Goal: Task Accomplishment & Management: Manage account settings

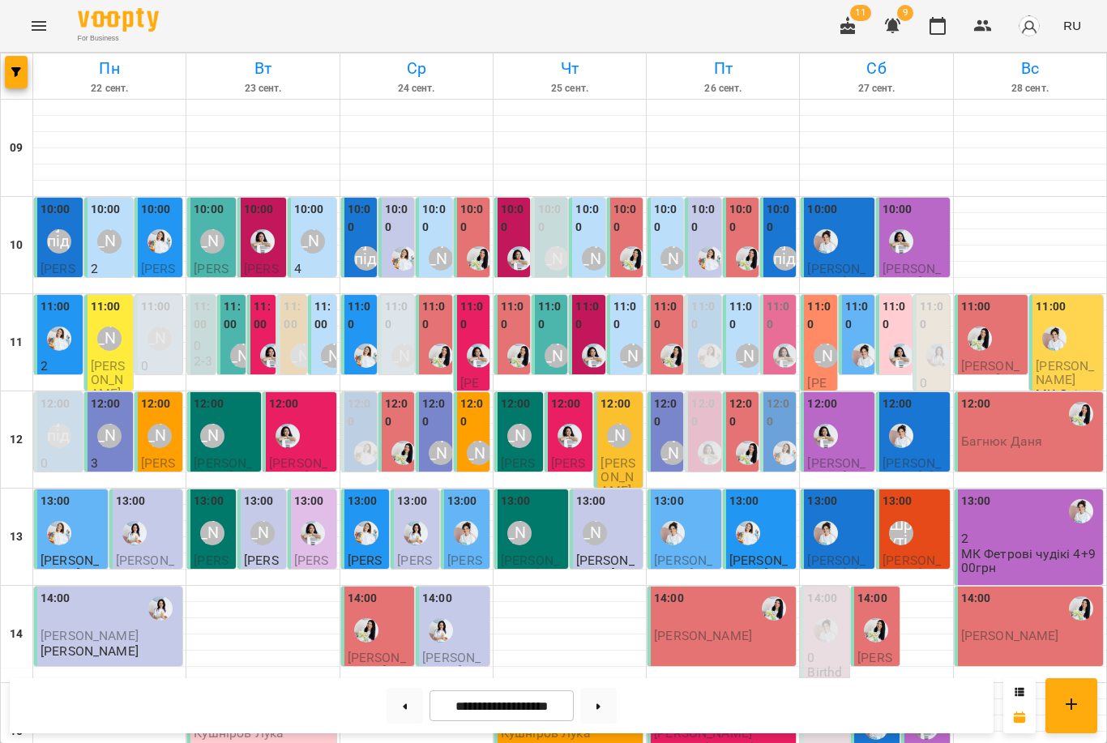
scroll to position [88, 0]
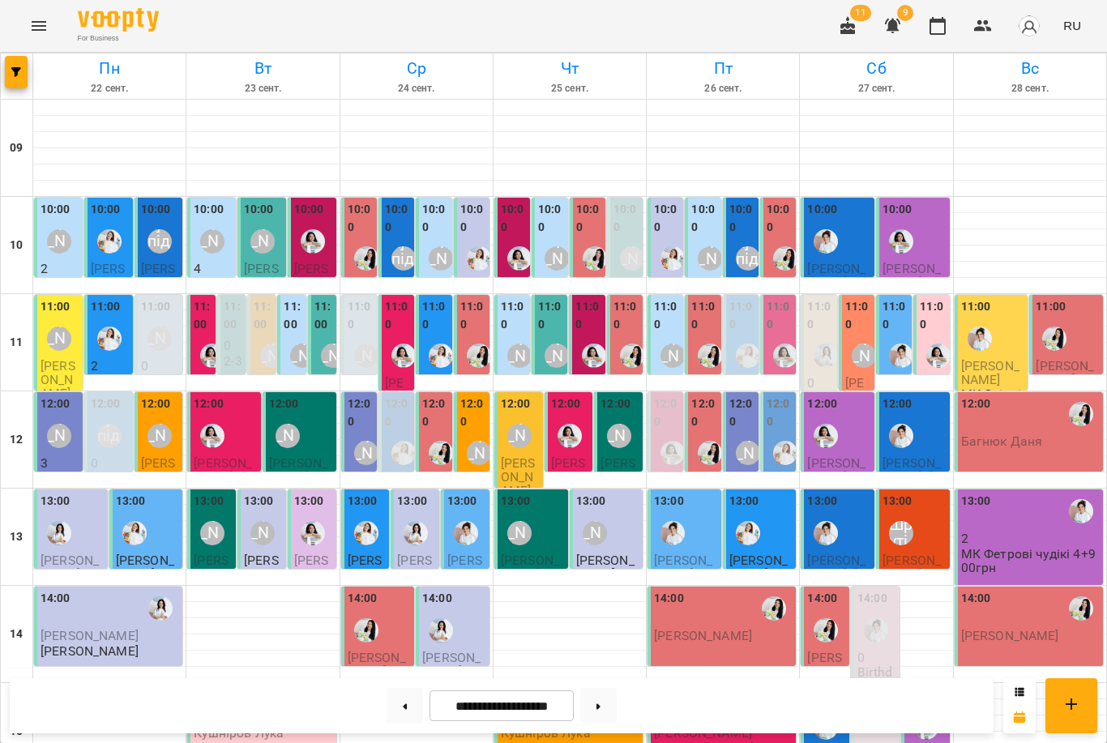
scroll to position [41, 0]
click at [410, 712] on button at bounding box center [405, 706] width 36 height 36
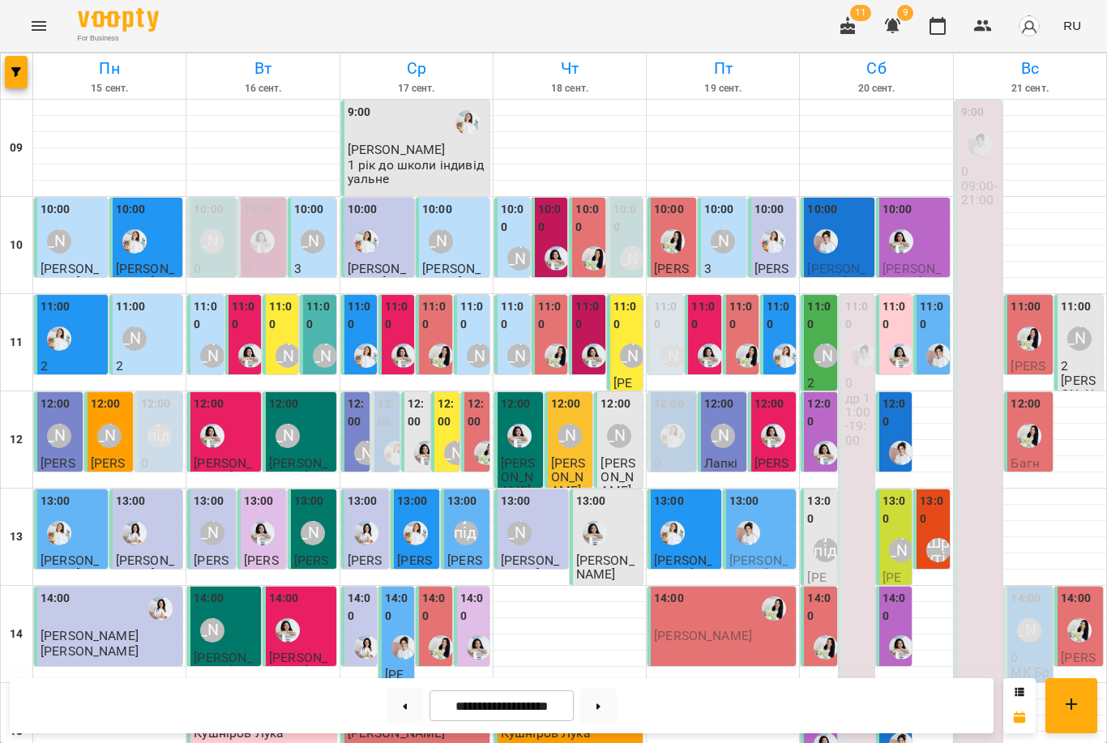
scroll to position [59, 0]
click at [824, 538] on div "[PERSON_NAME] підготовка до школи" at bounding box center [826, 550] width 24 height 24
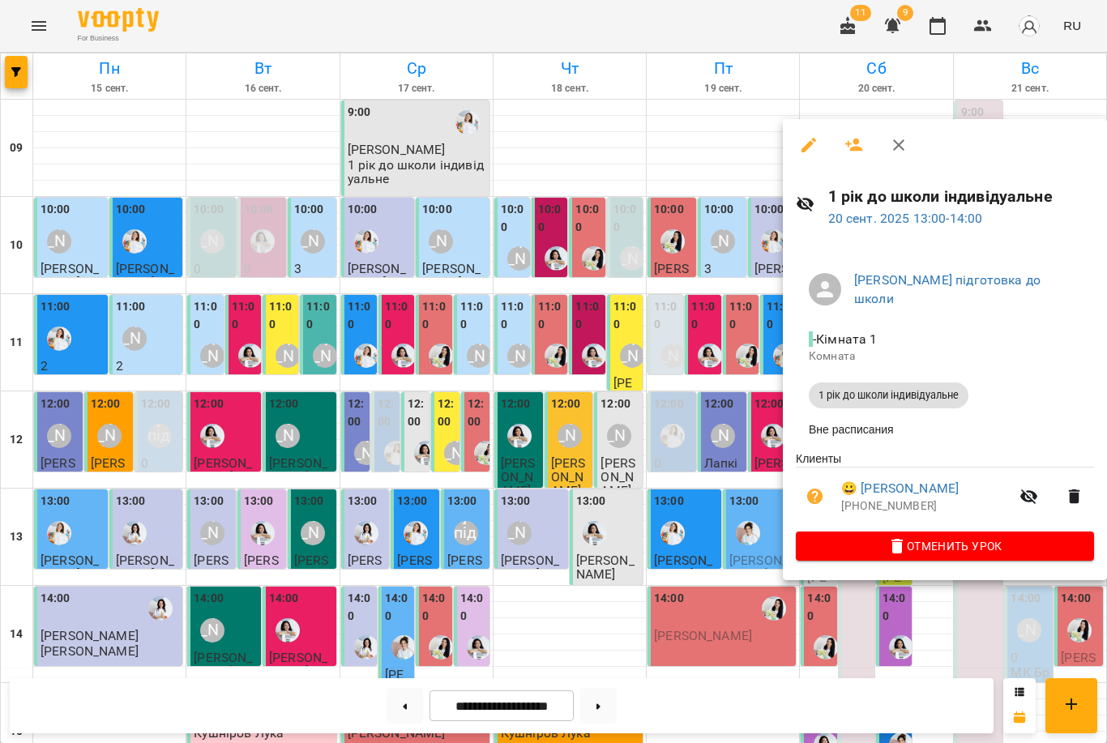
click at [657, 466] on div at bounding box center [553, 371] width 1107 height 743
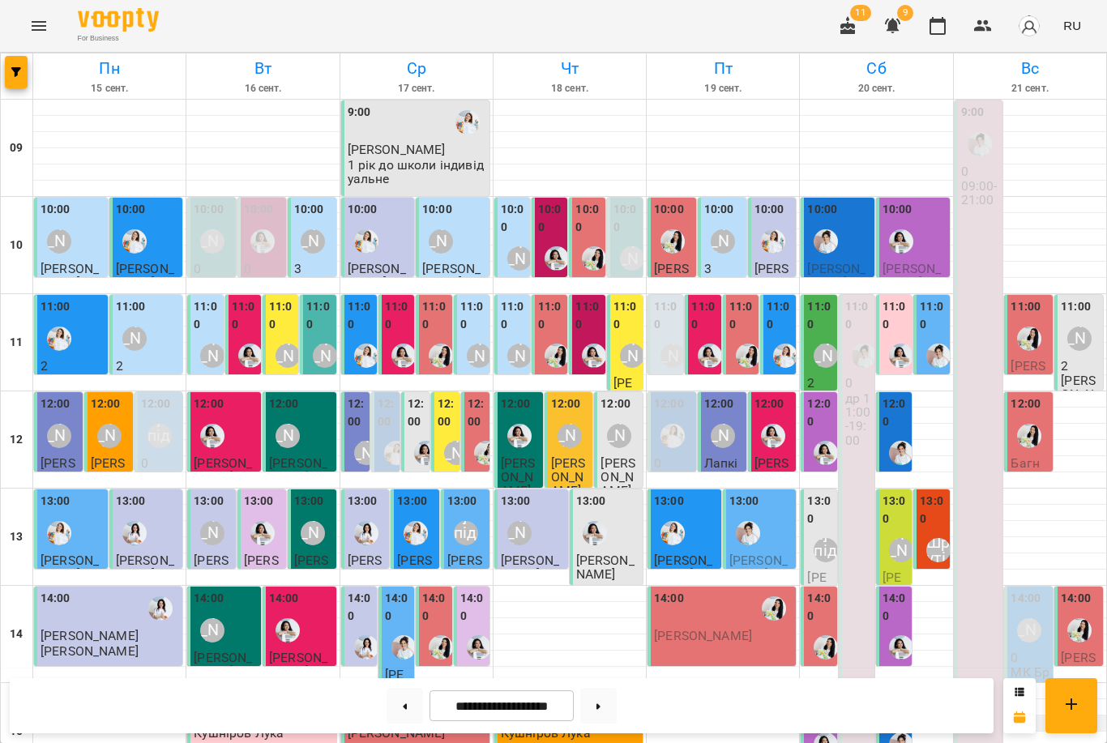
scroll to position [82, 0]
click at [901, 396] on label "12:00" at bounding box center [896, 413] width 26 height 35
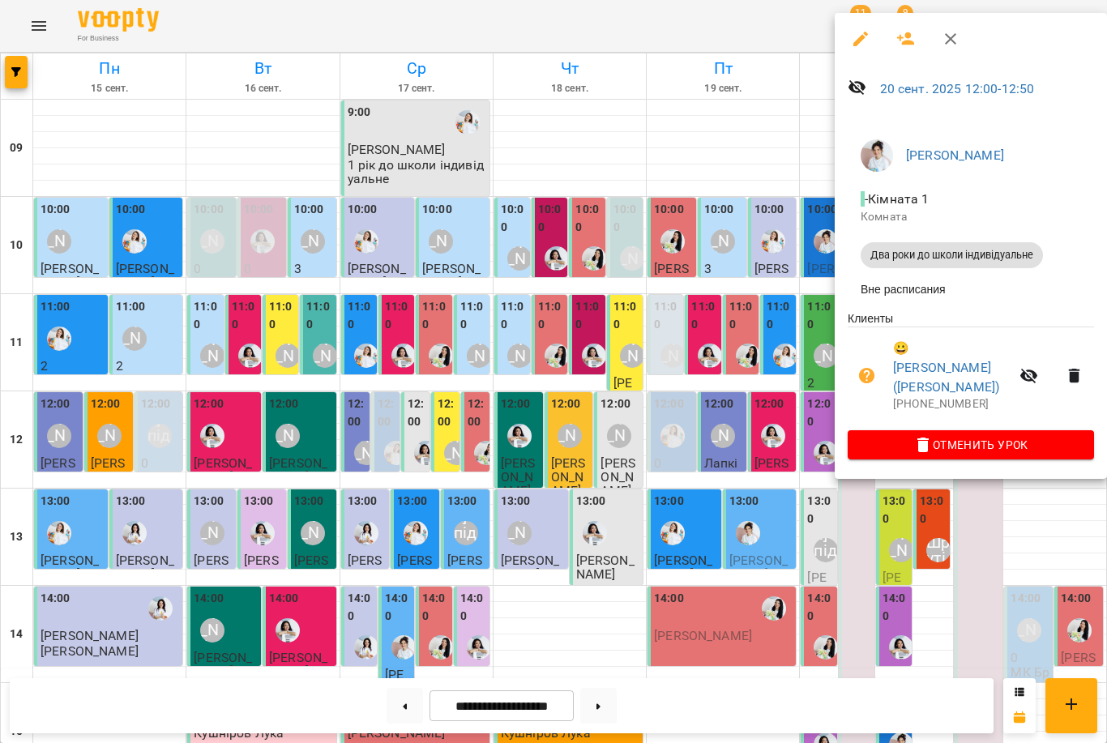
click at [717, 369] on div at bounding box center [553, 371] width 1107 height 743
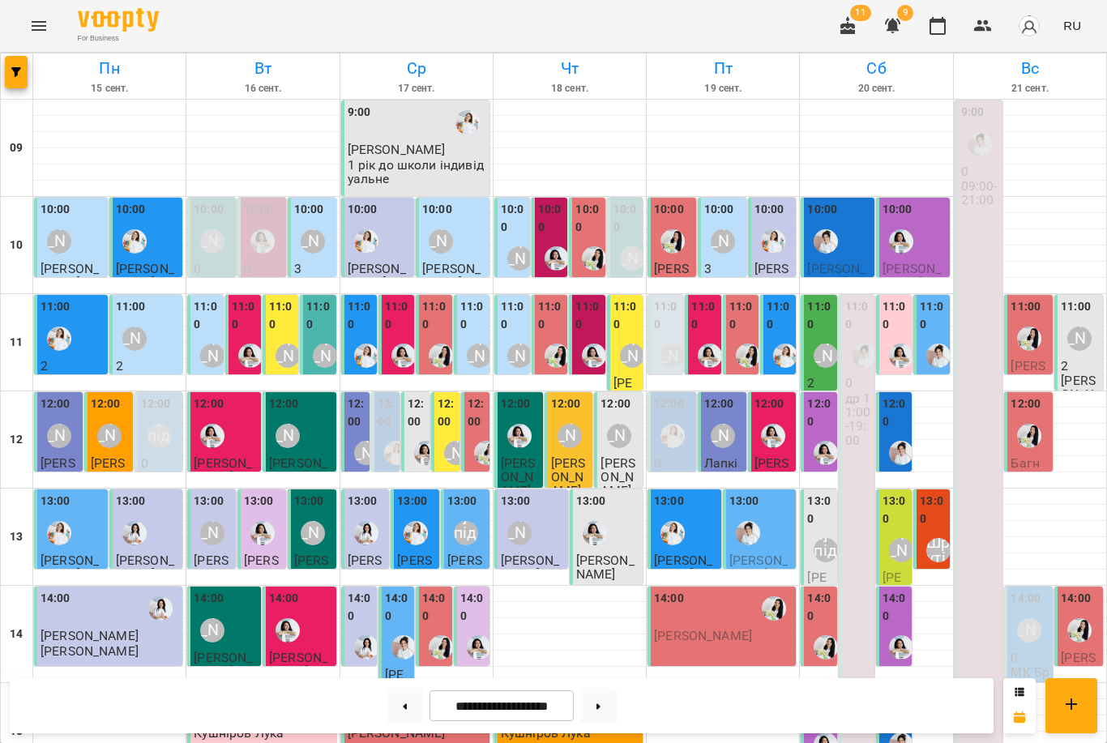
scroll to position [57, 0]
click at [815, 493] on label "13:00" at bounding box center [820, 510] width 26 height 35
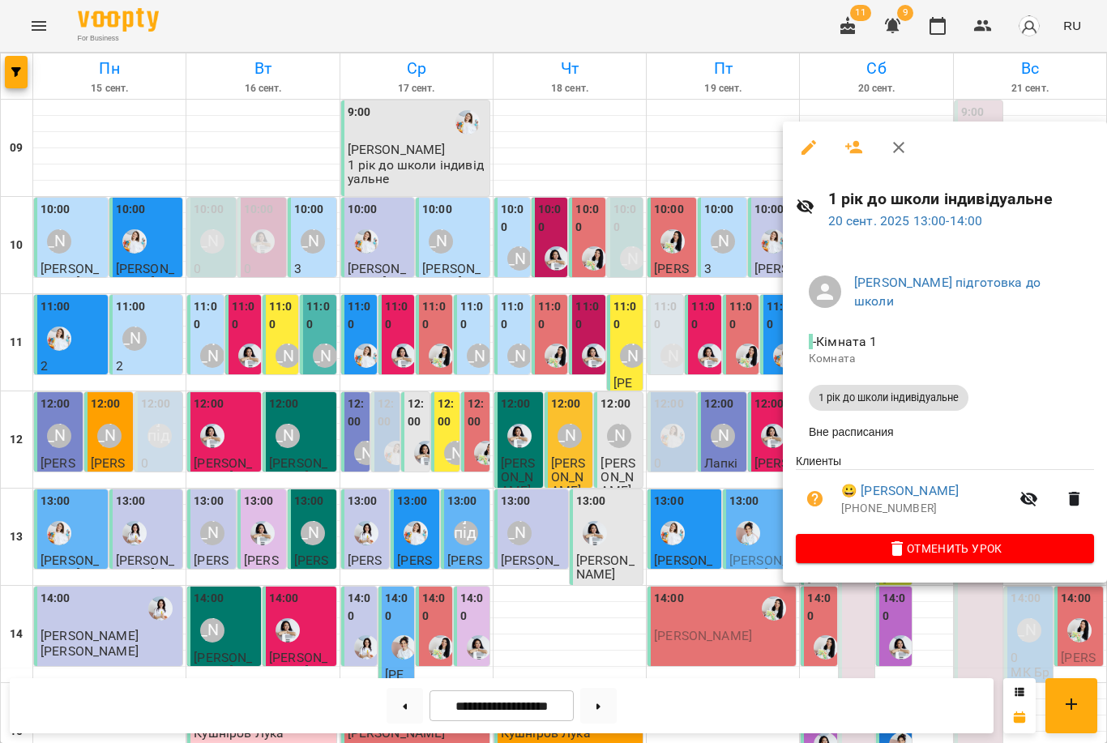
click at [734, 476] on div at bounding box center [553, 371] width 1107 height 743
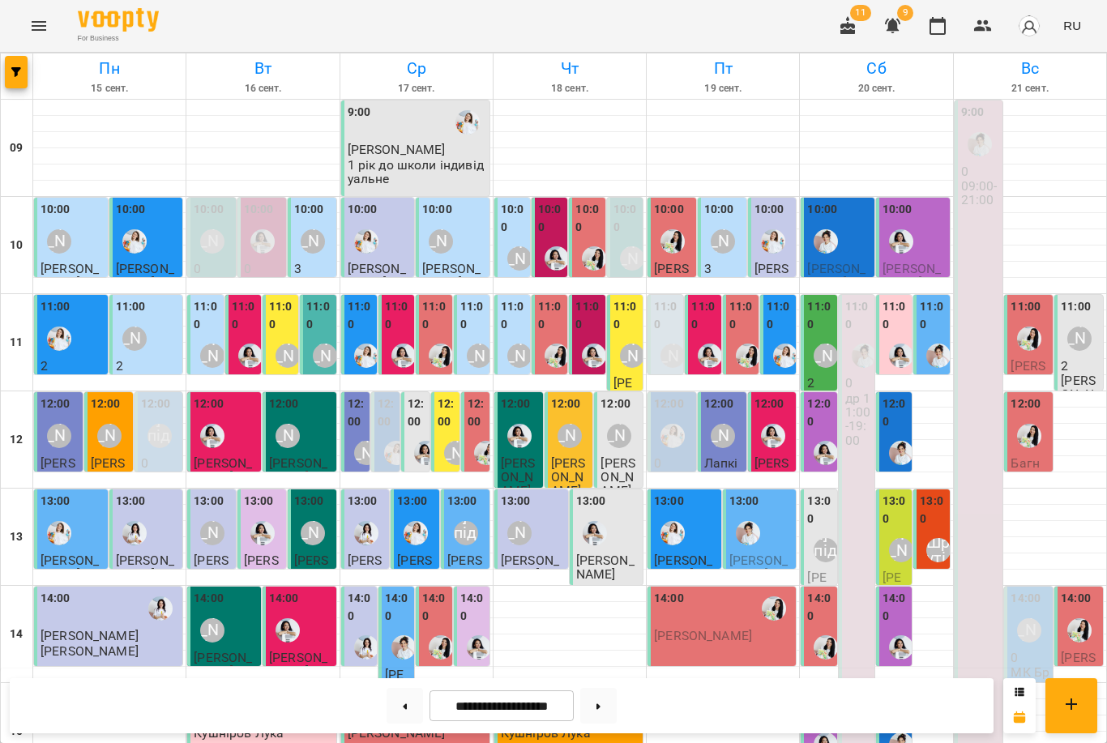
scroll to position [101, 0]
click at [815, 538] on div "[PERSON_NAME] підготовка до школи" at bounding box center [826, 550] width 24 height 24
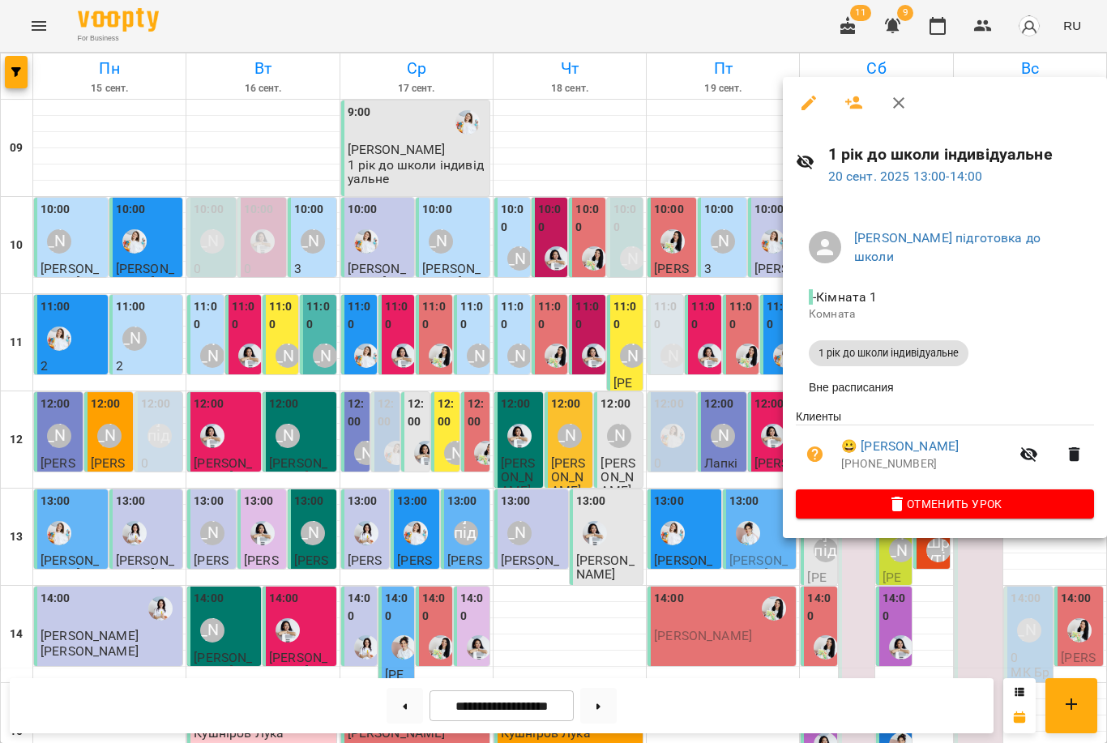
click at [720, 446] on div at bounding box center [553, 371] width 1107 height 743
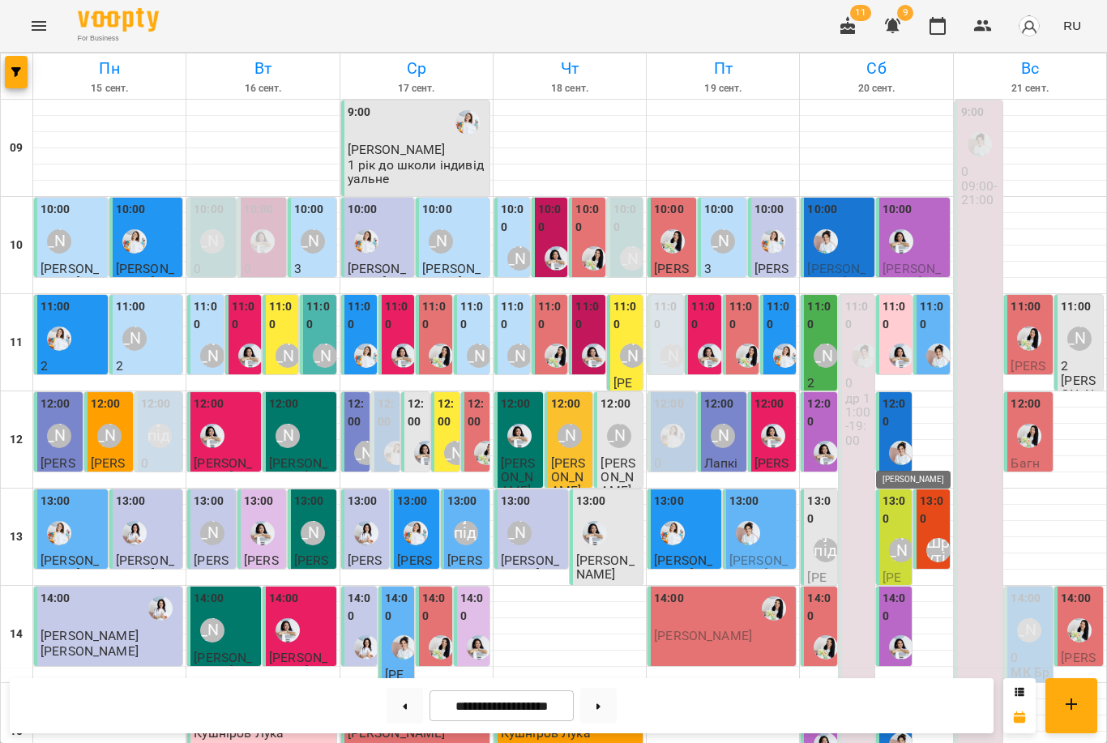
click at [906, 538] on div "[PERSON_NAME]" at bounding box center [901, 550] width 24 height 24
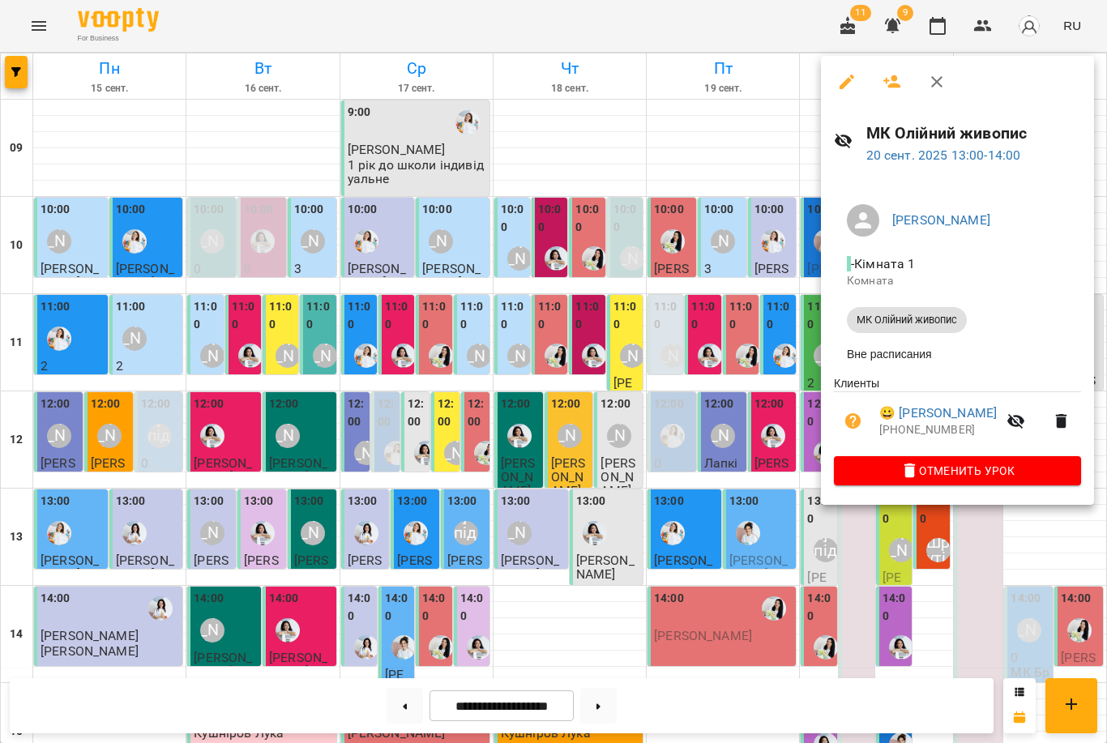
click at [687, 455] on div at bounding box center [553, 371] width 1107 height 743
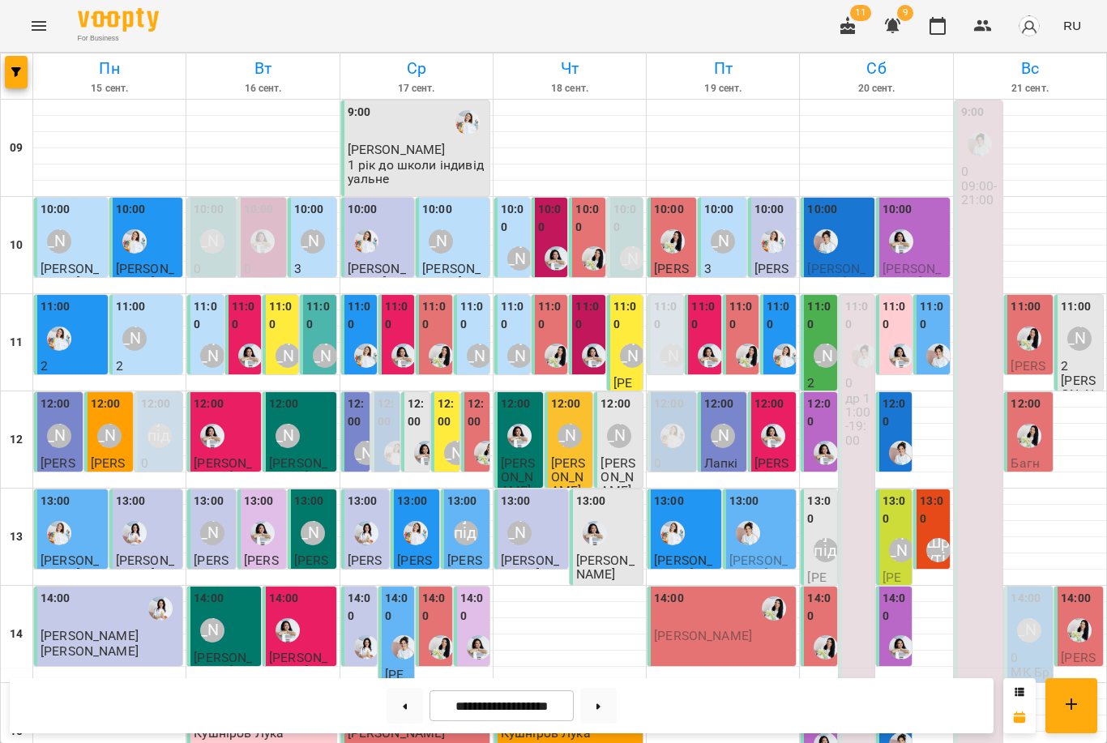
scroll to position [481, 0]
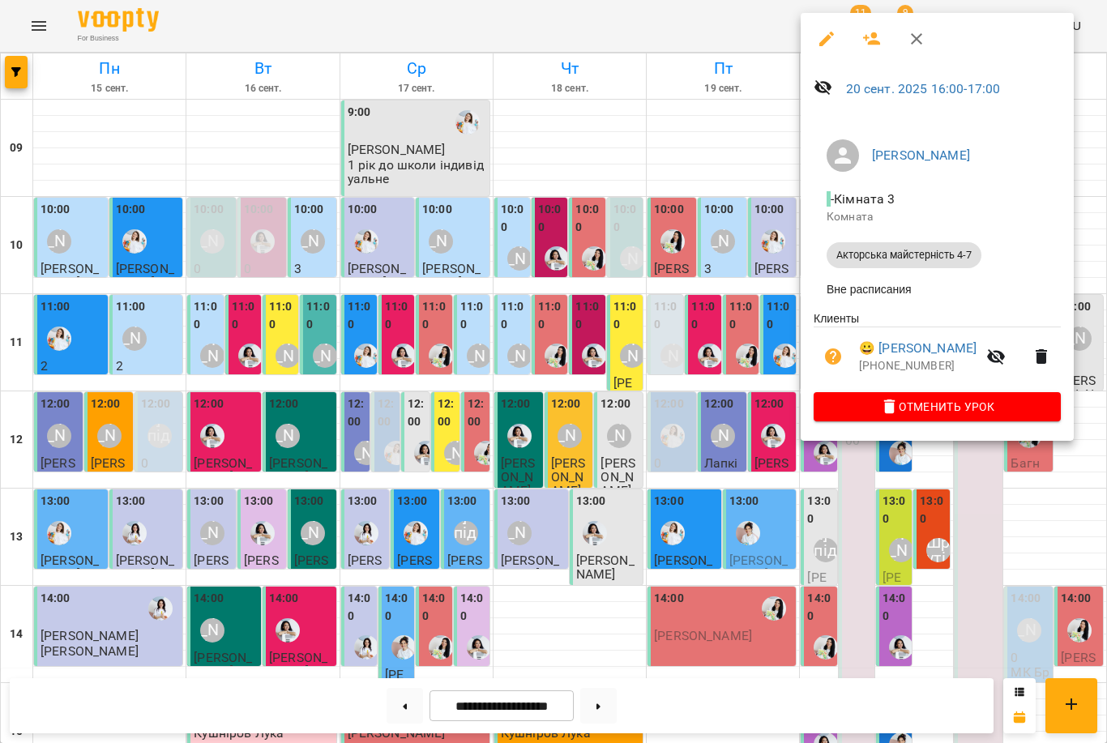
click at [672, 363] on div at bounding box center [553, 371] width 1107 height 743
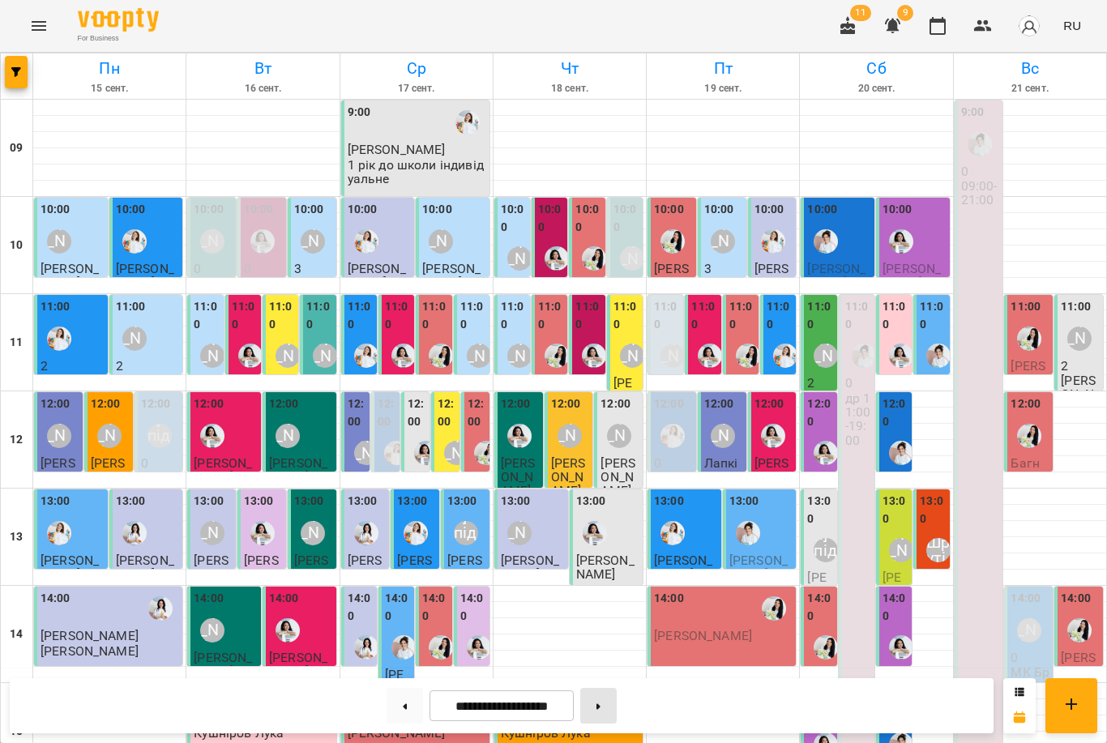
scroll to position [0, 0]
click at [605, 705] on button at bounding box center [598, 706] width 36 height 36
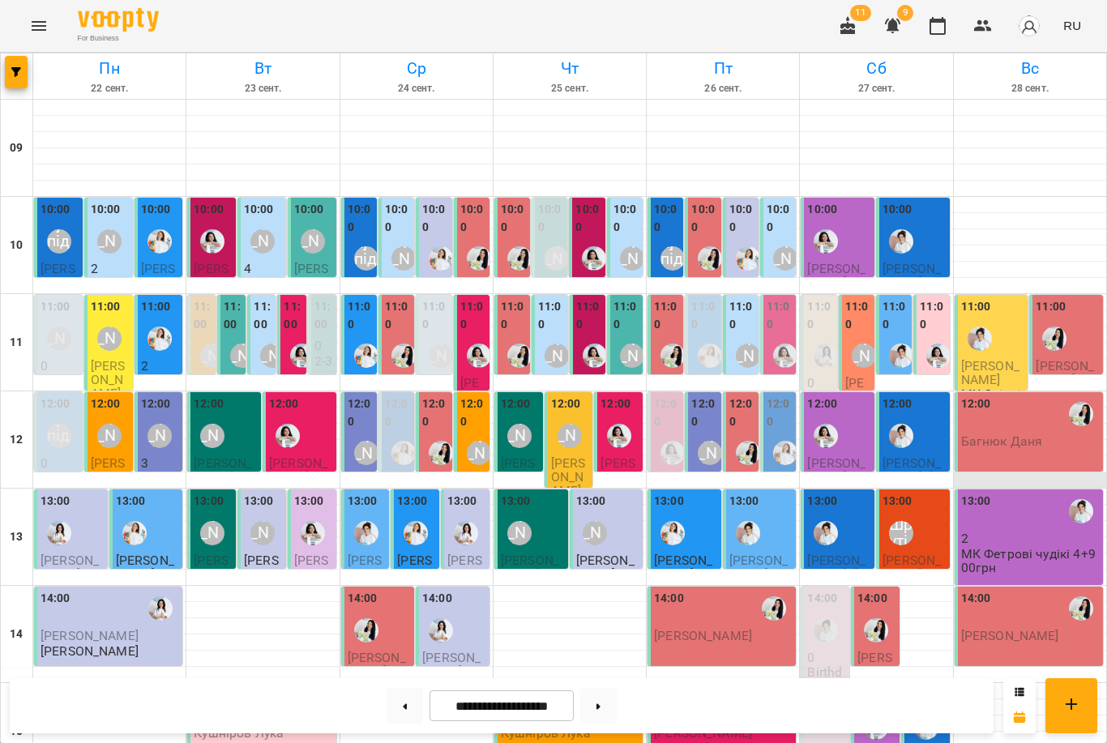
scroll to position [361, 0]
click at [925, 687] on div "15:00" at bounding box center [923, 698] width 30 height 22
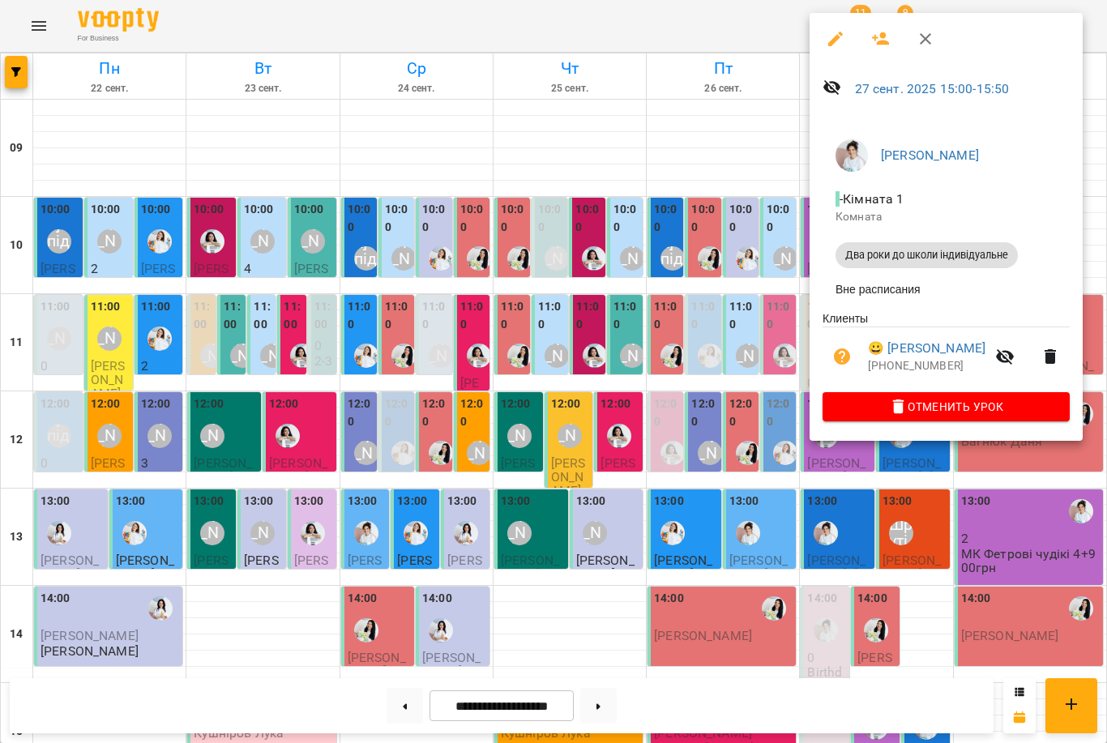
click at [770, 366] on div at bounding box center [553, 371] width 1107 height 743
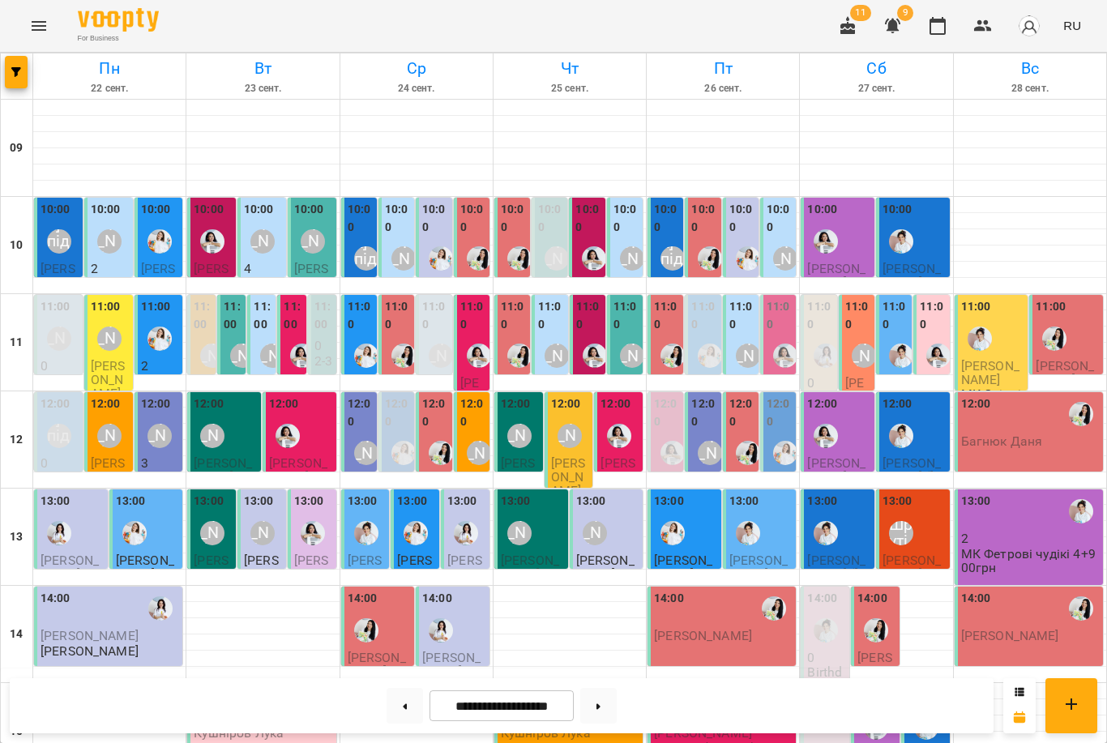
scroll to position [0, 0]
click at [854, 328] on label "11:00" at bounding box center [858, 315] width 26 height 35
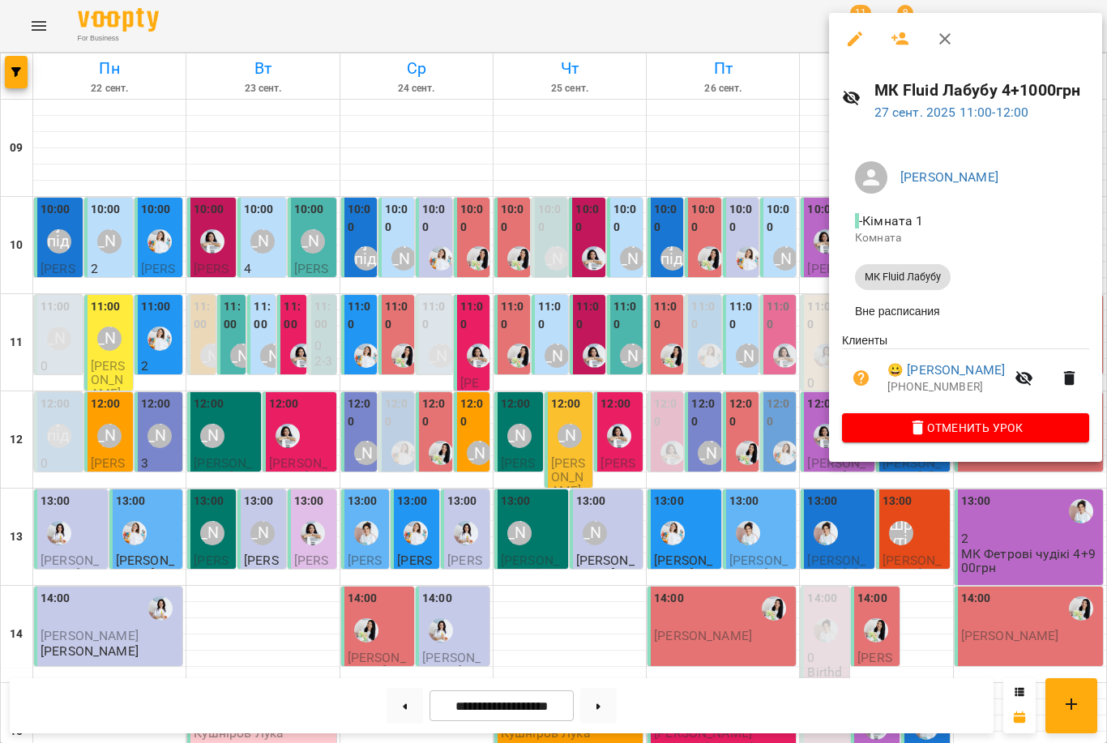
click at [733, 430] on div at bounding box center [553, 371] width 1107 height 743
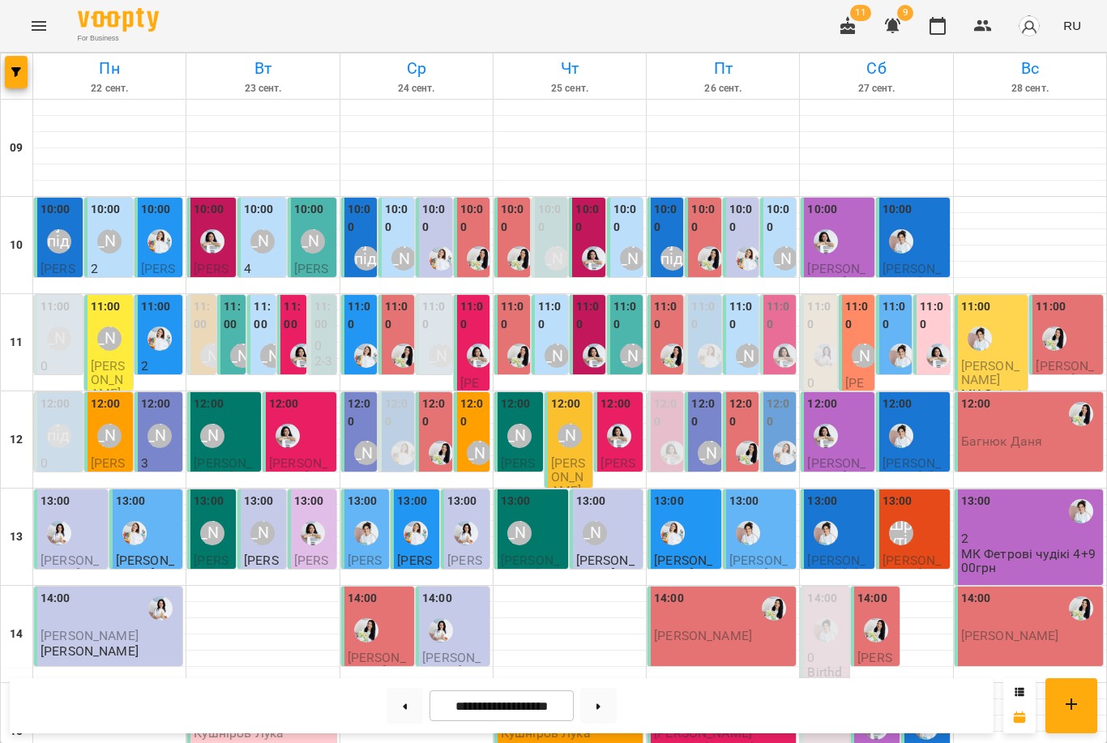
click at [867, 326] on label "11:00" at bounding box center [858, 315] width 26 height 35
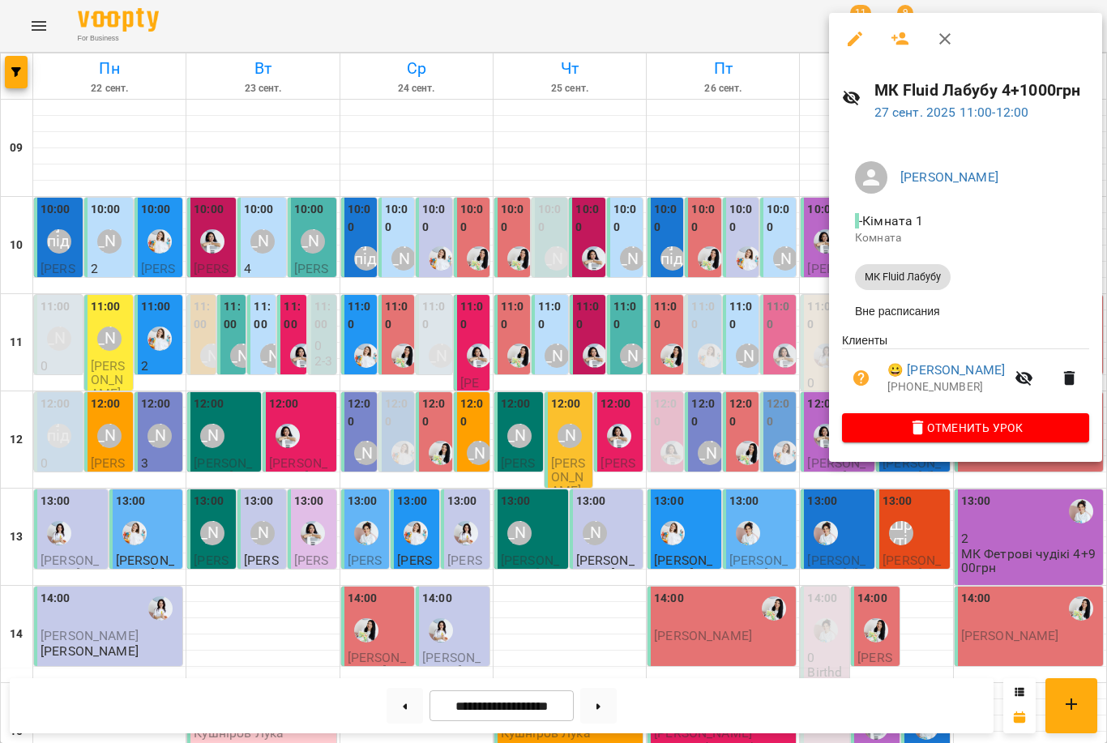
click at [756, 367] on div at bounding box center [553, 371] width 1107 height 743
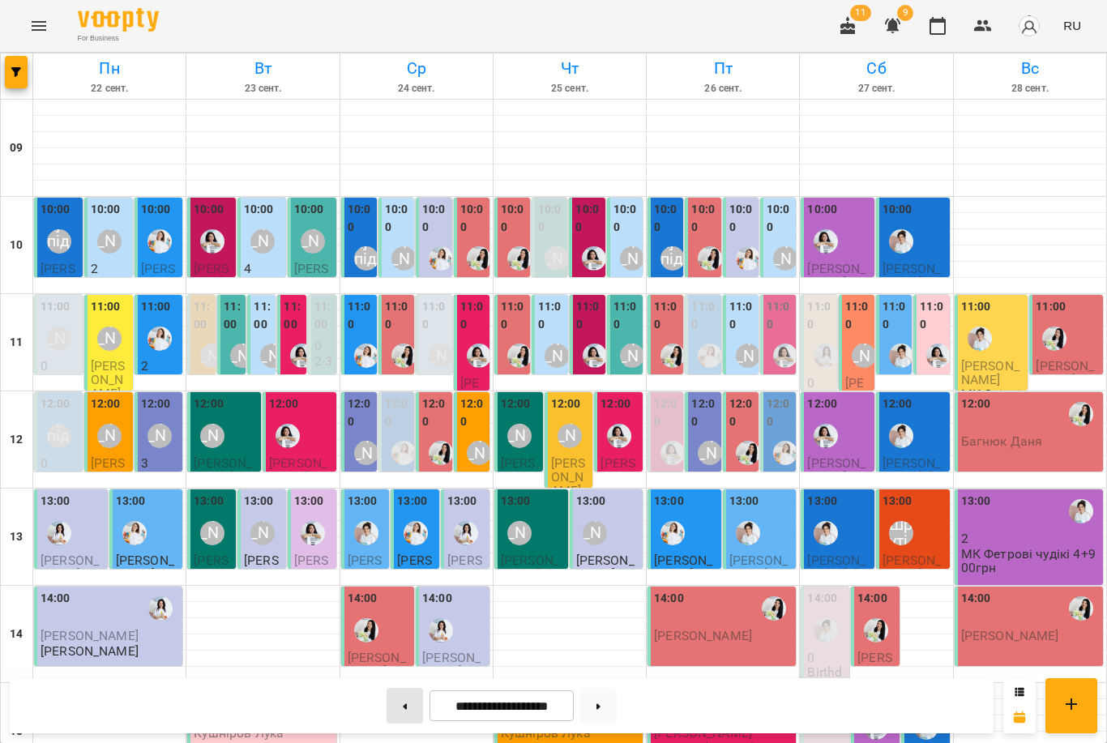
click at [405, 708] on icon at bounding box center [406, 707] width 4 height 6
type input "**********"
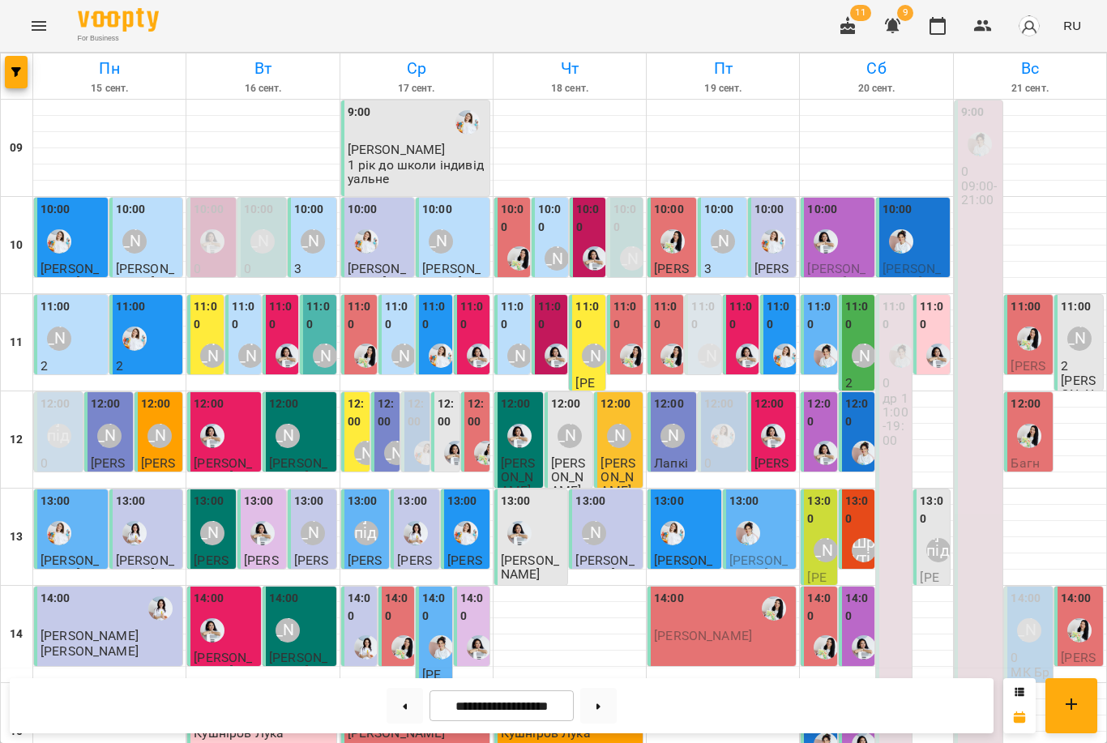
click at [850, 347] on div "[PERSON_NAME]" at bounding box center [863, 355] width 37 height 37
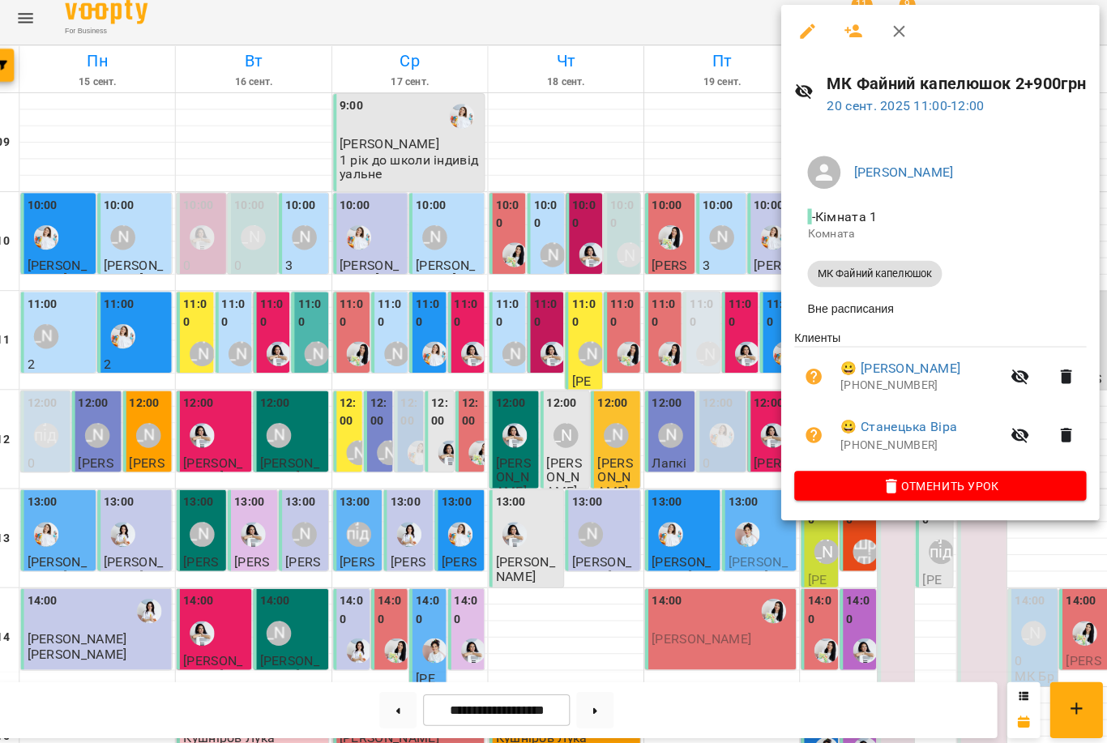
click at [743, 425] on div at bounding box center [553, 371] width 1107 height 743
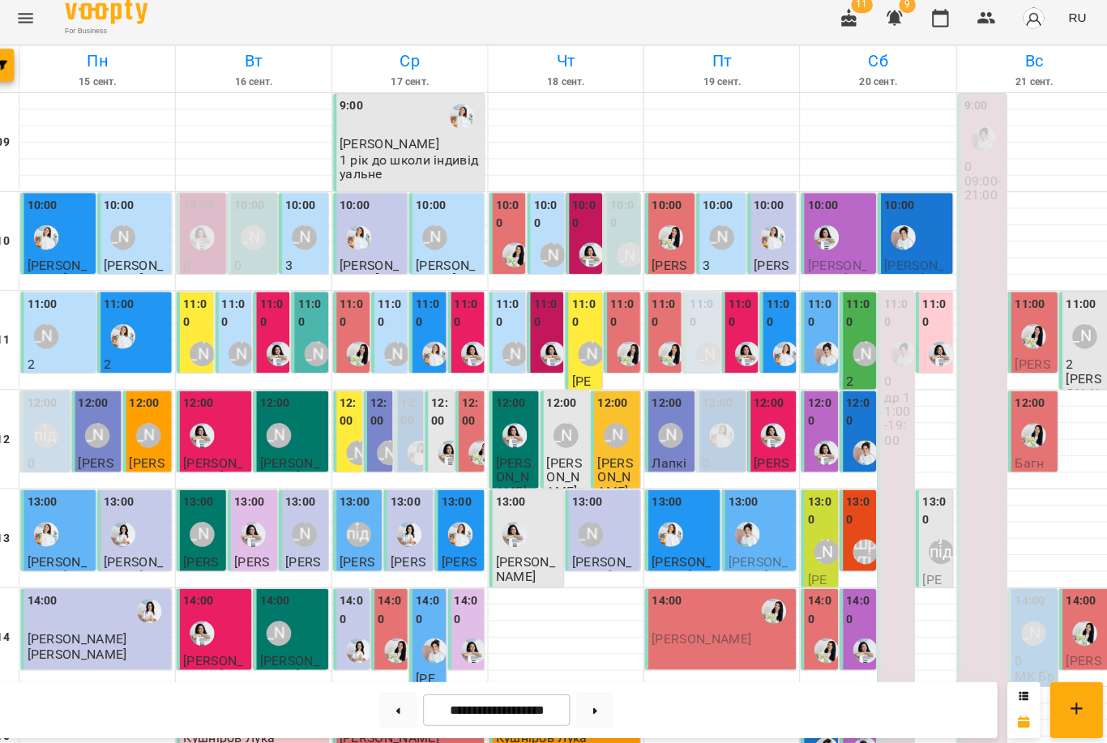
scroll to position [24, 0]
click at [1061, 359] on p "2" at bounding box center [1080, 366] width 39 height 14
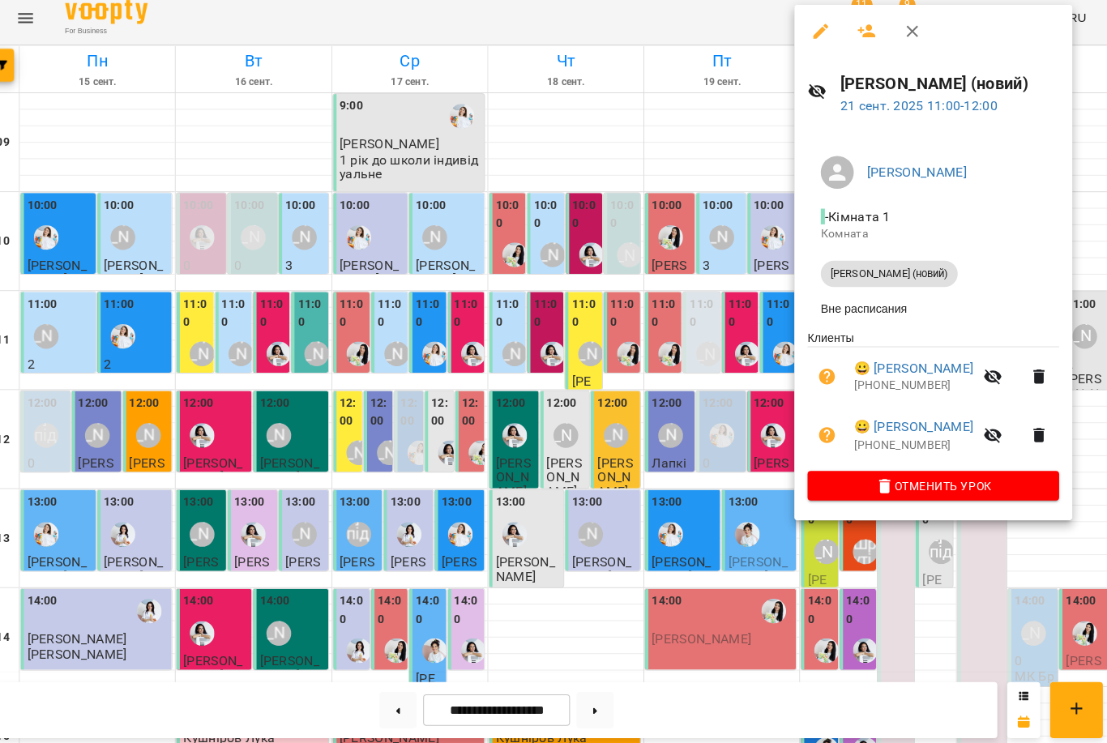
click at [660, 307] on div at bounding box center [553, 371] width 1107 height 743
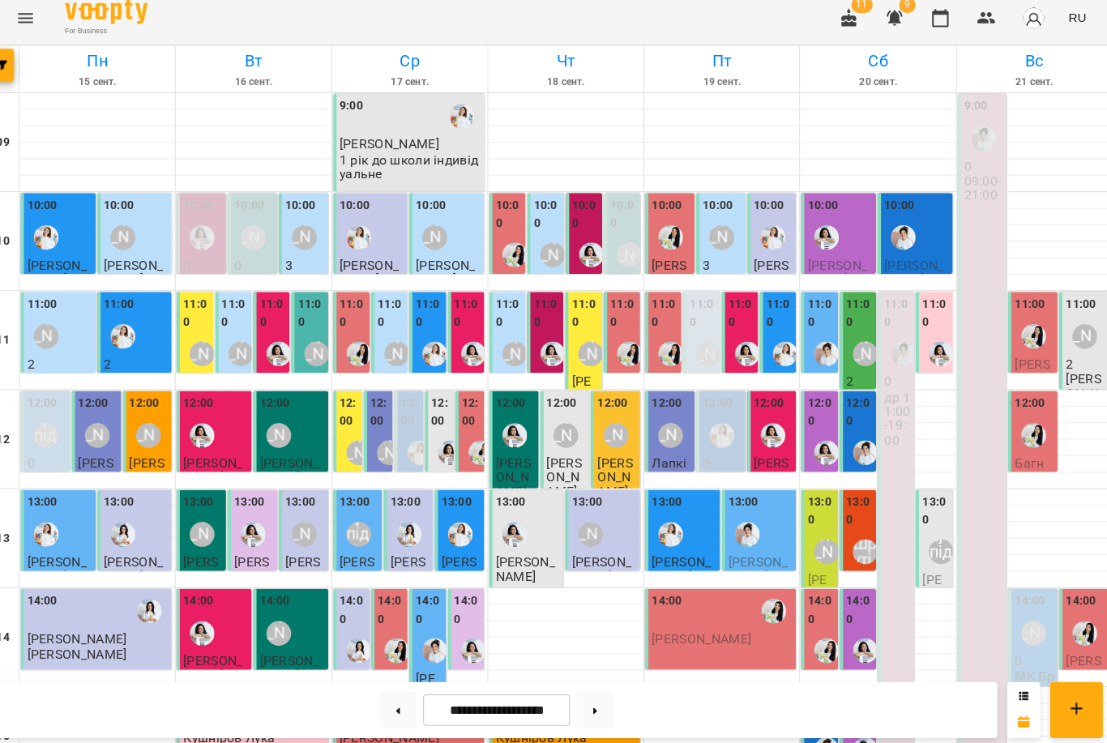
scroll to position [164, 0]
click at [814, 538] on div "[PERSON_NAME]" at bounding box center [826, 550] width 24 height 24
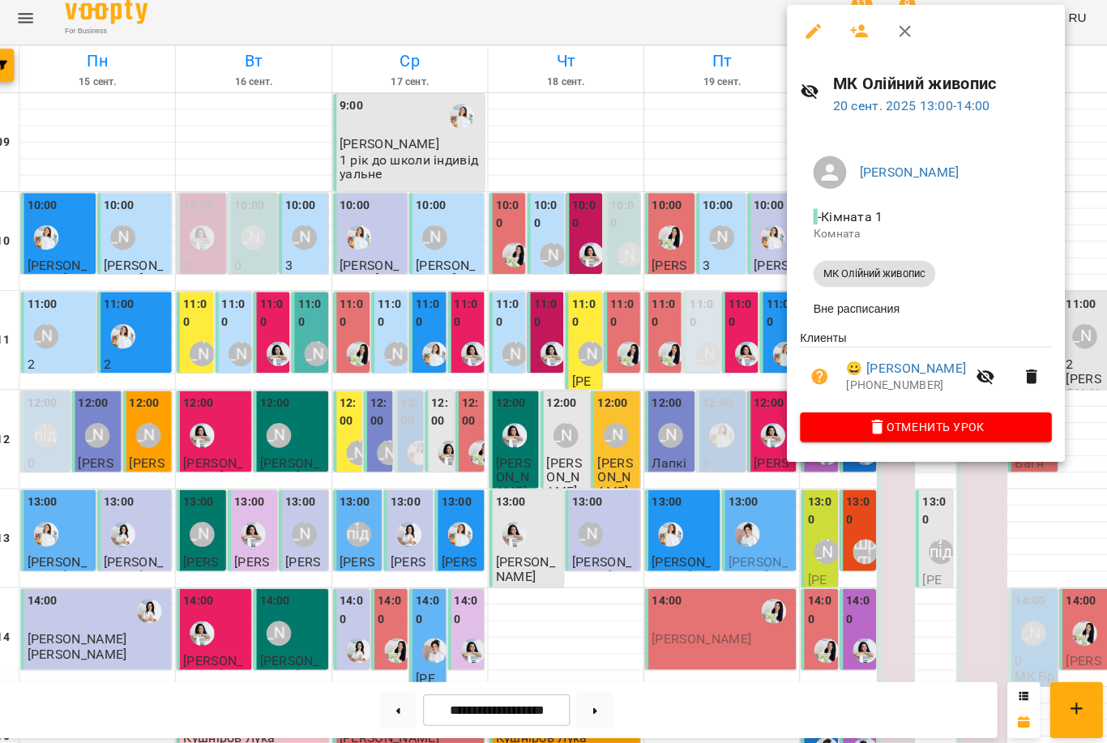
click at [688, 399] on div at bounding box center [553, 371] width 1107 height 743
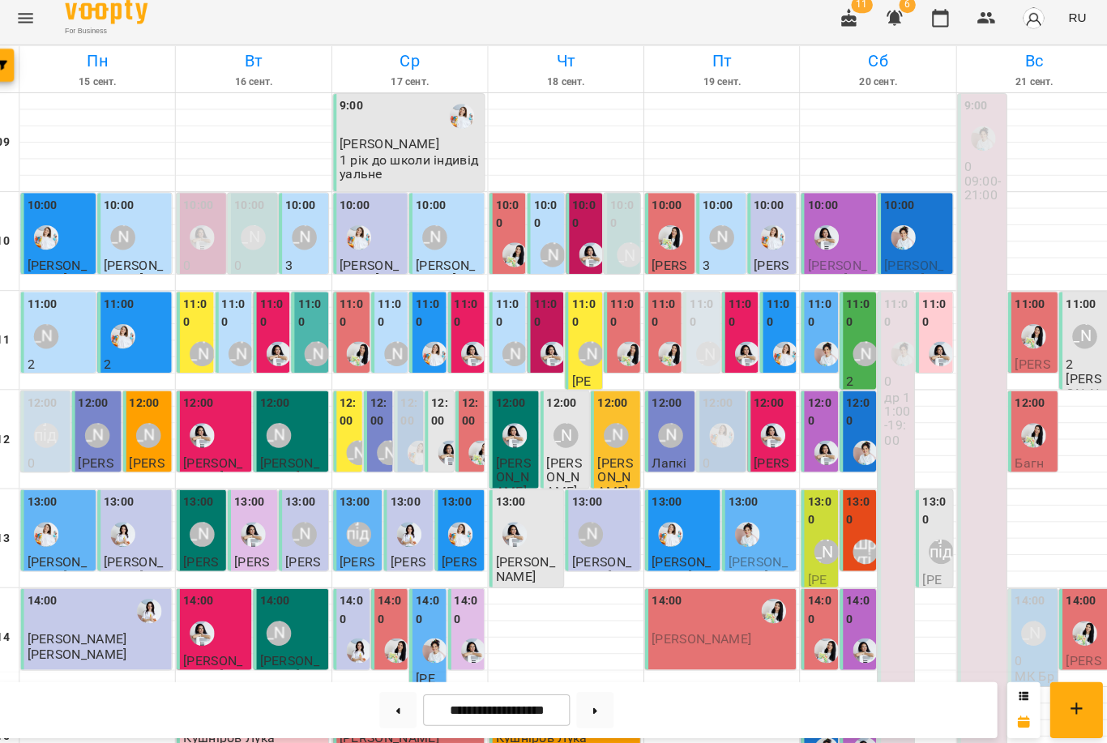
scroll to position [216, 0]
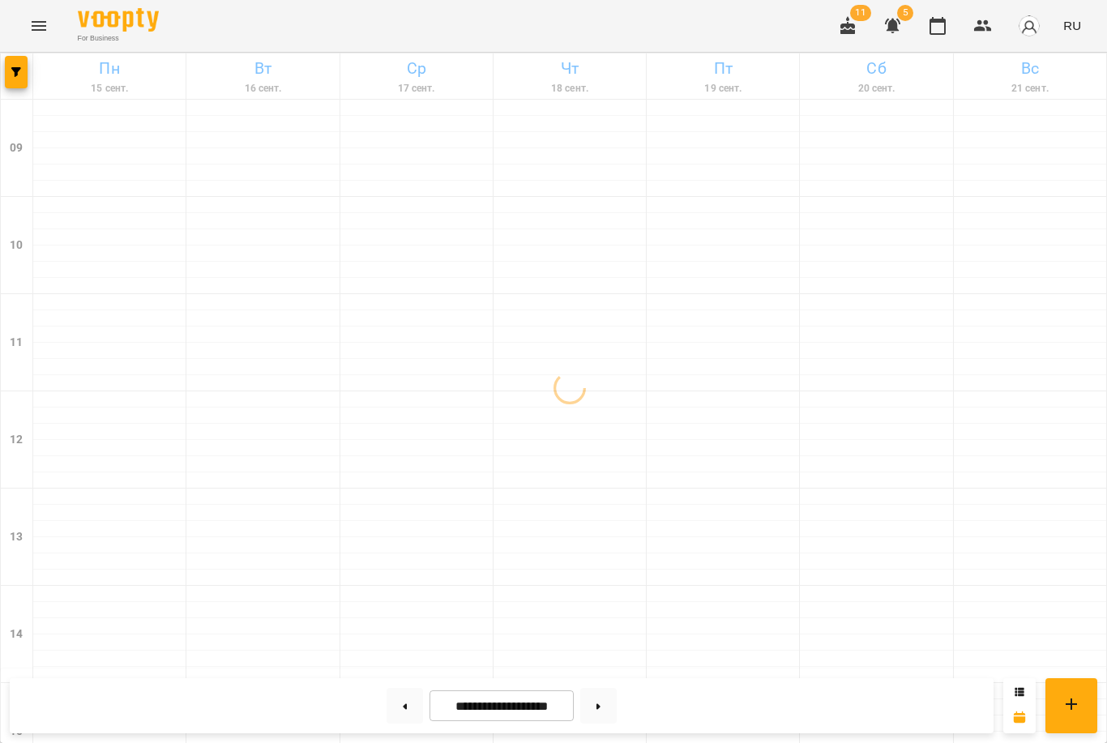
scroll to position [8, 14]
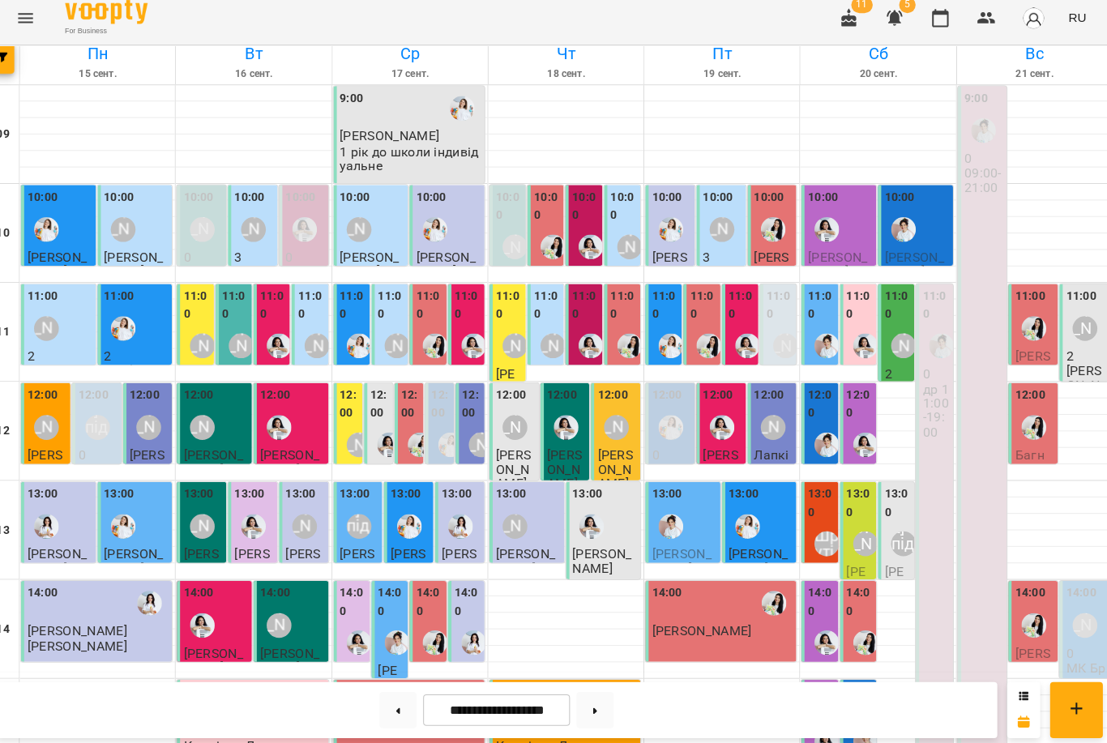
click at [769, 323] on div "11:00" at bounding box center [780, 309] width 26 height 39
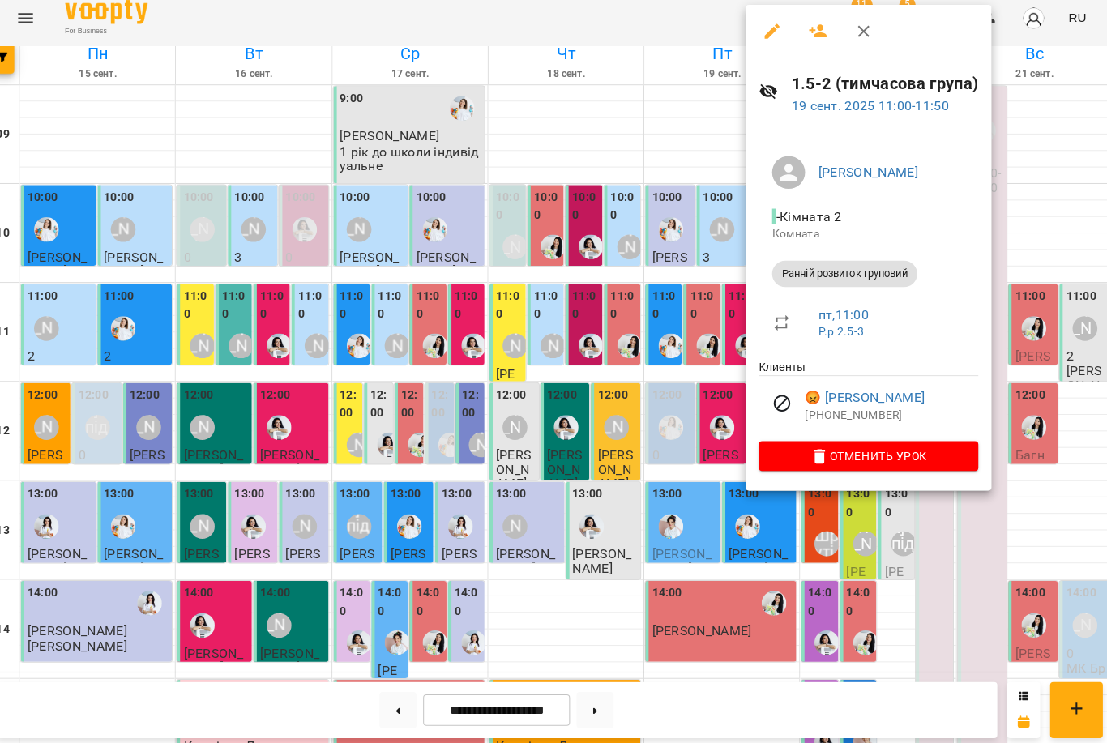
click at [665, 470] on div at bounding box center [553, 371] width 1107 height 743
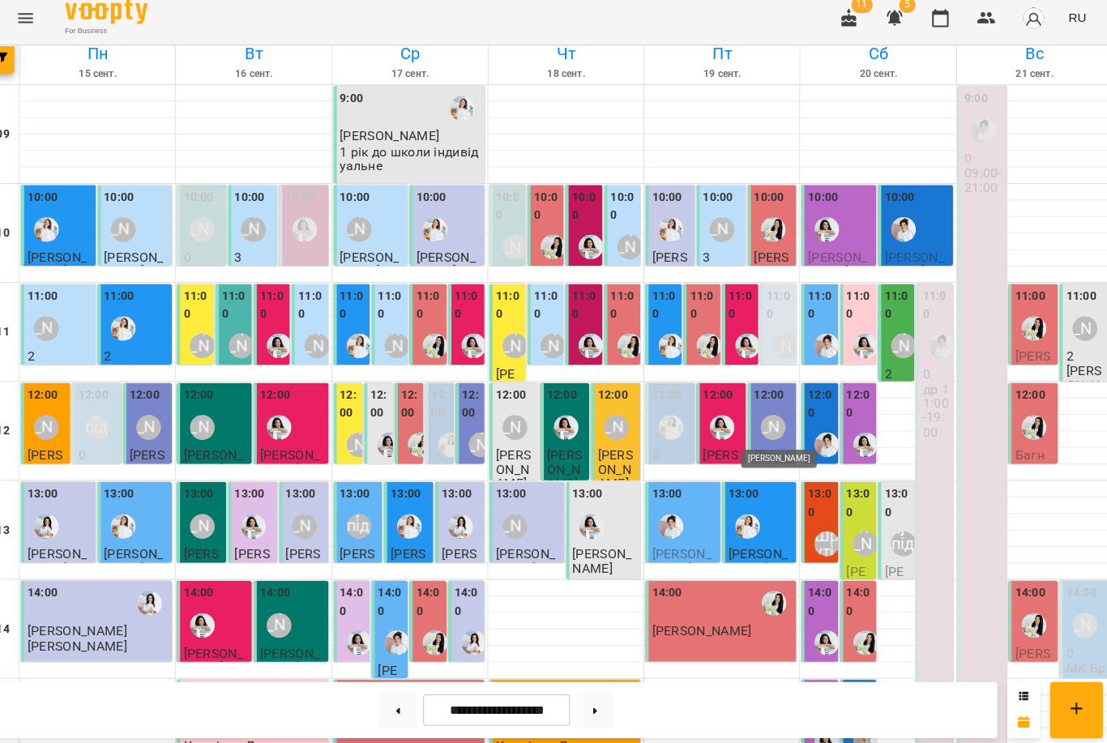
click at [761, 420] on div "[PERSON_NAME]" at bounding box center [773, 428] width 24 height 24
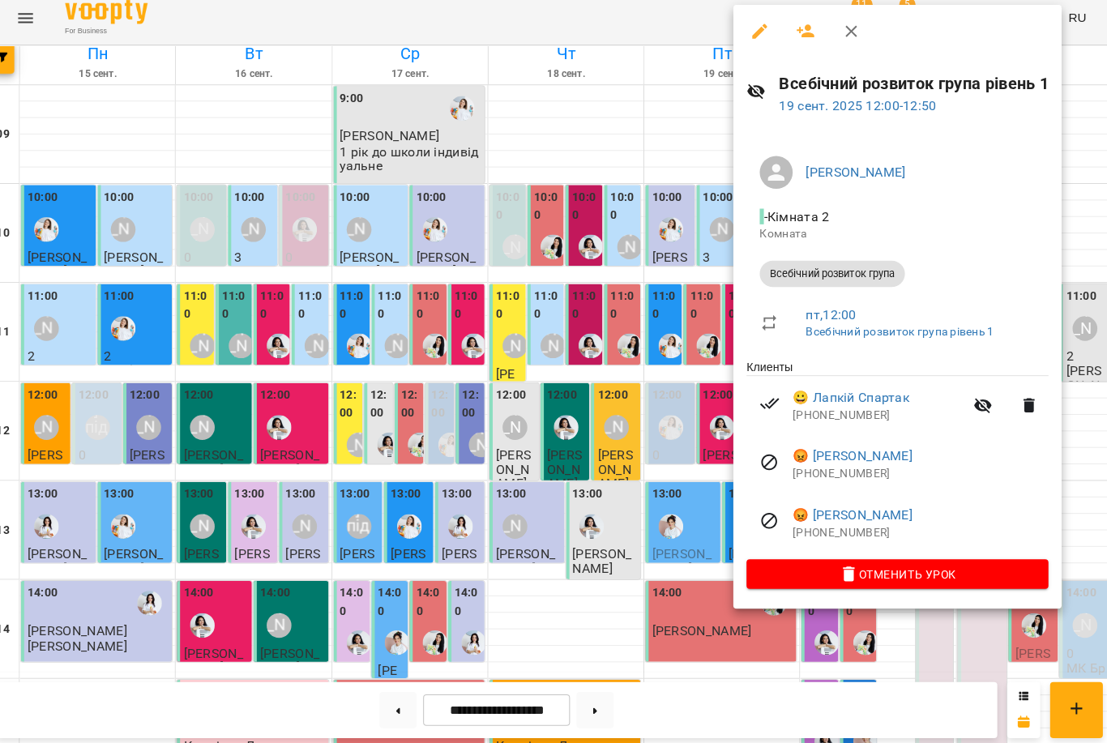
click at [572, 447] on div at bounding box center [553, 371] width 1107 height 743
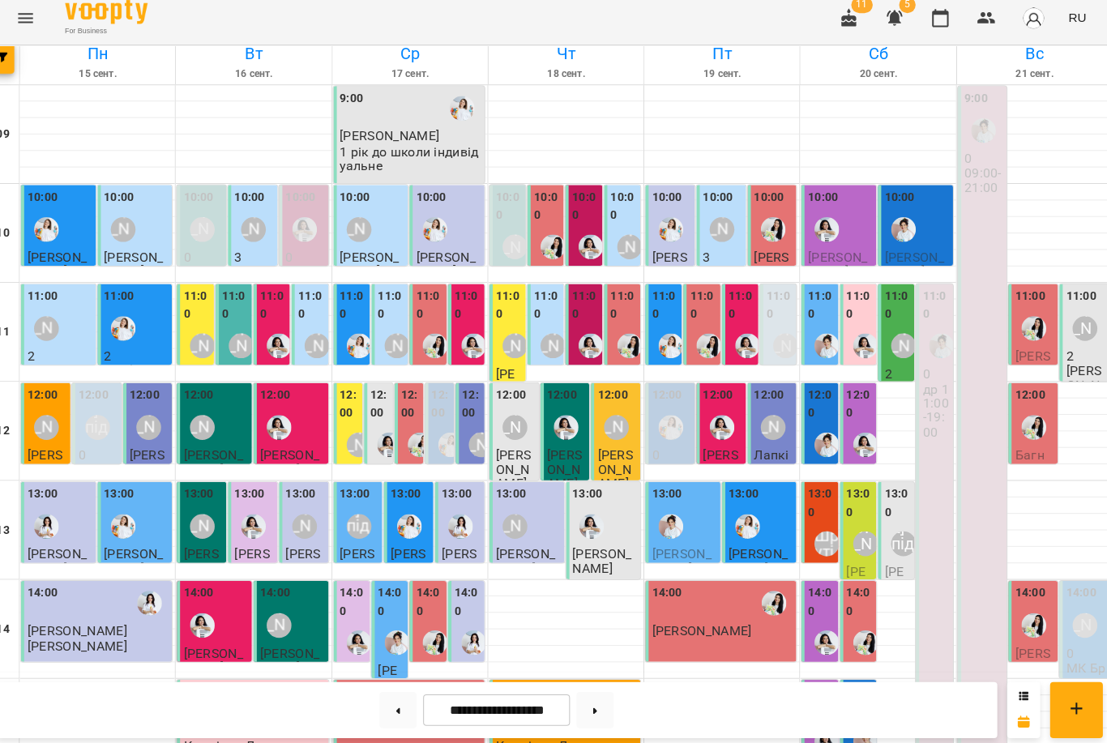
click at [711, 424] on img "Анна Білан" at bounding box center [723, 428] width 24 height 24
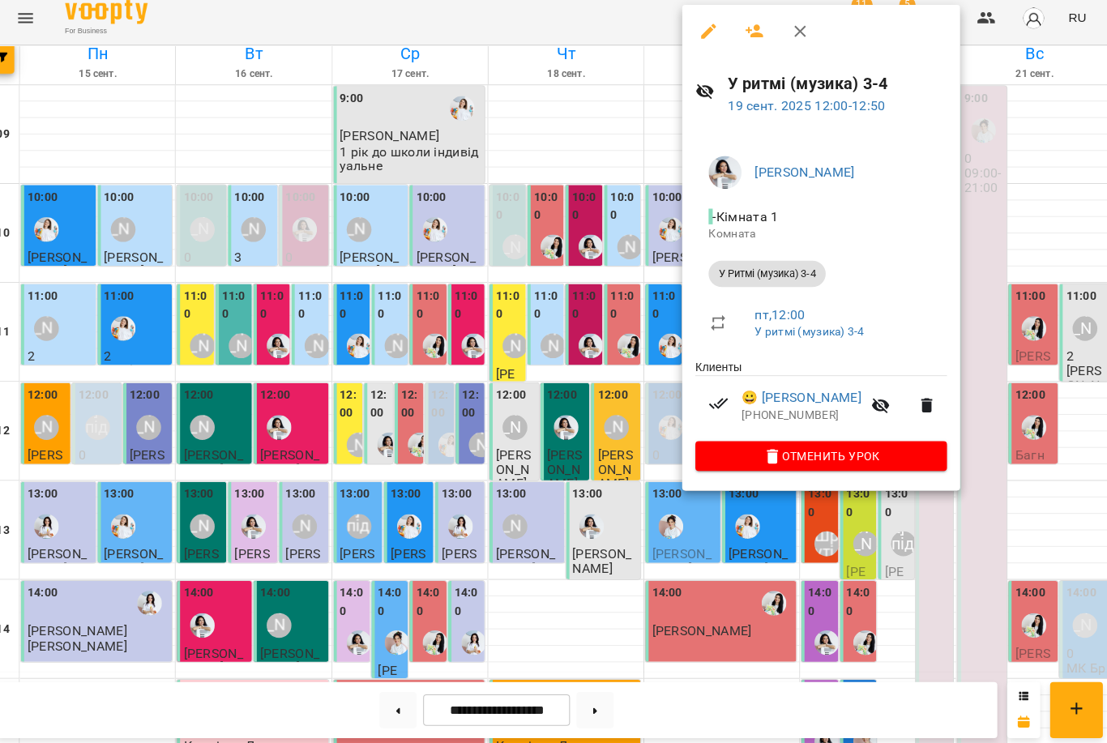
click at [770, 170] on link "Анна Білан" at bounding box center [805, 176] width 98 height 15
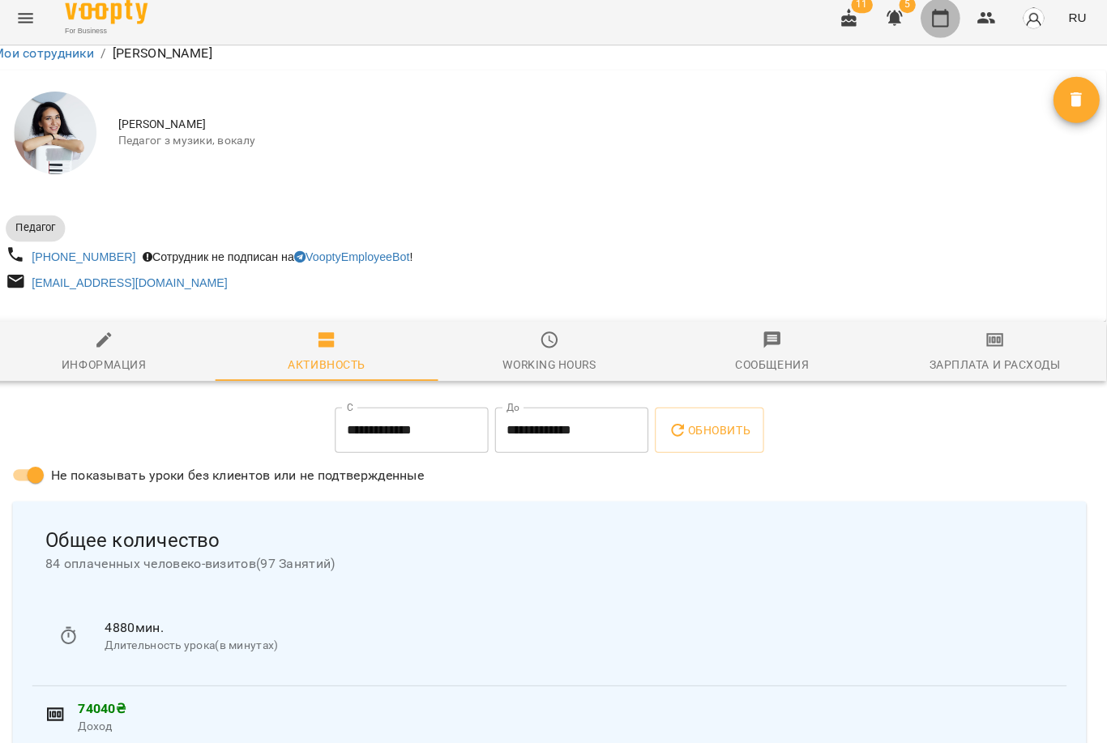
click at [928, 16] on icon "button" at bounding box center [937, 25] width 19 height 19
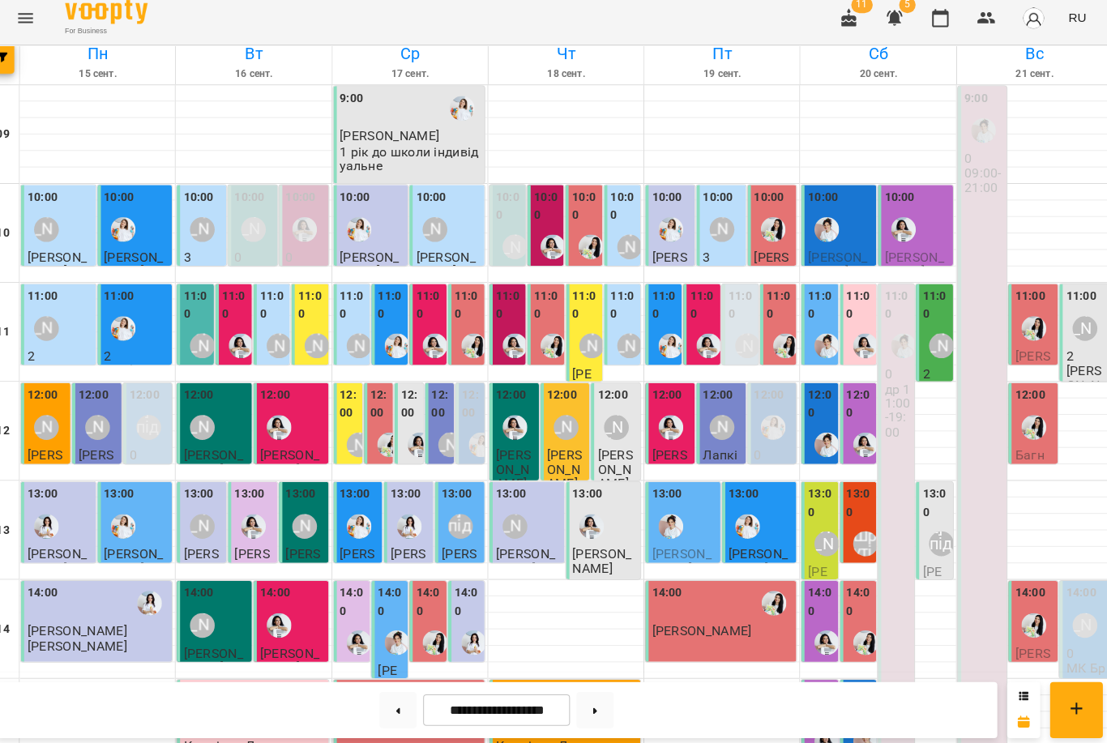
scroll to position [255, 0]
click at [581, 695] on button at bounding box center [598, 706] width 36 height 36
type input "**********"
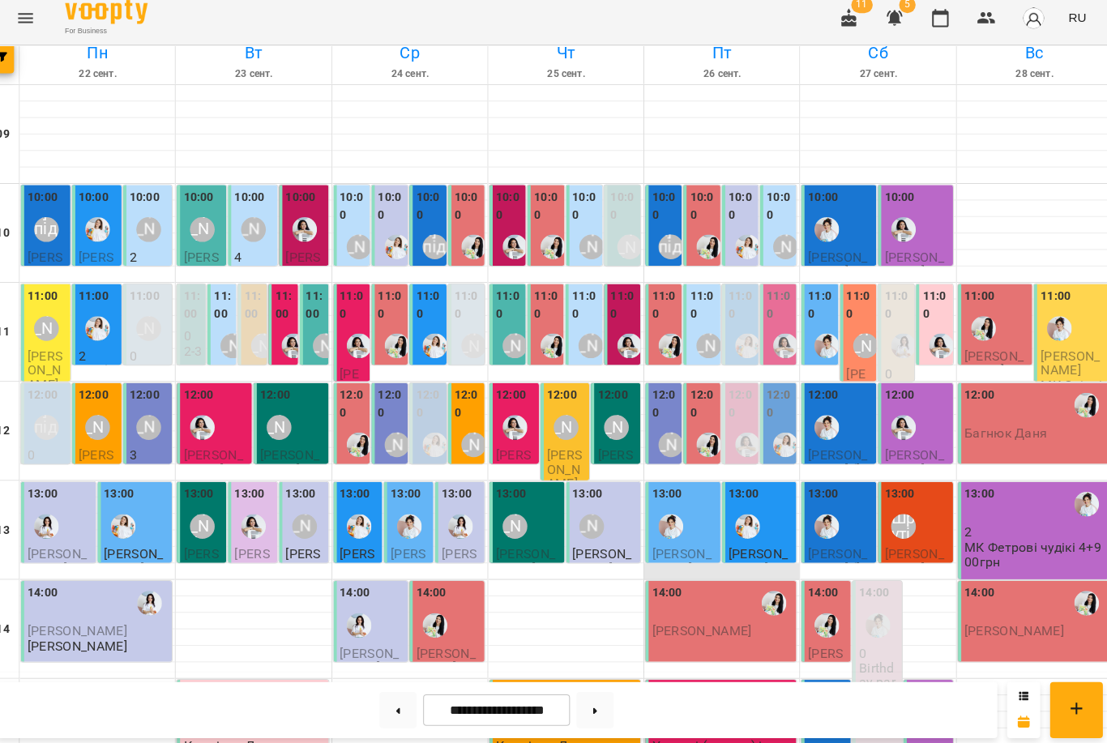
scroll to position [156, 0]
click at [731, 387] on label "12:00" at bounding box center [743, 404] width 26 height 35
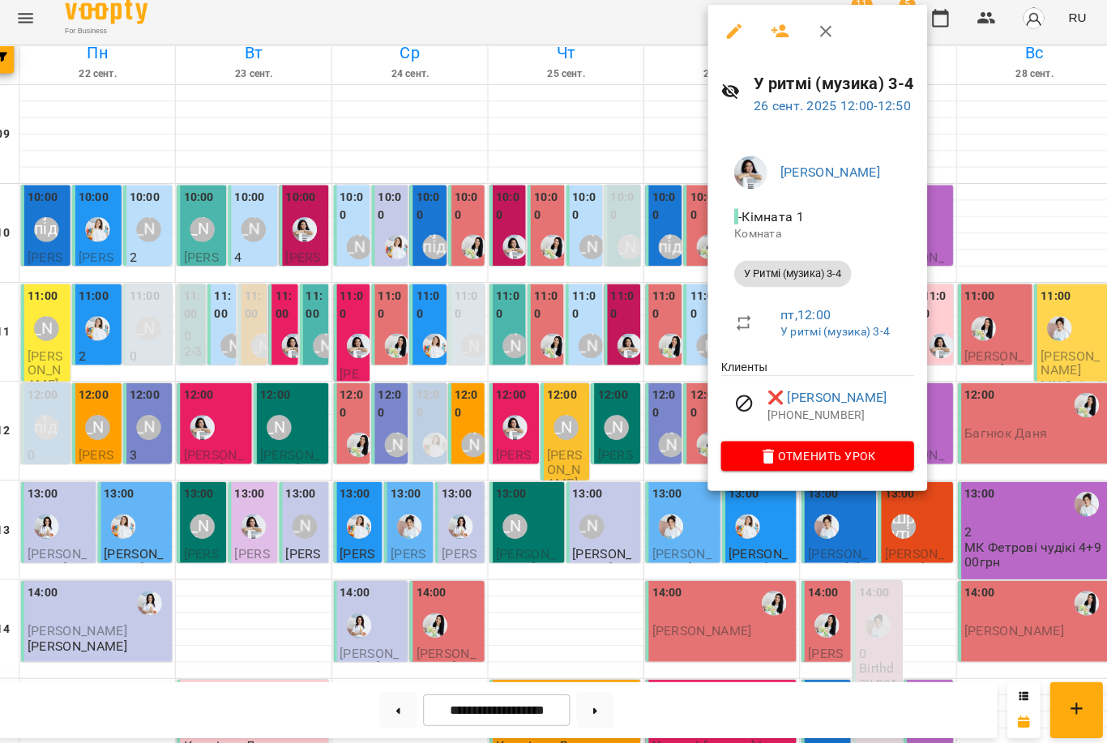
click at [578, 275] on div at bounding box center [553, 371] width 1107 height 743
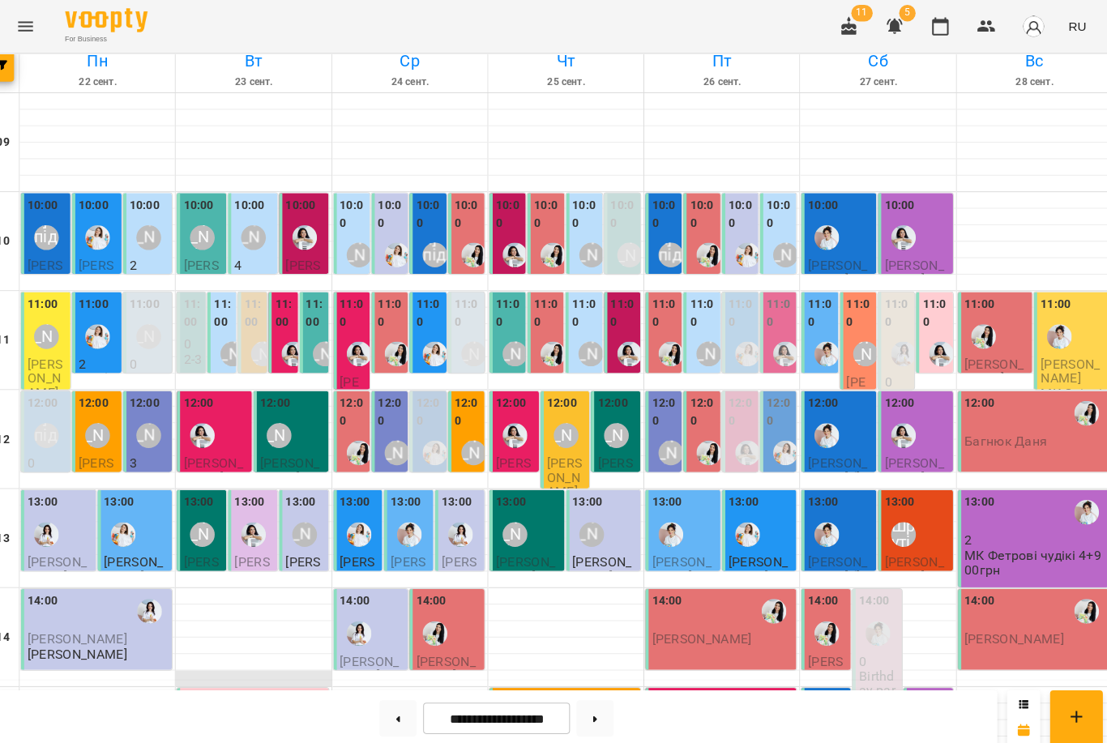
scroll to position [0, 0]
click at [391, 422] on label "12:00" at bounding box center [398, 404] width 26 height 35
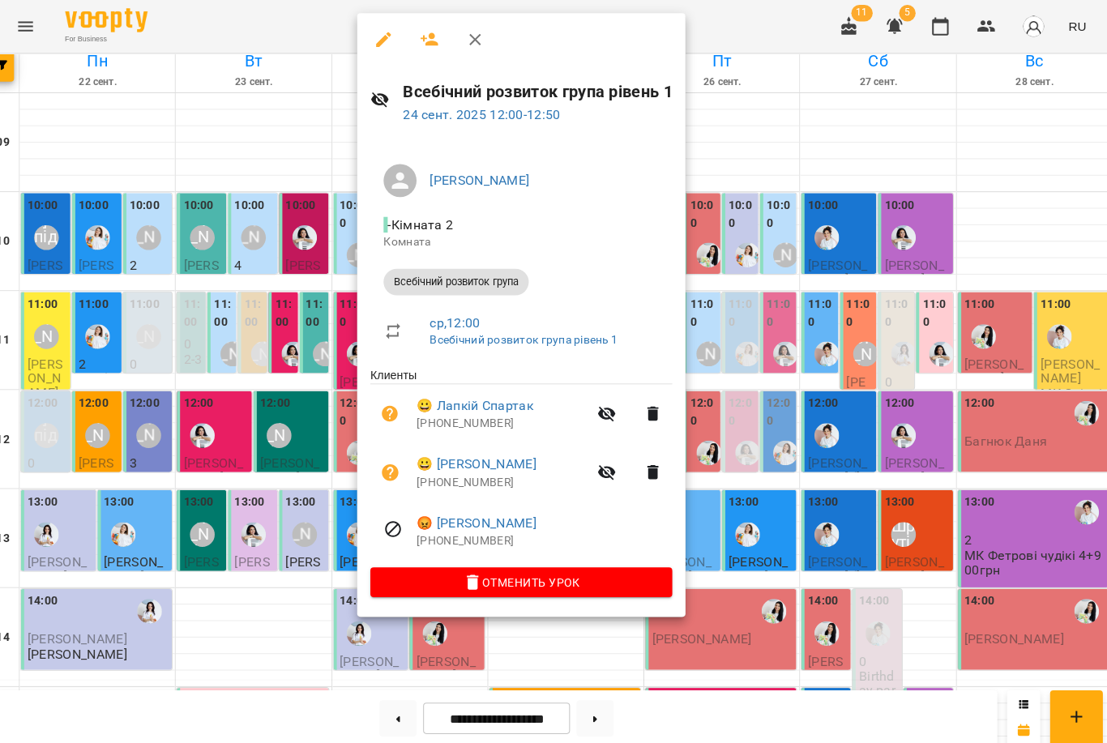
click at [272, 429] on div at bounding box center [553, 371] width 1107 height 743
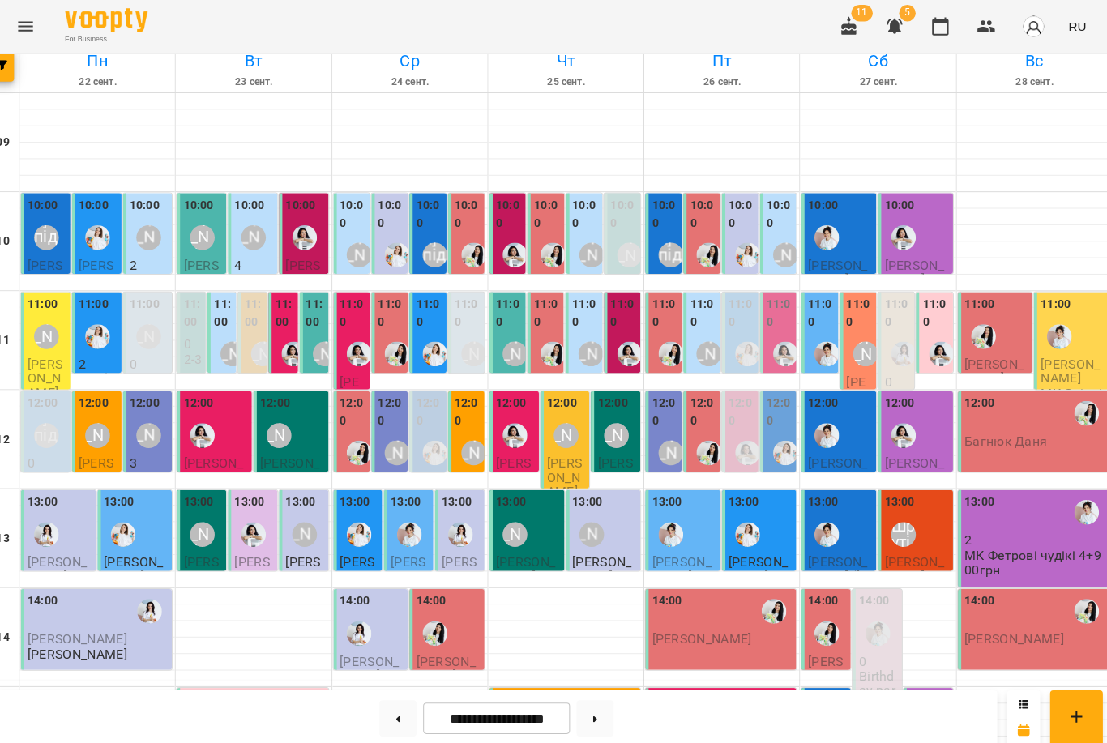
click at [348, 419] on label "12:00" at bounding box center [361, 404] width 26 height 35
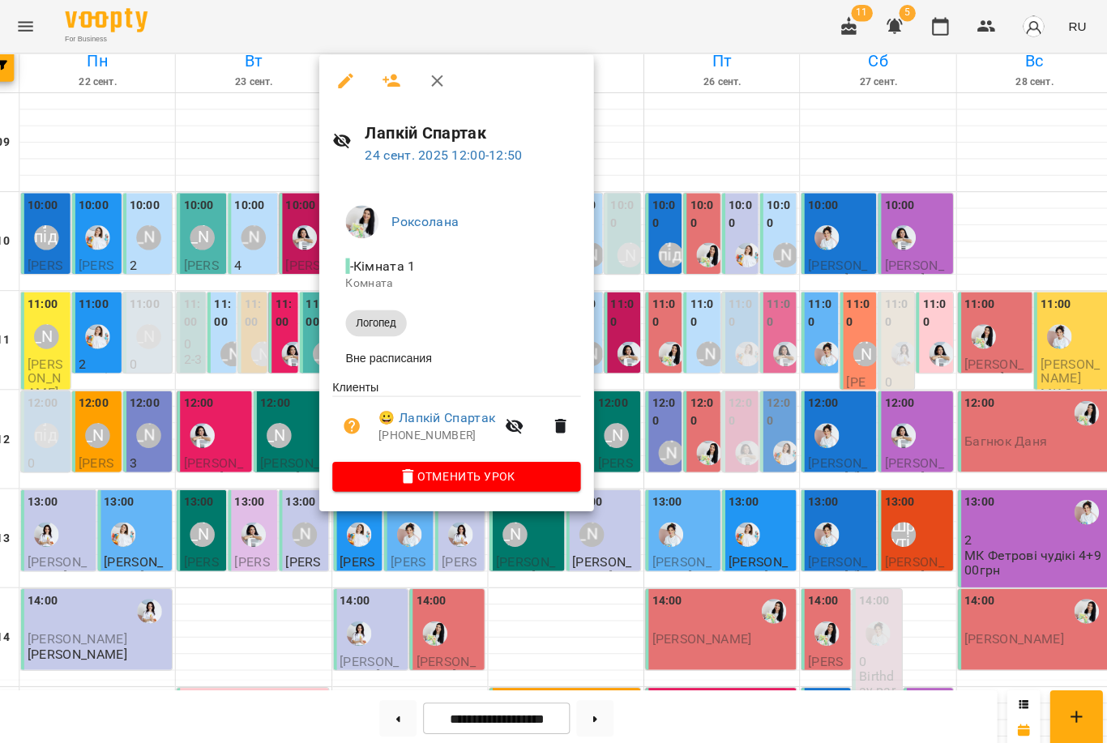
click at [417, 203] on li "Роксолана" at bounding box center [462, 217] width 244 height 45
click at [417, 214] on link "Роксолана" at bounding box center [432, 217] width 66 height 15
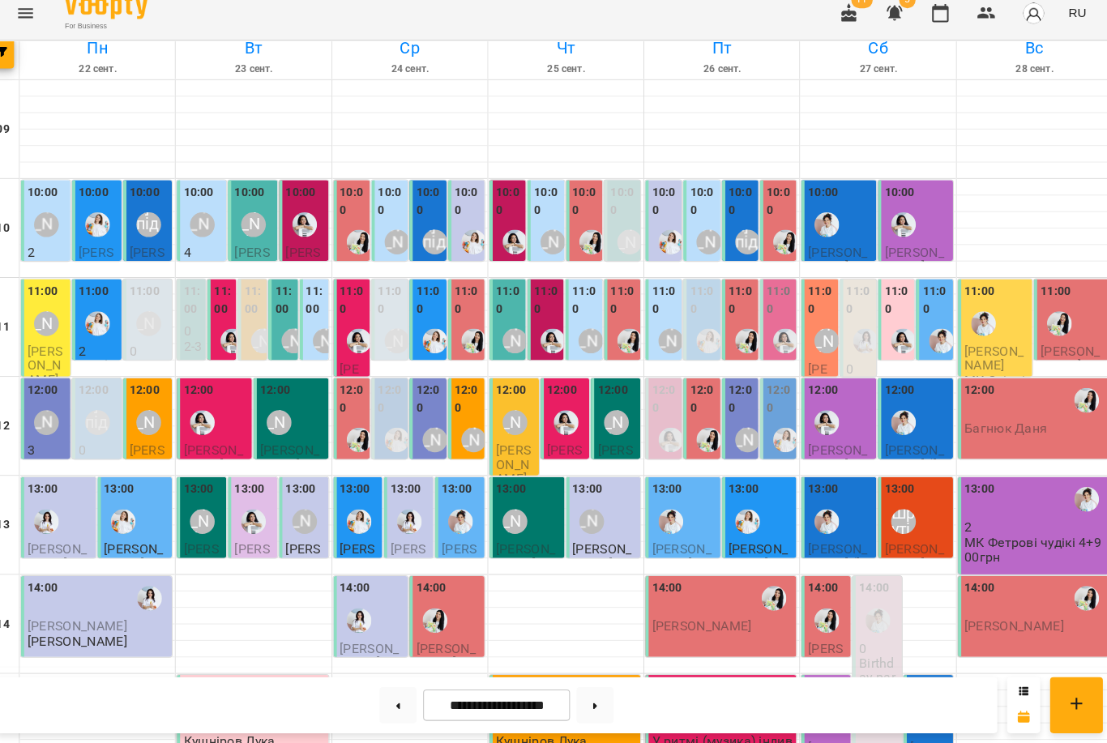
scroll to position [216, 0]
click at [736, 433] on div "[PERSON_NAME]" at bounding box center [748, 445] width 24 height 24
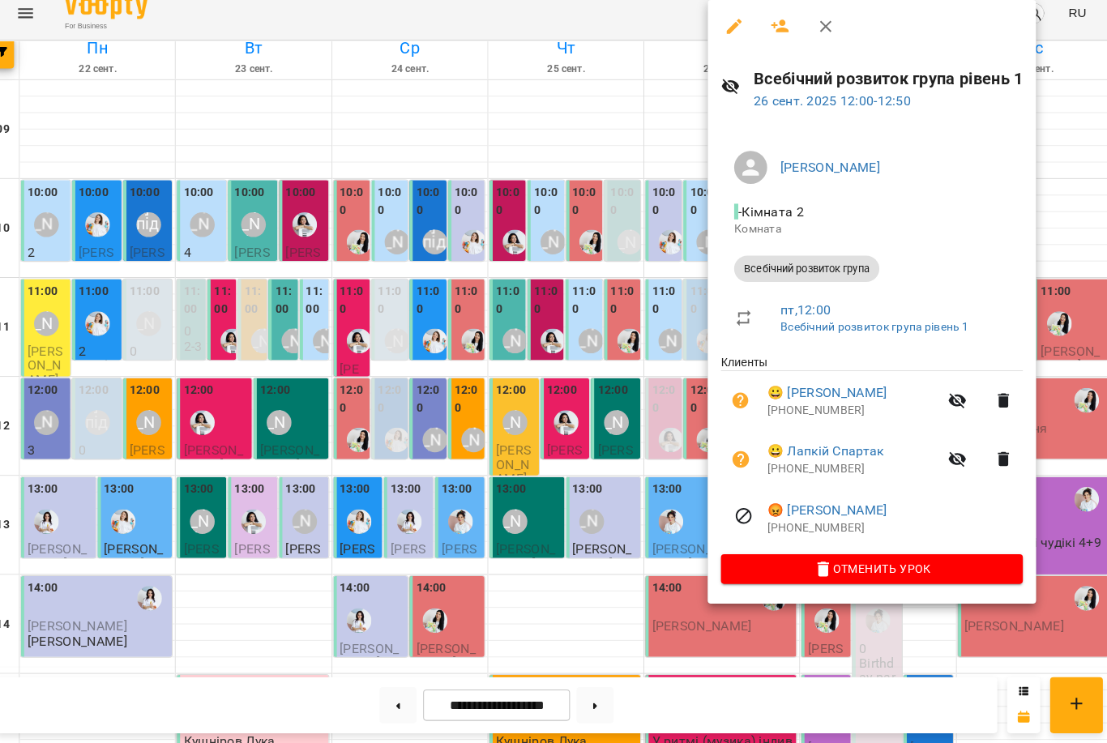
click at [499, 206] on div at bounding box center [553, 371] width 1107 height 743
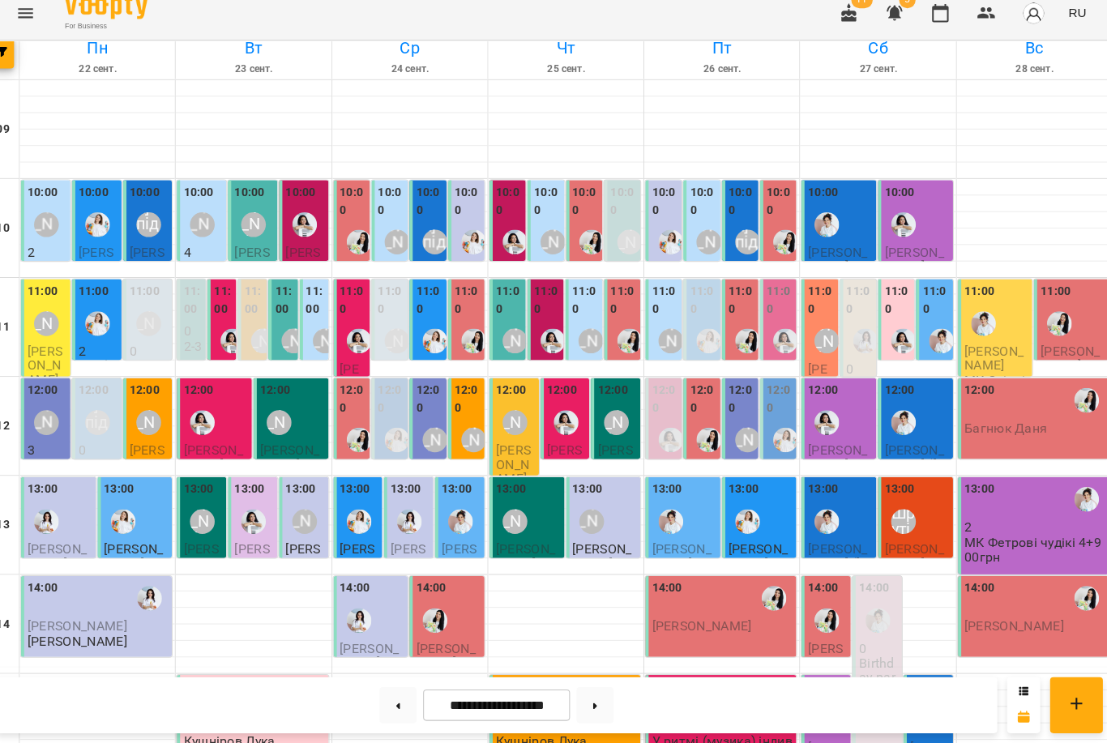
scroll to position [45, 0]
click at [696, 193] on label "10:00" at bounding box center [704, 210] width 26 height 35
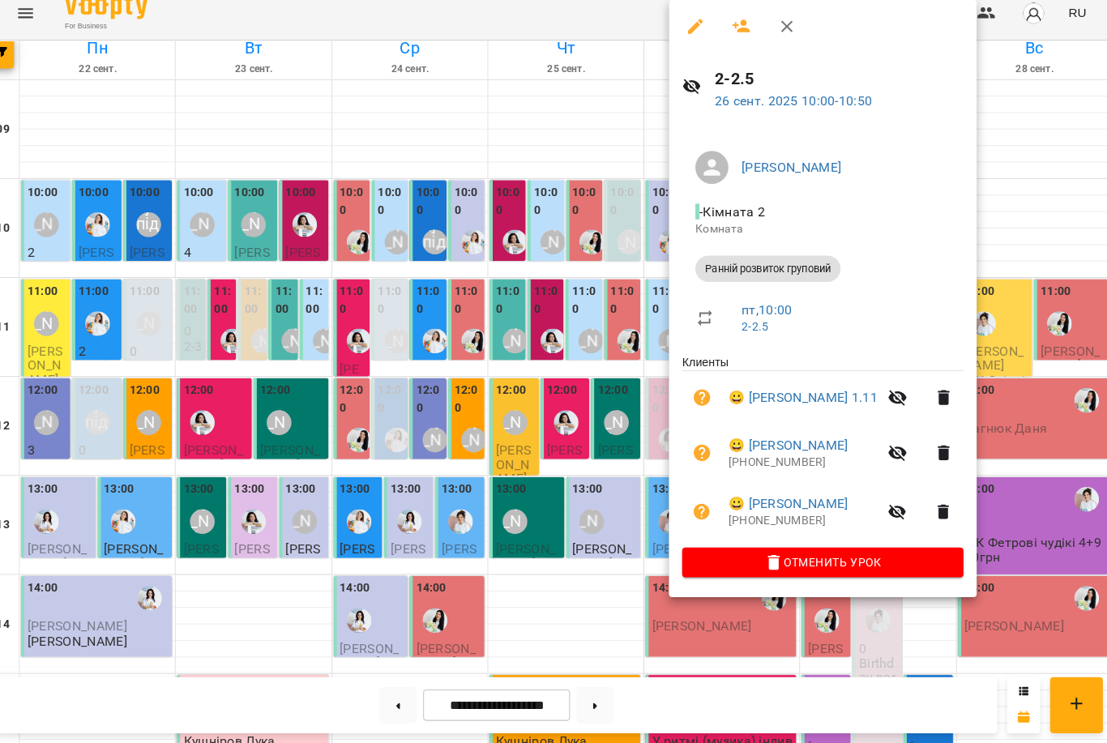
click at [499, 186] on div at bounding box center [553, 371] width 1107 height 743
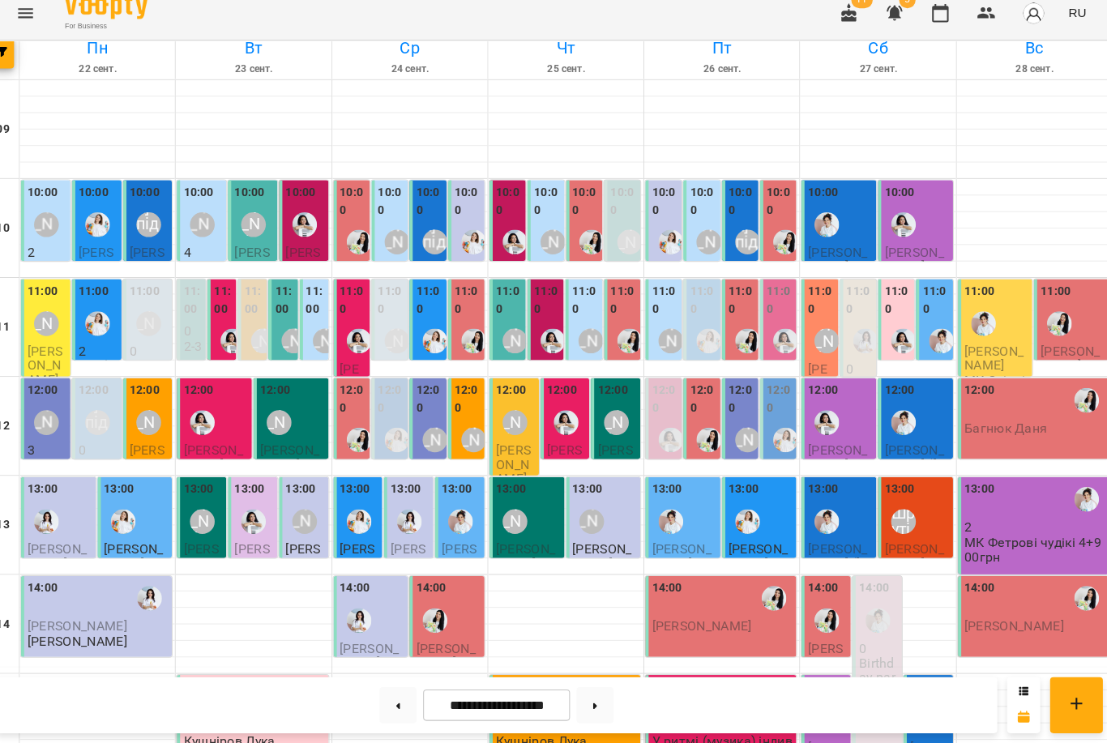
click at [731, 387] on label "12:00" at bounding box center [743, 404] width 26 height 35
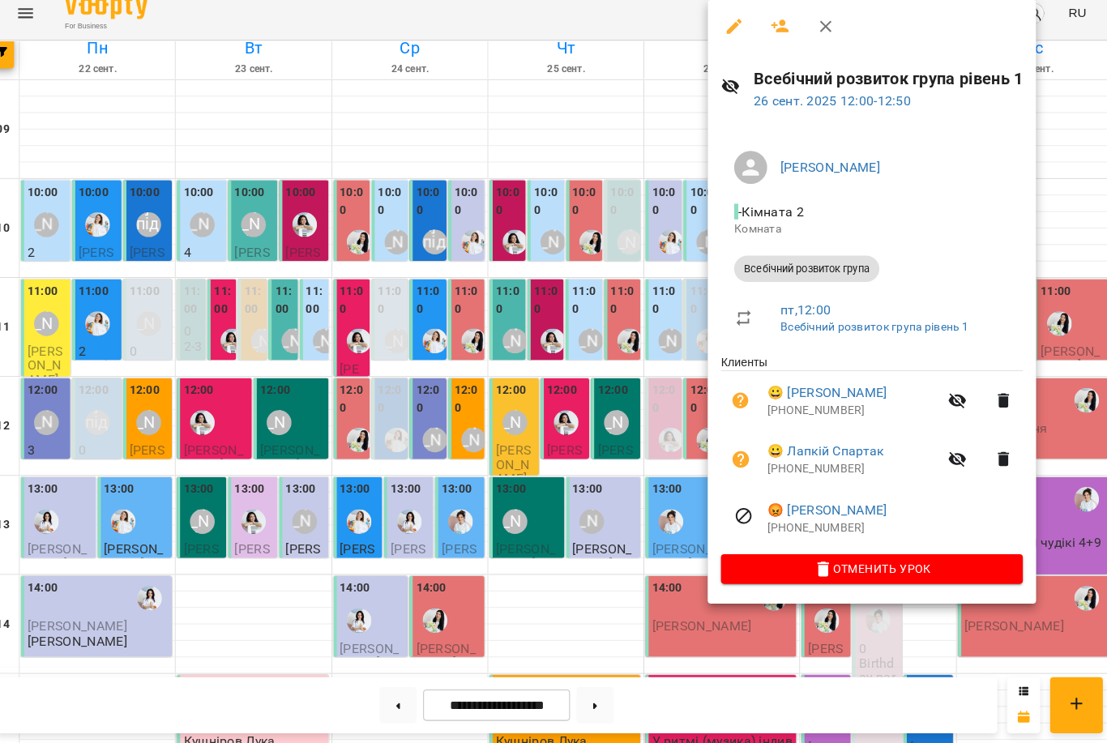
click at [450, 357] on div at bounding box center [553, 371] width 1107 height 743
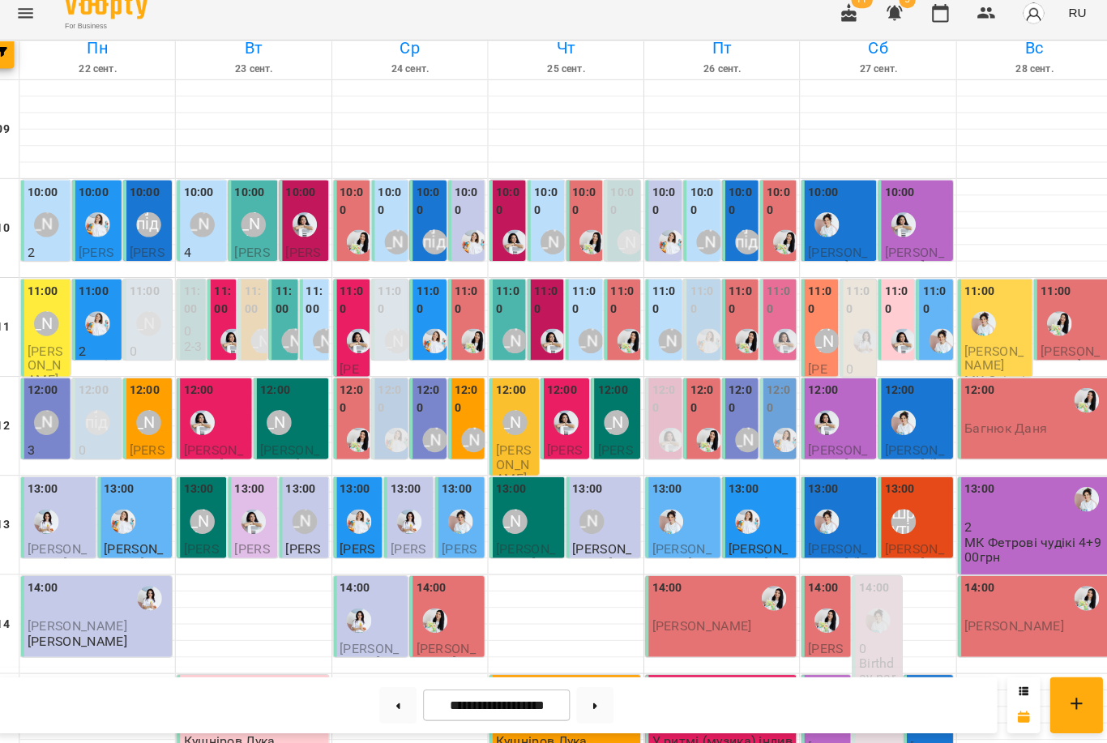
click at [422, 387] on label "12:00" at bounding box center [435, 404] width 26 height 35
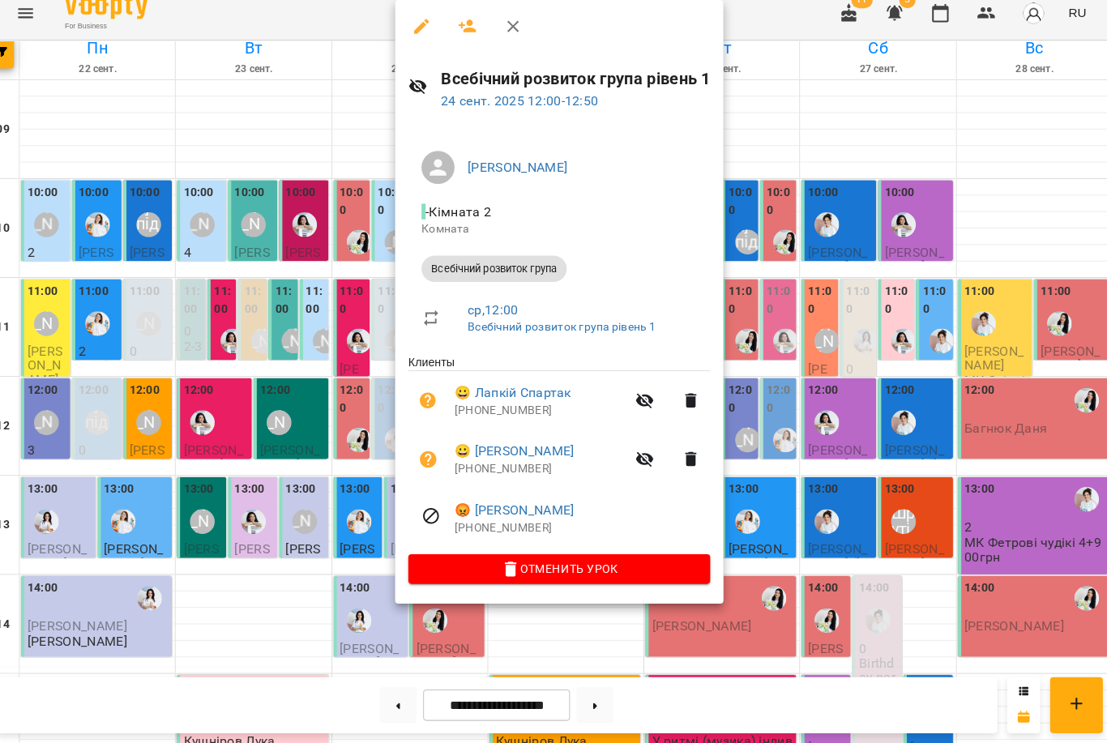
click at [345, 351] on div at bounding box center [553, 371] width 1107 height 743
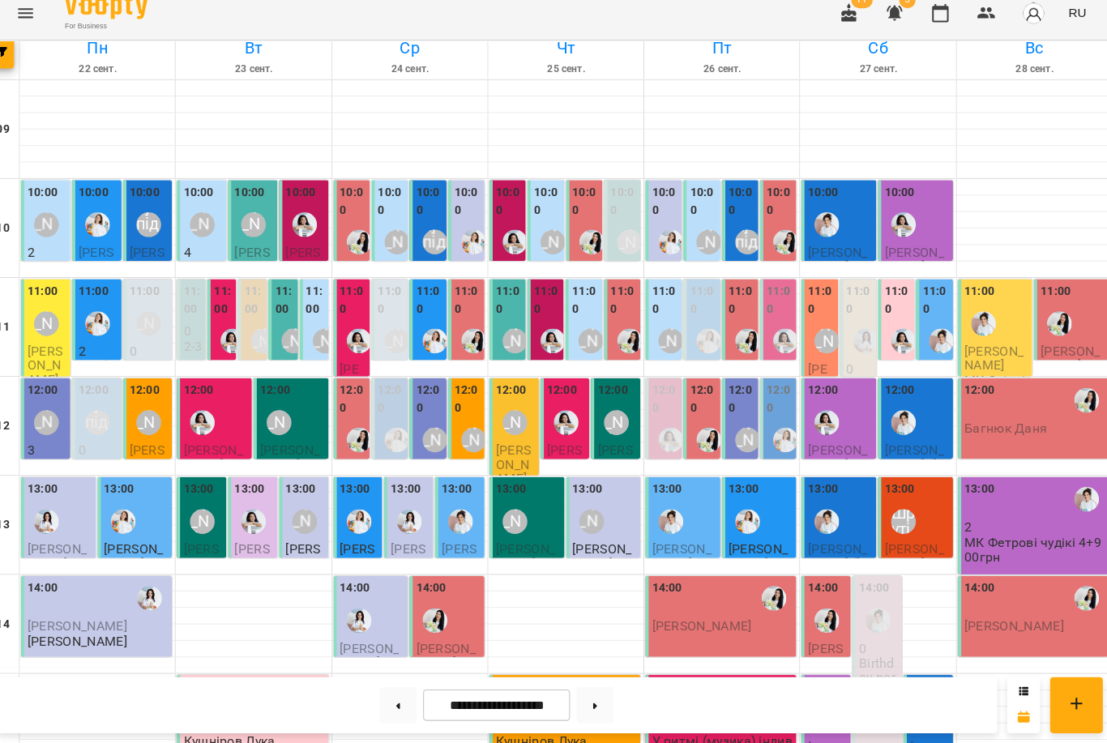
click at [58, 409] on div "[PERSON_NAME]" at bounding box center [59, 427] width 37 height 37
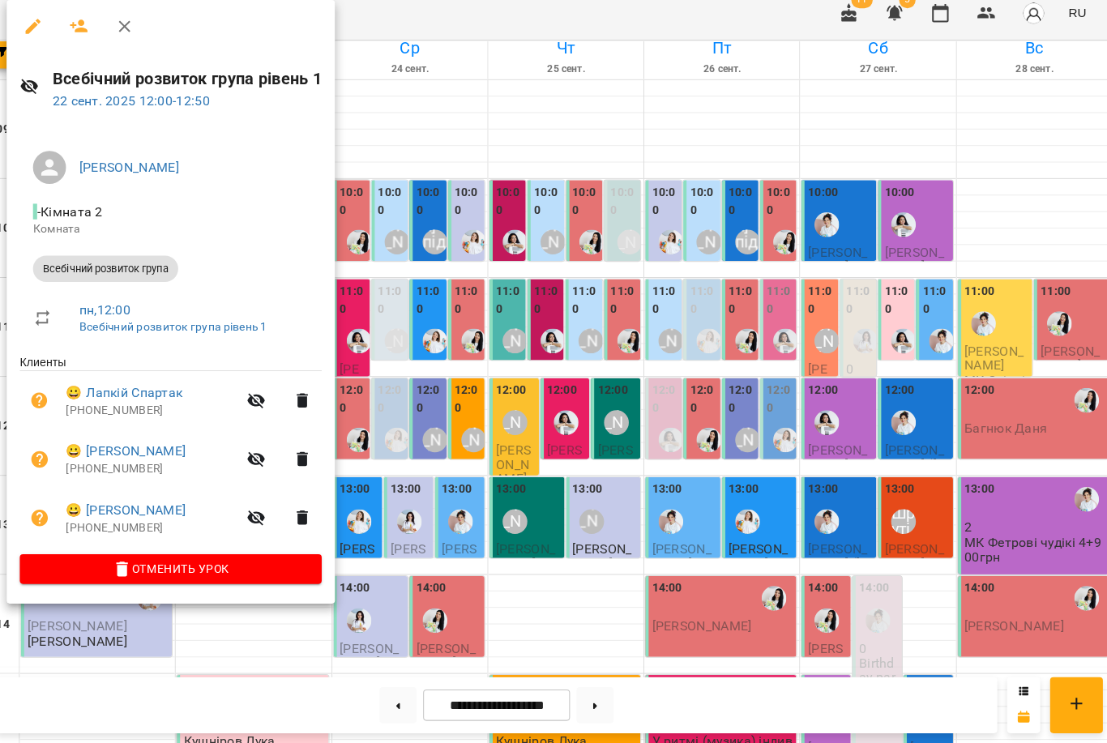
click at [406, 370] on div at bounding box center [553, 371] width 1107 height 743
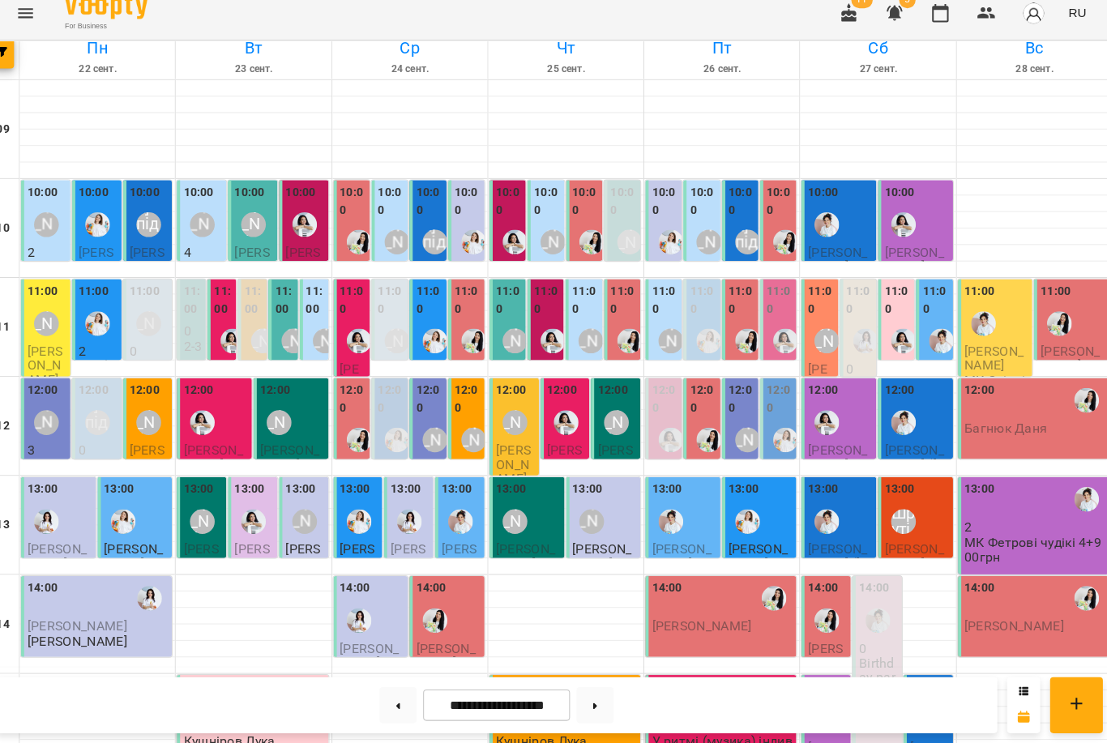
click at [422, 387] on div "12:00" at bounding box center [435, 406] width 26 height 39
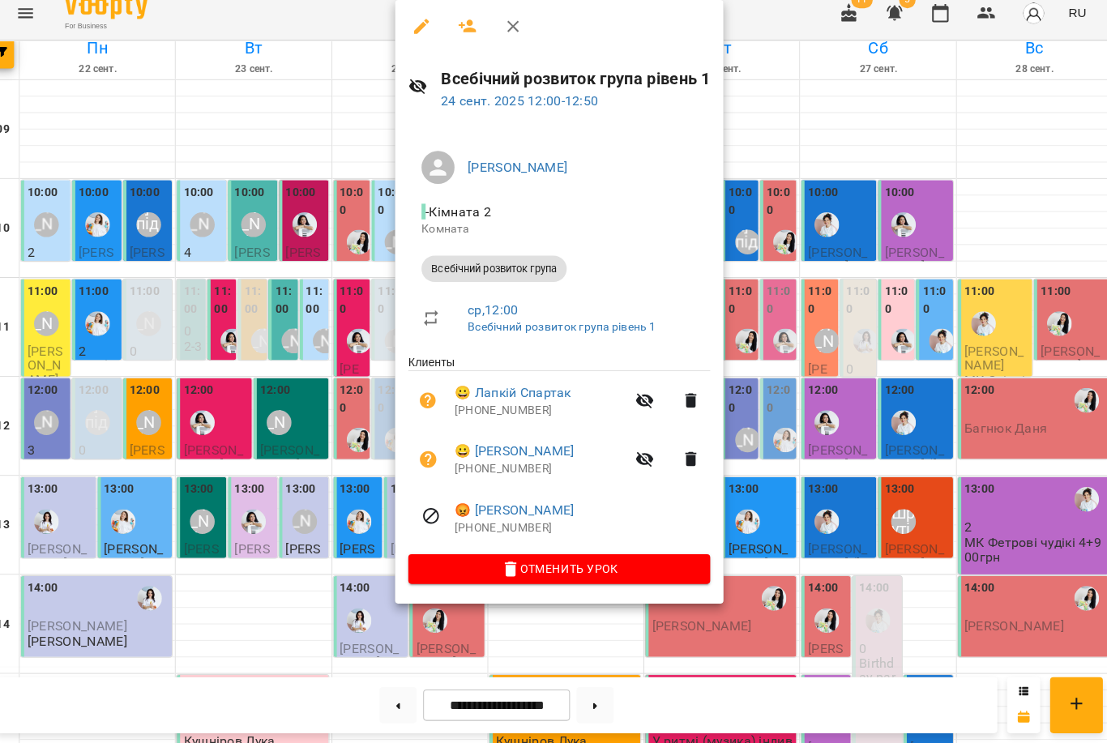
click at [351, 381] on div at bounding box center [553, 371] width 1107 height 743
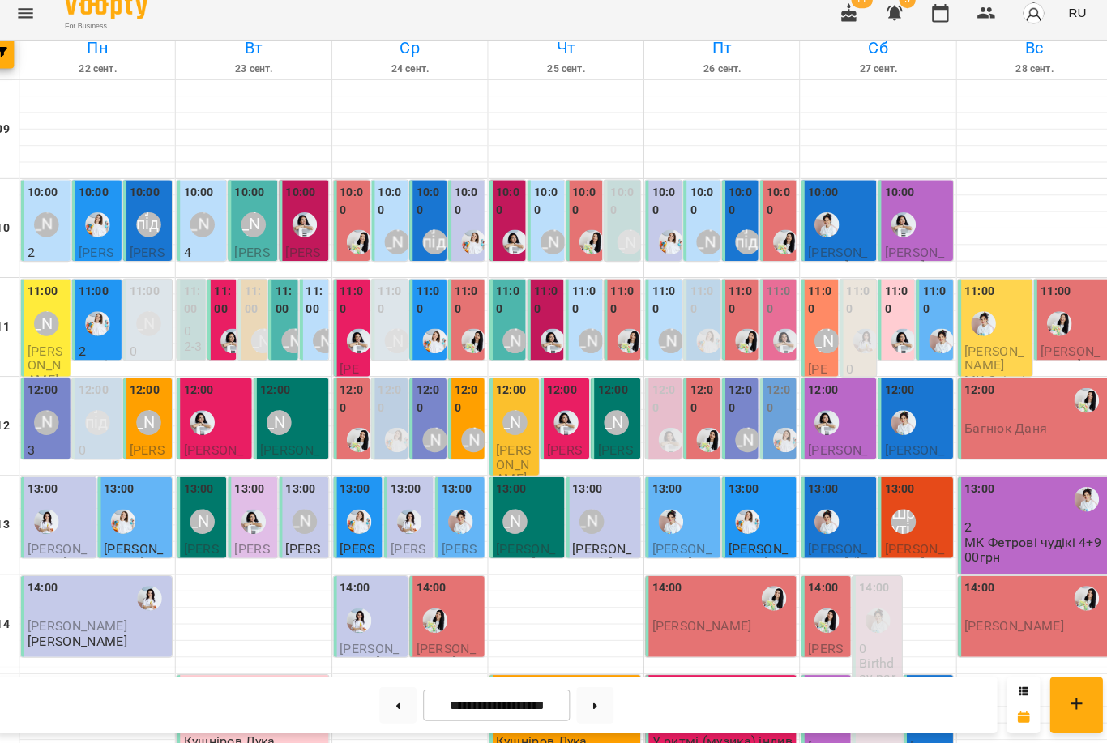
click at [501, 290] on label "11:00" at bounding box center [514, 307] width 26 height 35
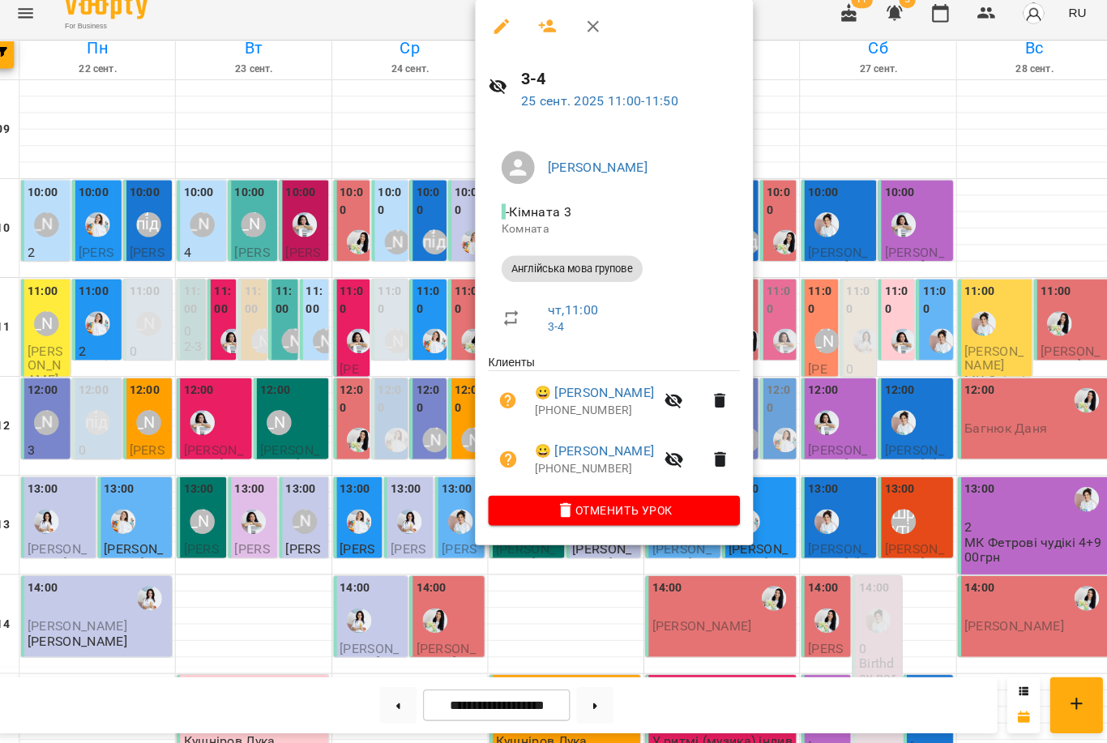
click at [361, 293] on div at bounding box center [553, 371] width 1107 height 743
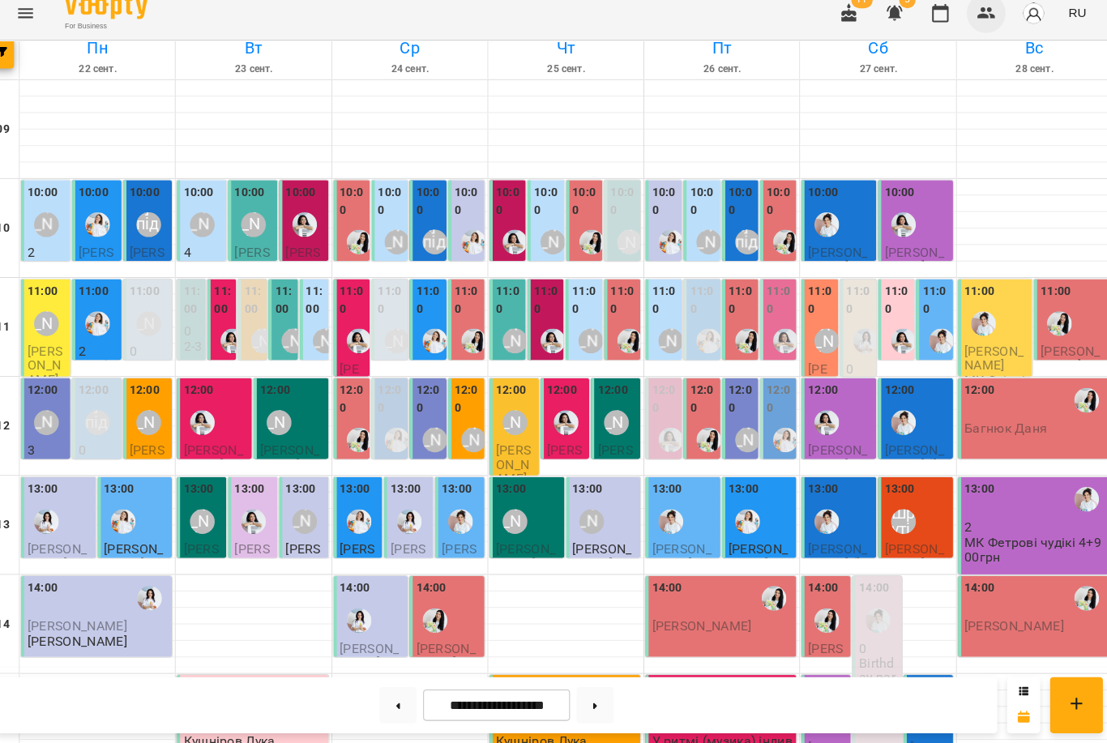
scroll to position [0, 0]
click at [974, 20] on icon "button" at bounding box center [983, 25] width 18 height 11
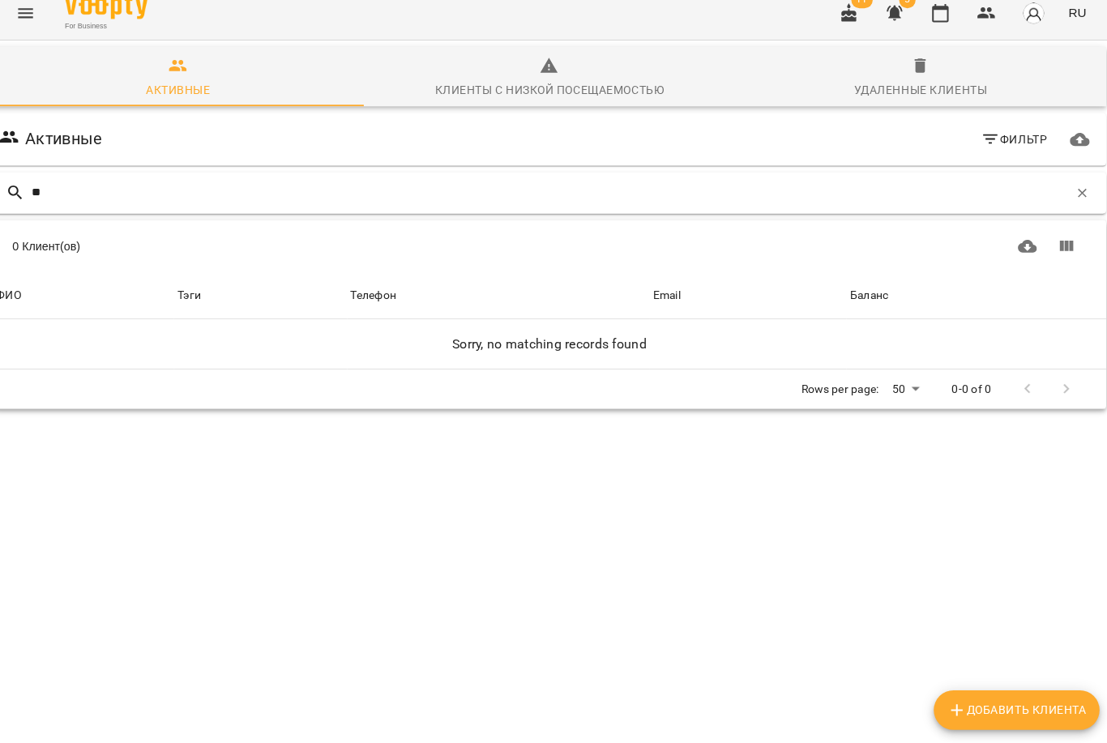
type input "*"
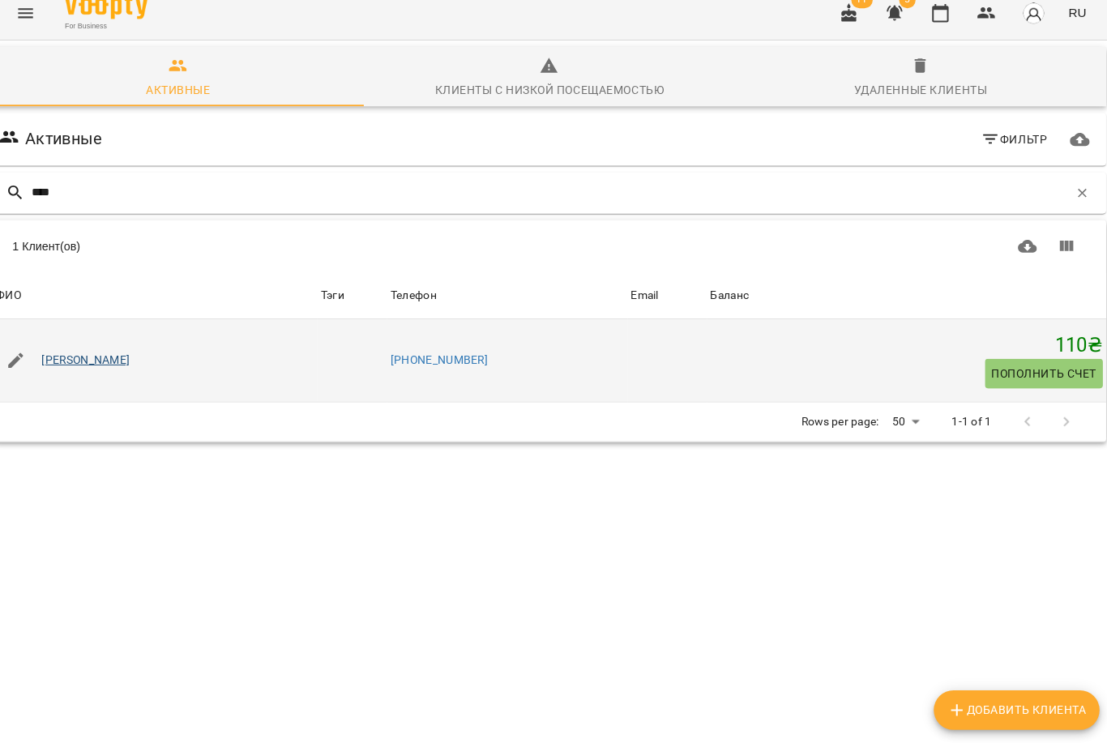
type input "****"
click at [142, 359] on link "Зеленська Єлизавета" at bounding box center [98, 367] width 87 height 16
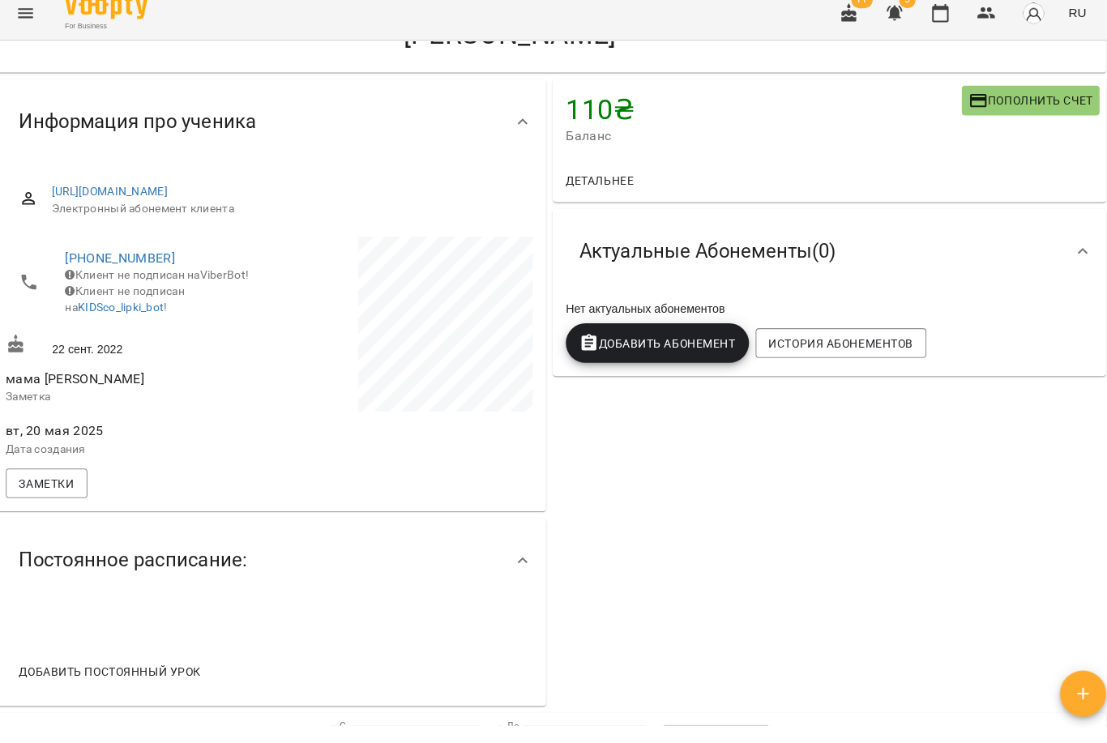
scroll to position [63, 0]
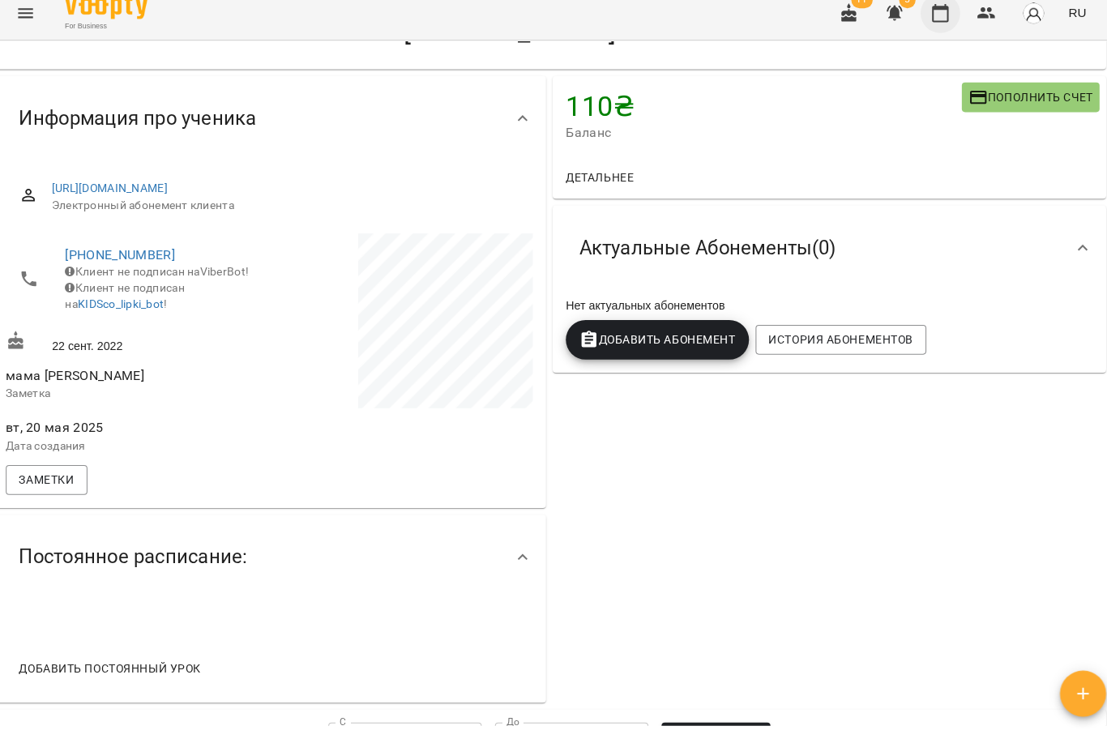
click at [931, 16] on icon "button" at bounding box center [937, 25] width 19 height 19
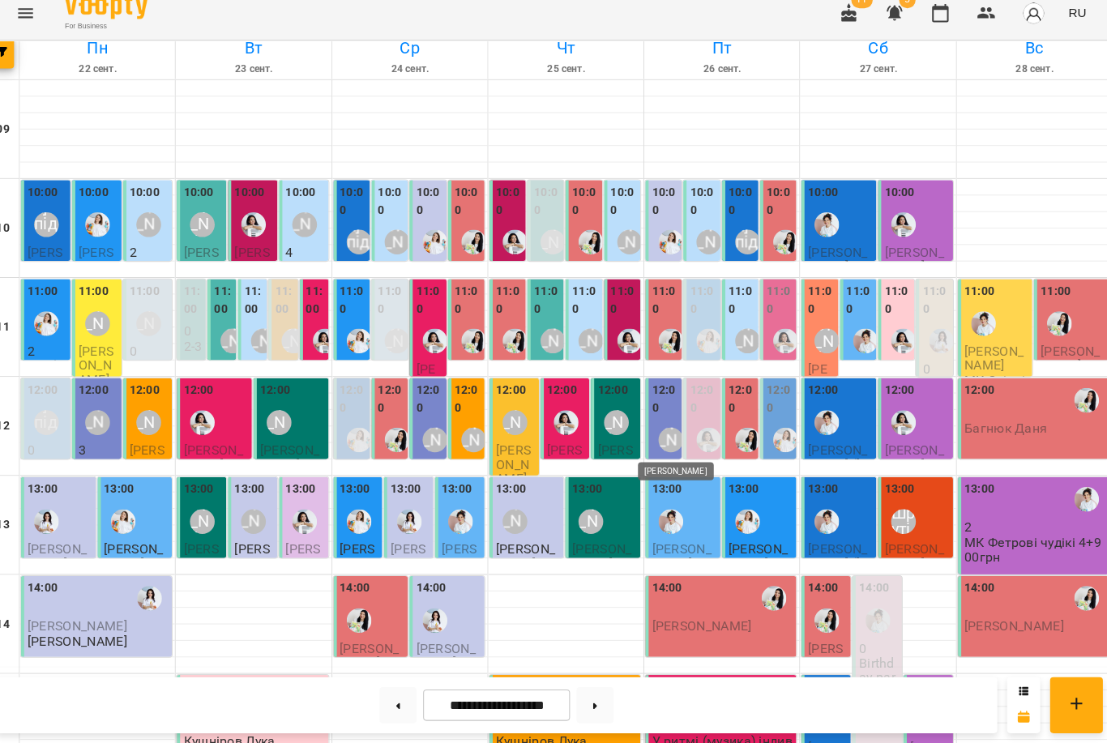
click at [661, 433] on div "[PERSON_NAME]" at bounding box center [673, 445] width 24 height 24
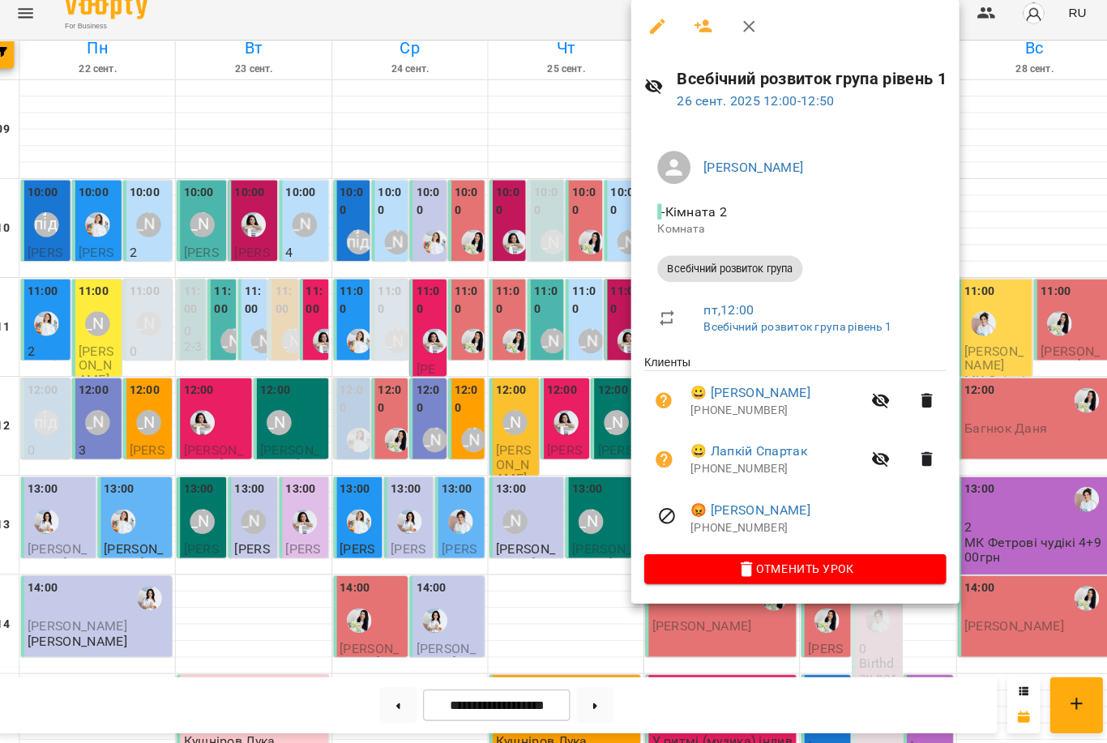
click at [556, 414] on div at bounding box center [553, 371] width 1107 height 743
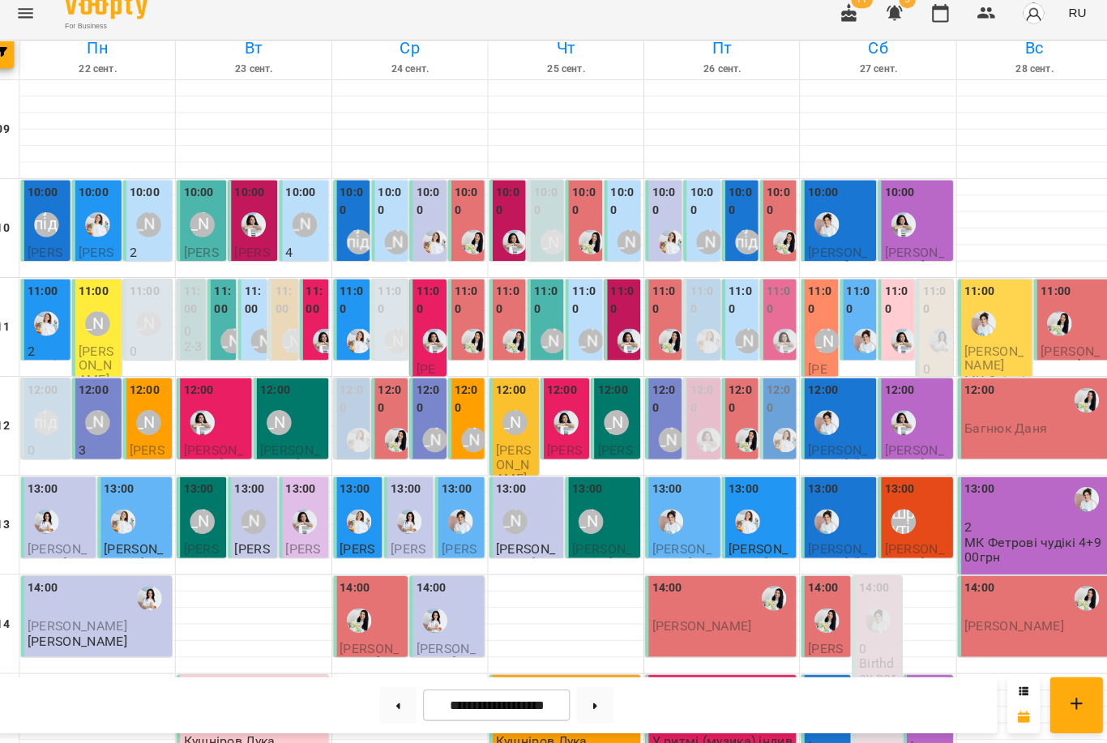
click at [97, 328] on div "[PERSON_NAME]" at bounding box center [109, 331] width 24 height 24
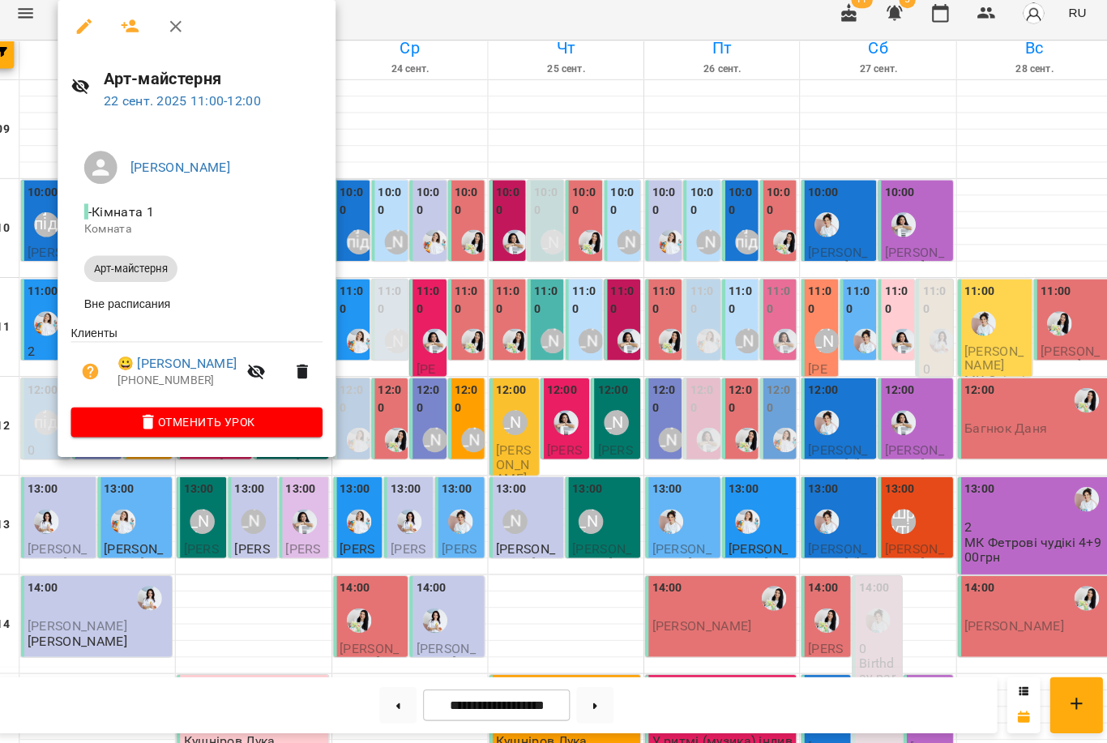
click at [474, 312] on div at bounding box center [553, 371] width 1107 height 743
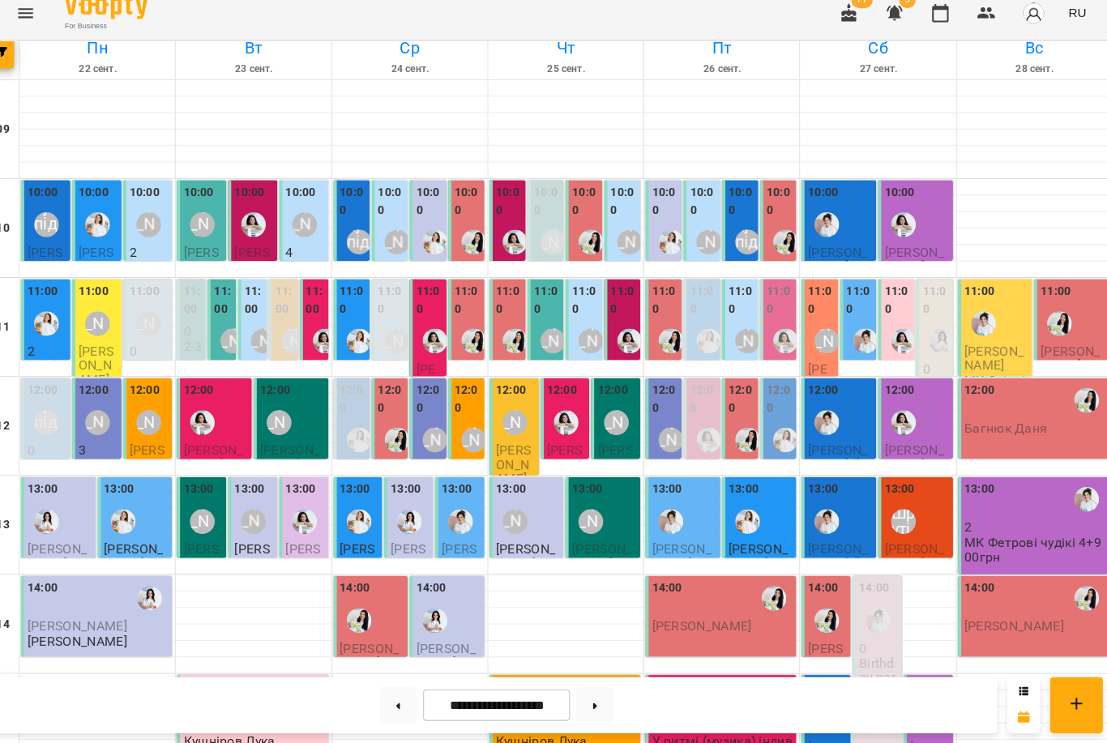
click at [221, 435] on div "12:00" at bounding box center [226, 416] width 64 height 59
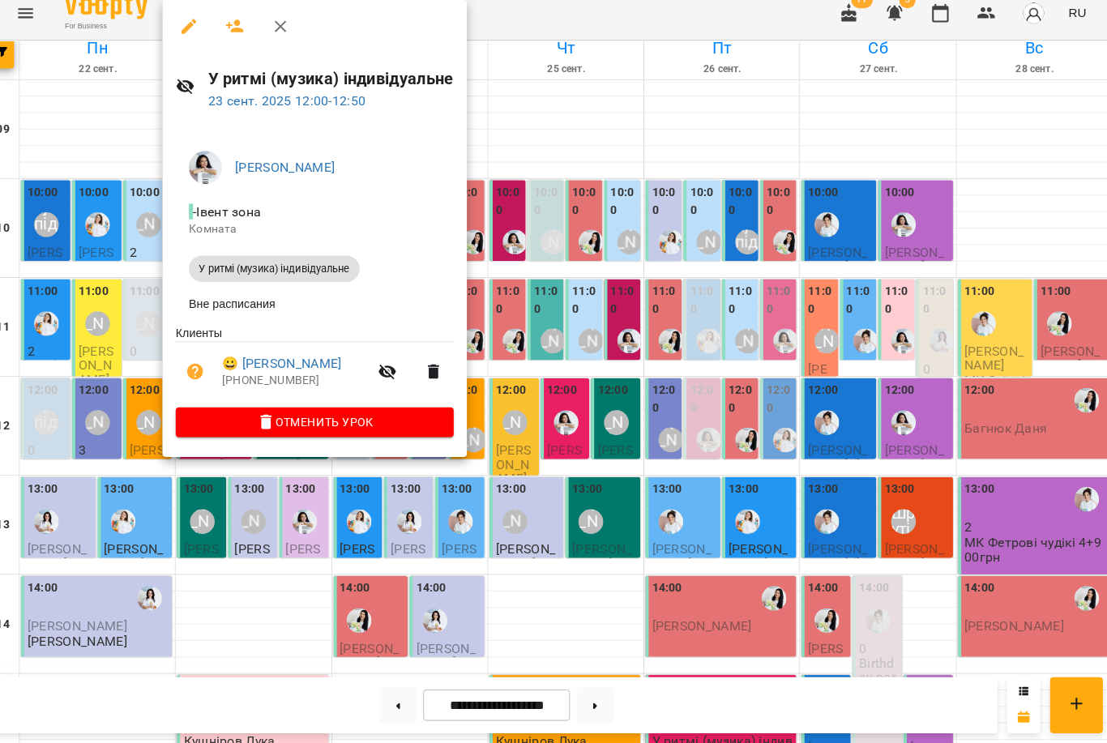
click at [290, 506] on div at bounding box center [553, 371] width 1107 height 743
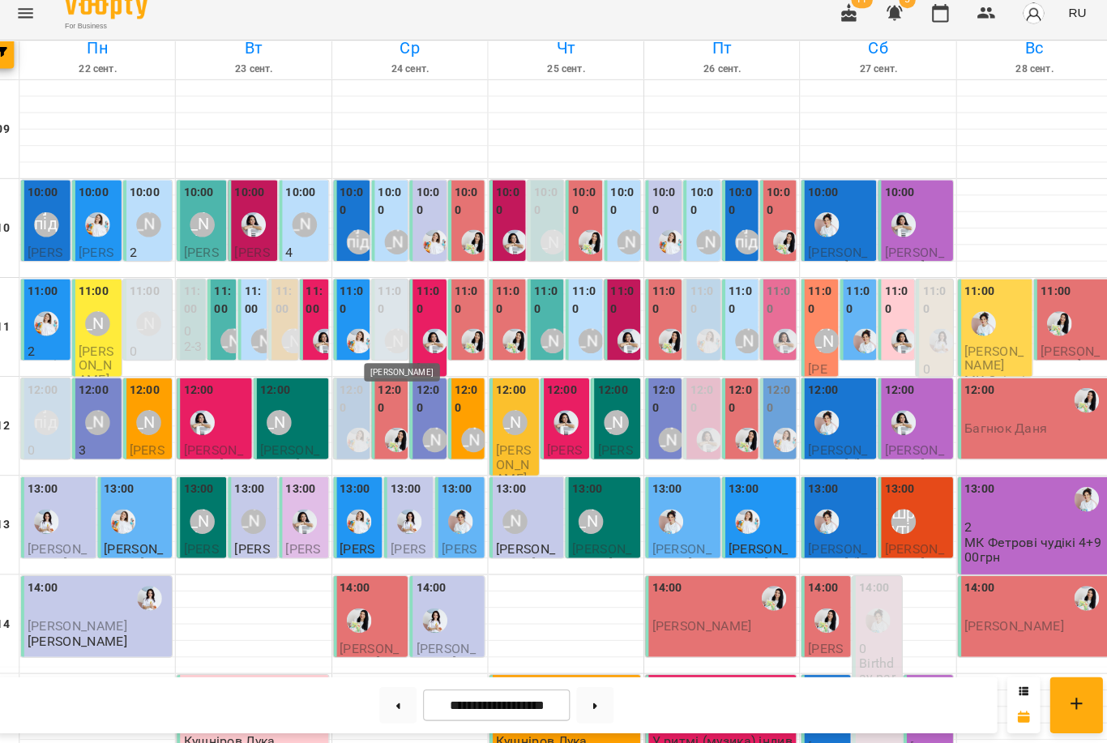
click at [392, 336] on div "[PERSON_NAME]" at bounding box center [404, 348] width 24 height 24
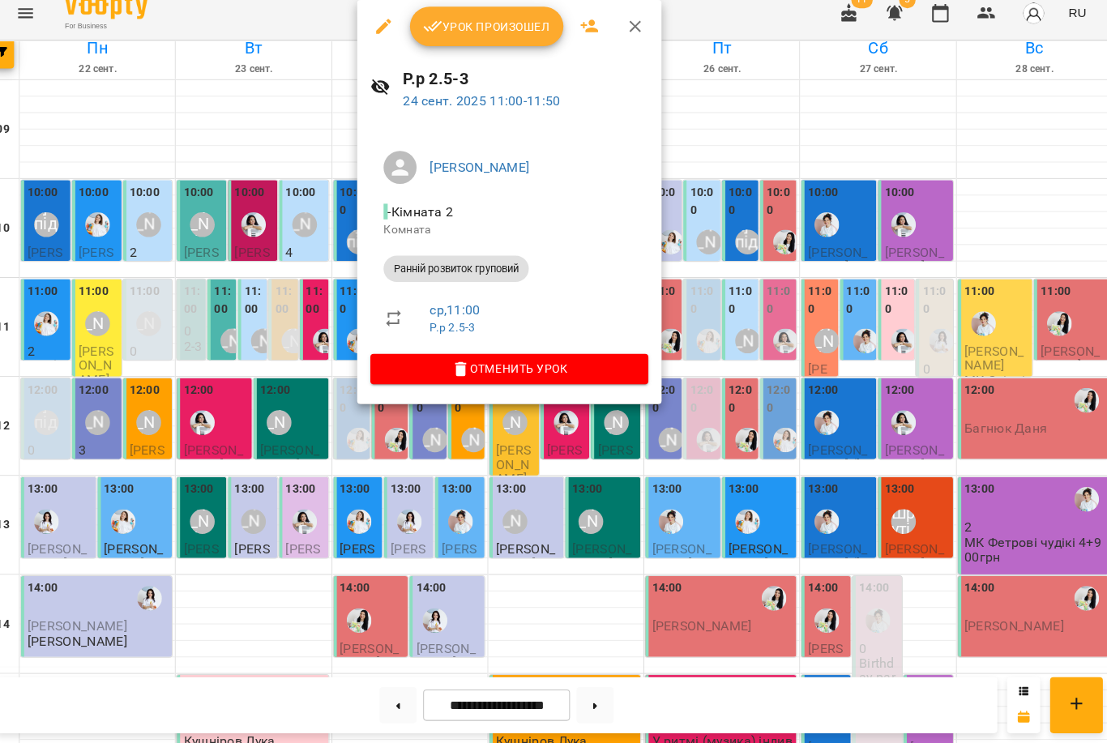
click at [274, 327] on div at bounding box center [553, 371] width 1107 height 743
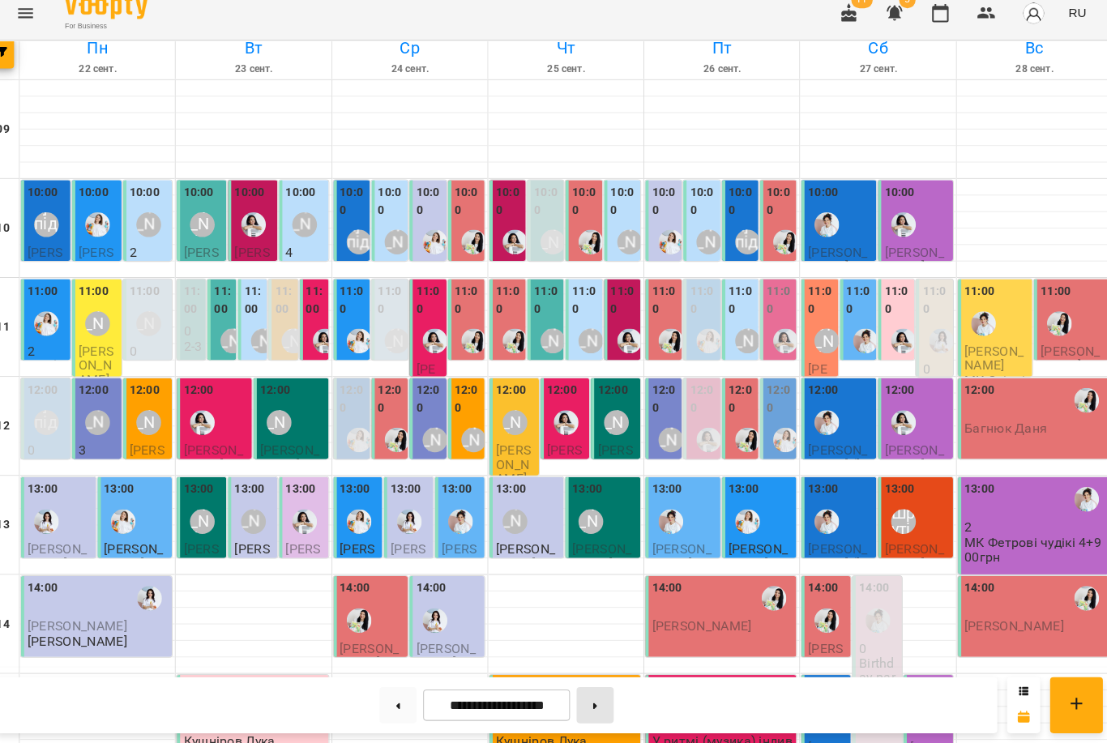
click at [590, 689] on button at bounding box center [598, 706] width 36 height 36
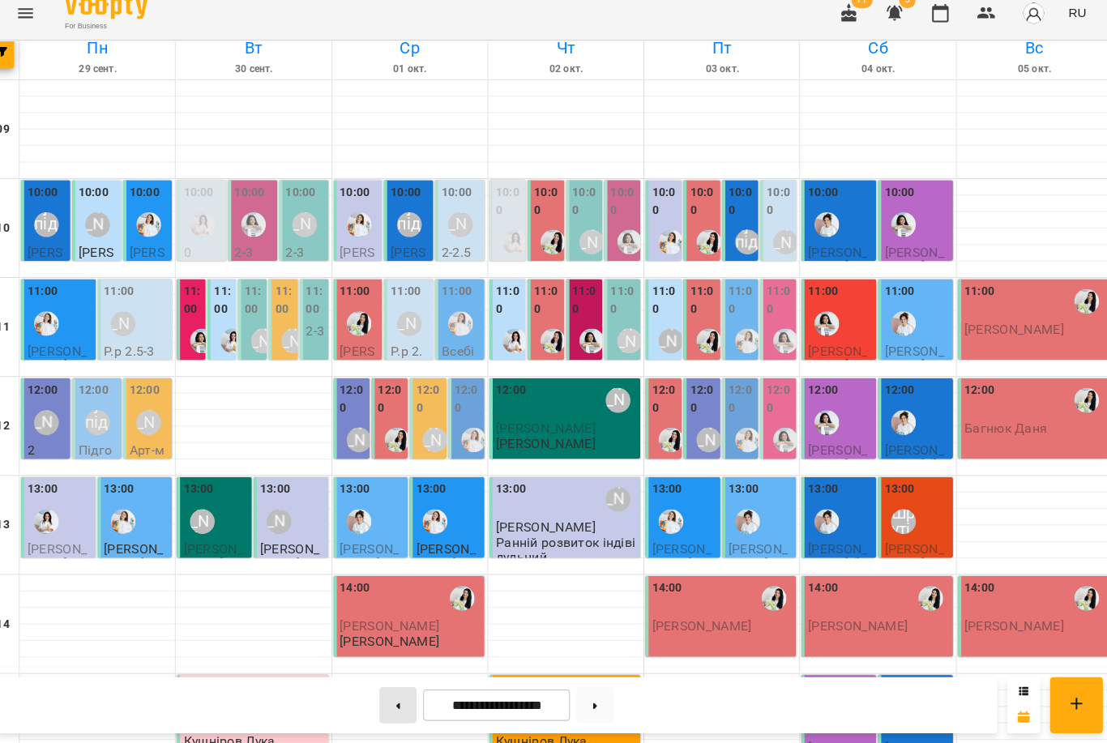
click at [396, 696] on button at bounding box center [405, 706] width 36 height 36
type input "**********"
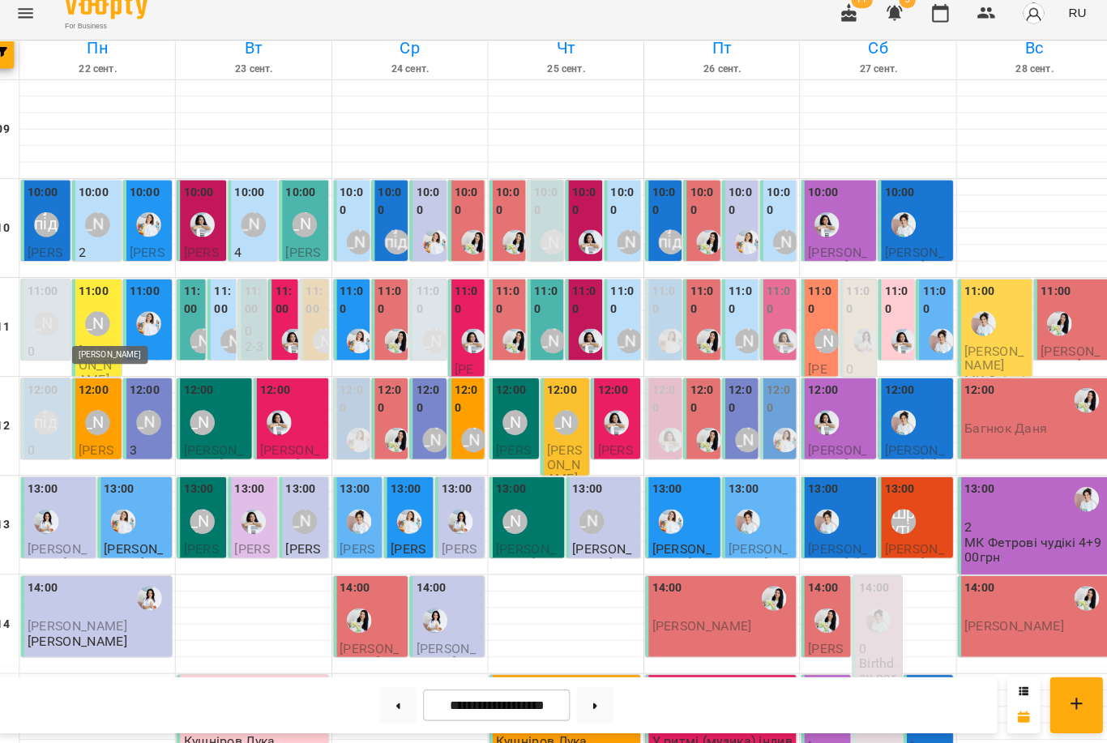
click at [97, 327] on div "[PERSON_NAME]" at bounding box center [109, 331] width 24 height 24
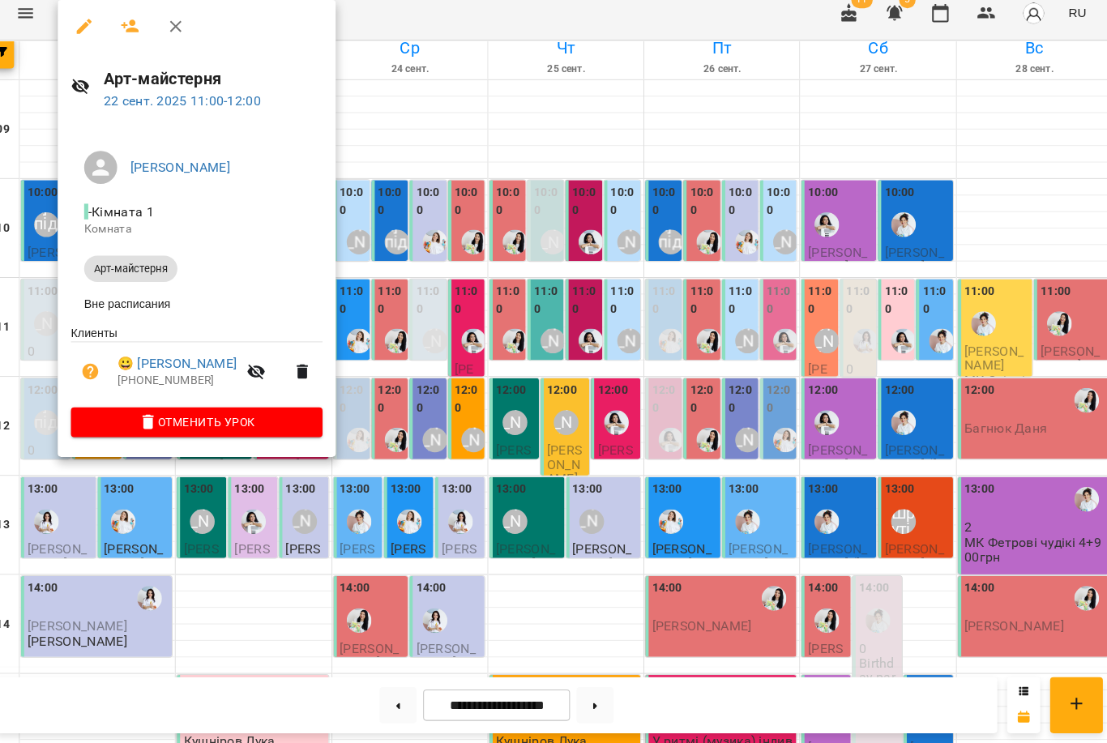
click at [472, 327] on div at bounding box center [553, 371] width 1107 height 743
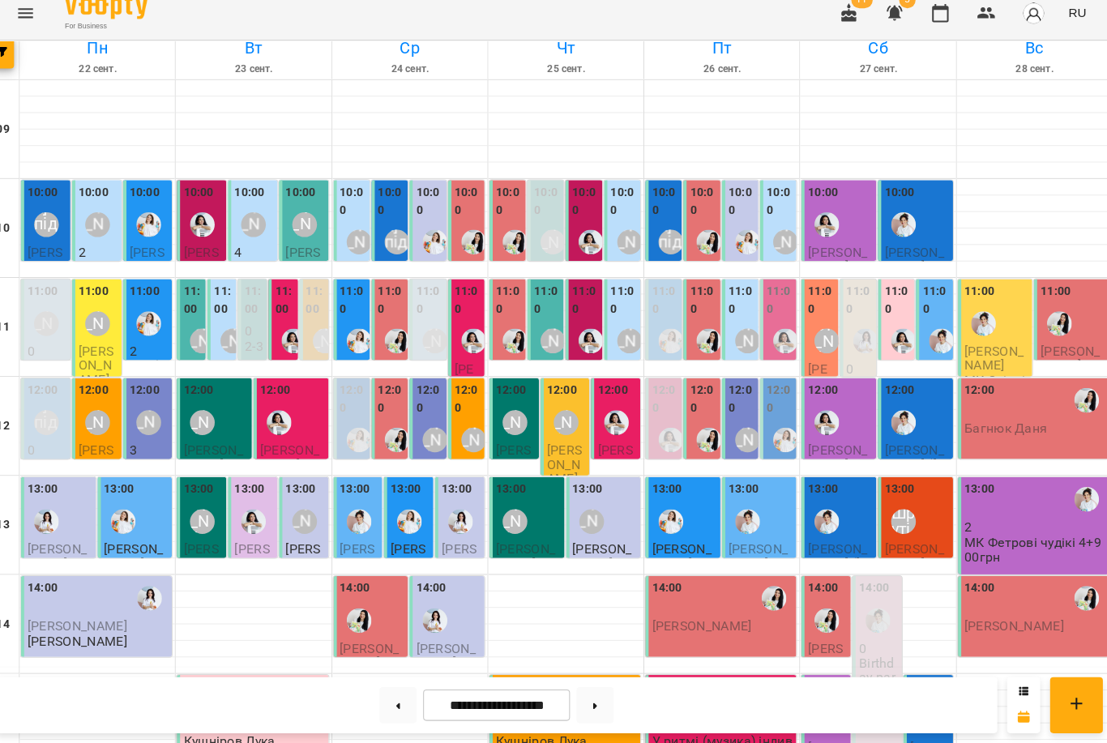
click at [105, 333] on div "[PERSON_NAME]" at bounding box center [109, 331] width 24 height 24
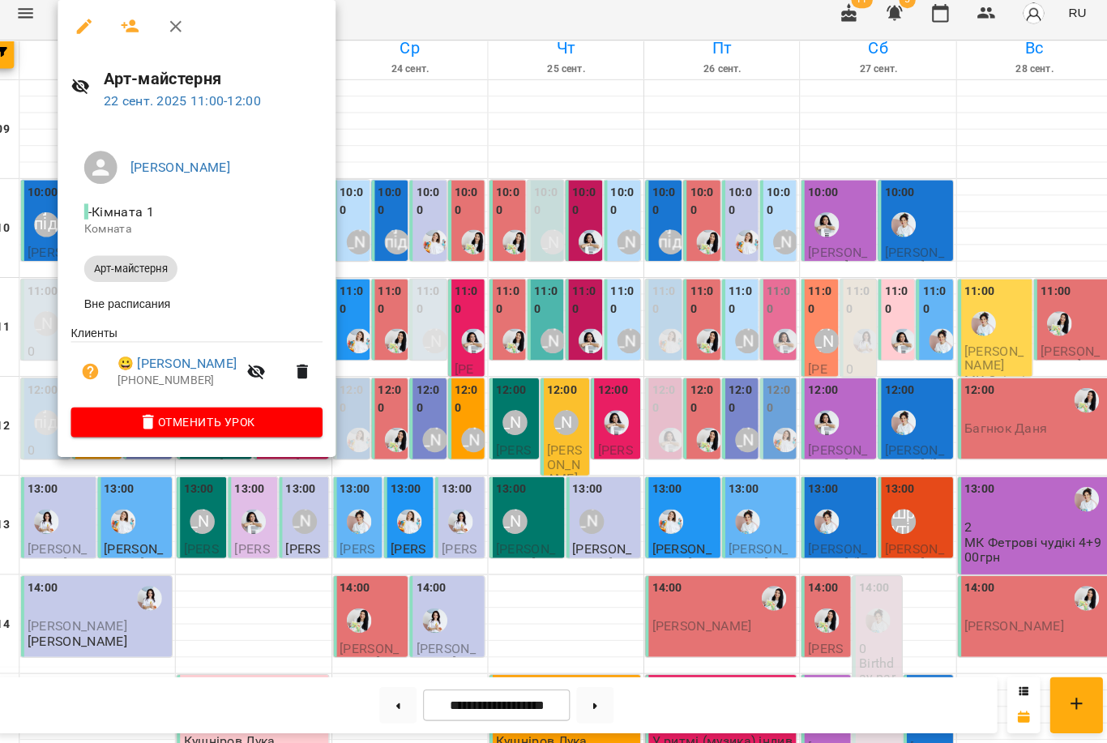
click at [246, 504] on div at bounding box center [553, 371] width 1107 height 743
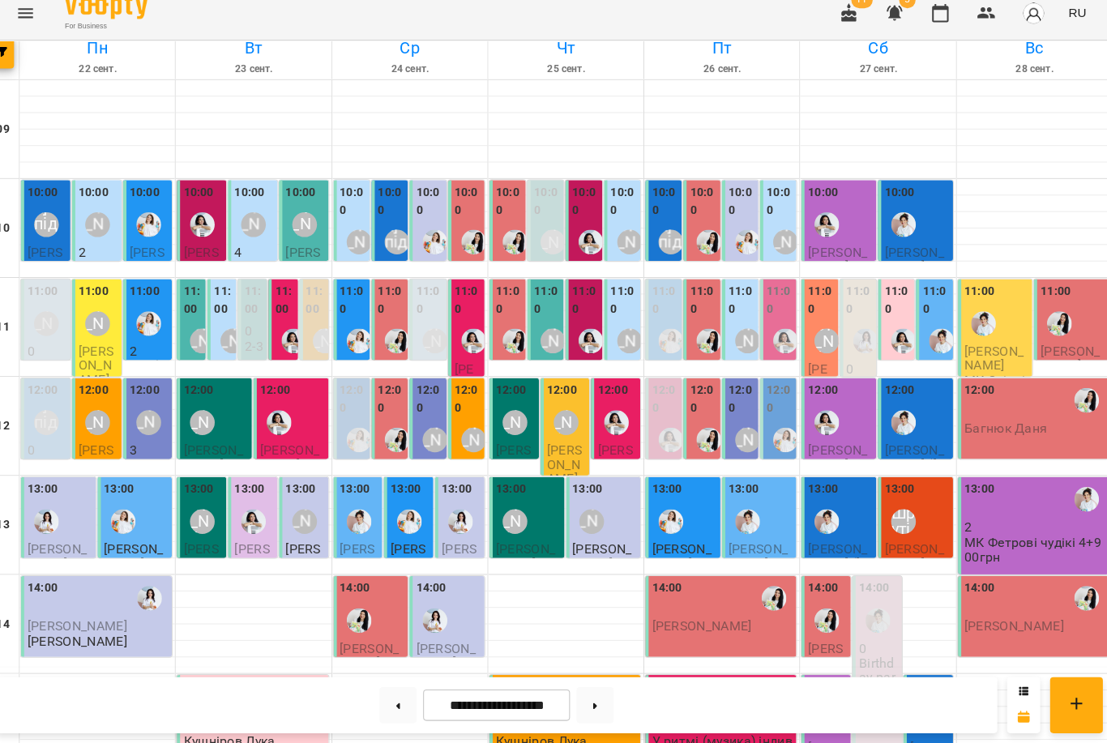
click at [317, 239] on div "[PERSON_NAME]" at bounding box center [312, 233] width 37 height 37
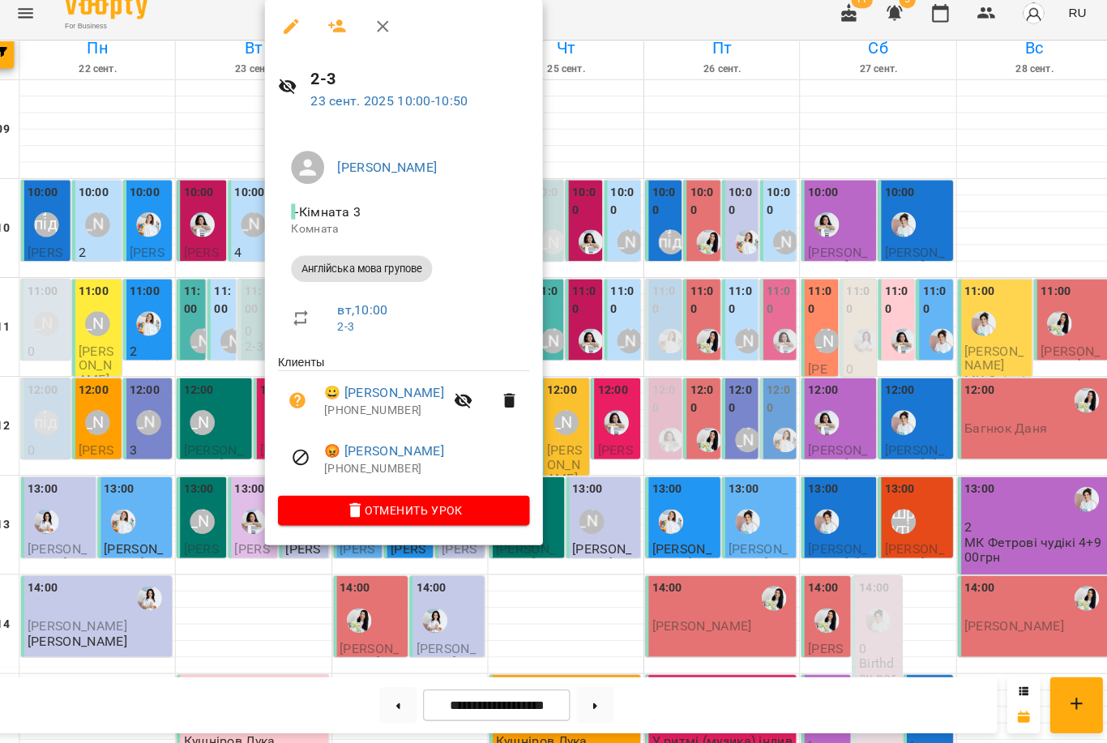
click at [212, 310] on div at bounding box center [553, 371] width 1107 height 743
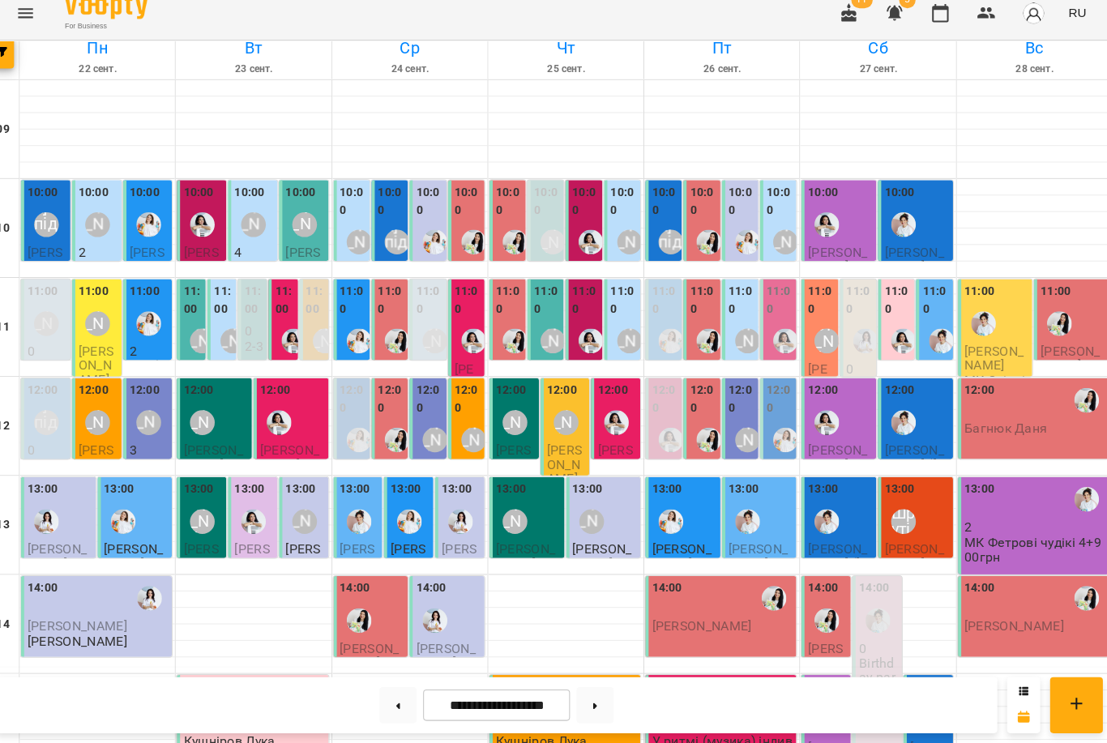
click at [194, 317] on label "11:00" at bounding box center [203, 307] width 19 height 35
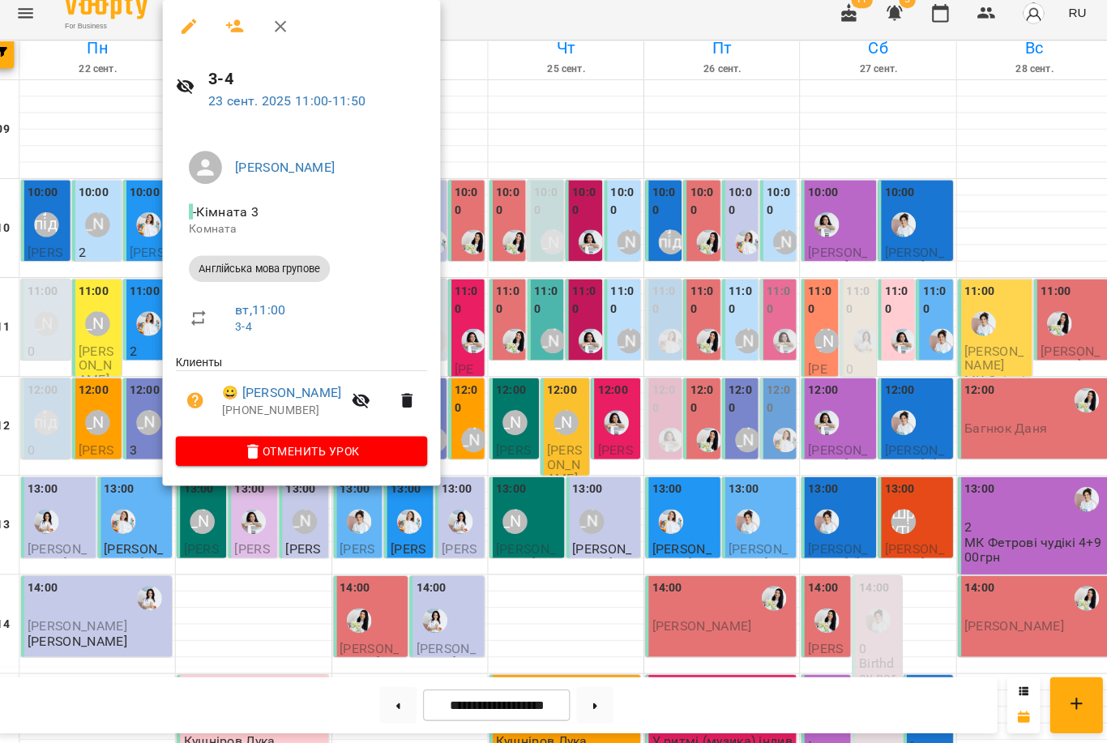
click at [99, 340] on div at bounding box center [553, 371] width 1107 height 743
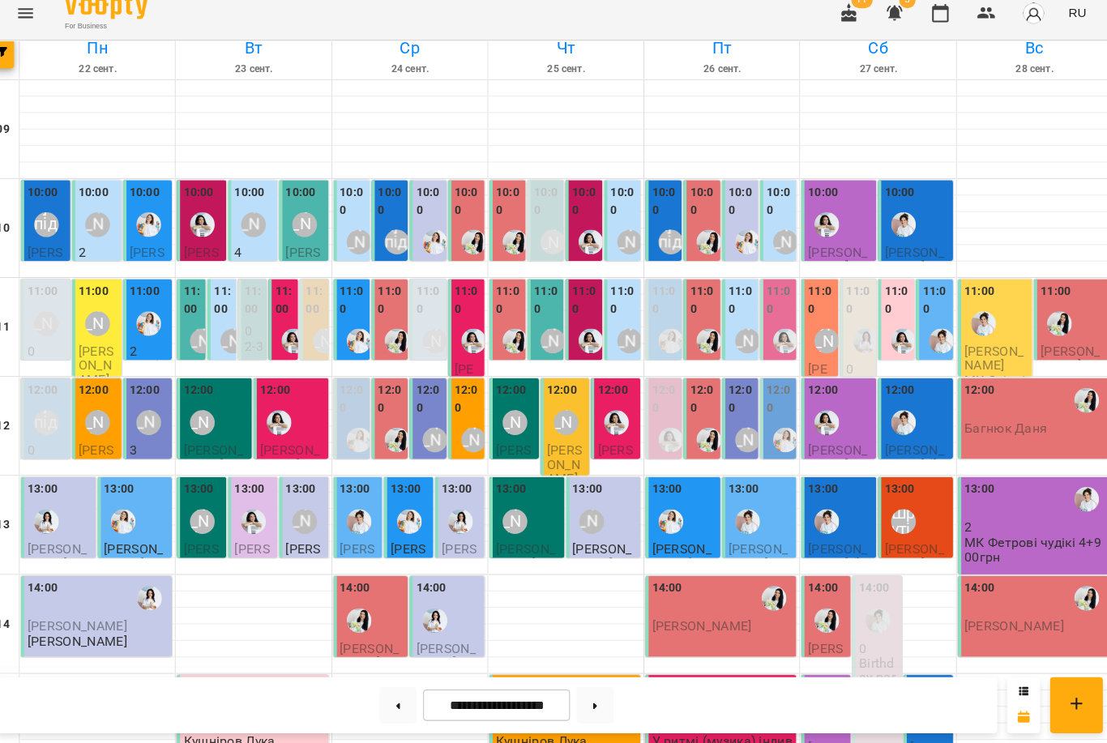
click at [307, 223] on div "[PERSON_NAME]" at bounding box center [313, 233] width 24 height 24
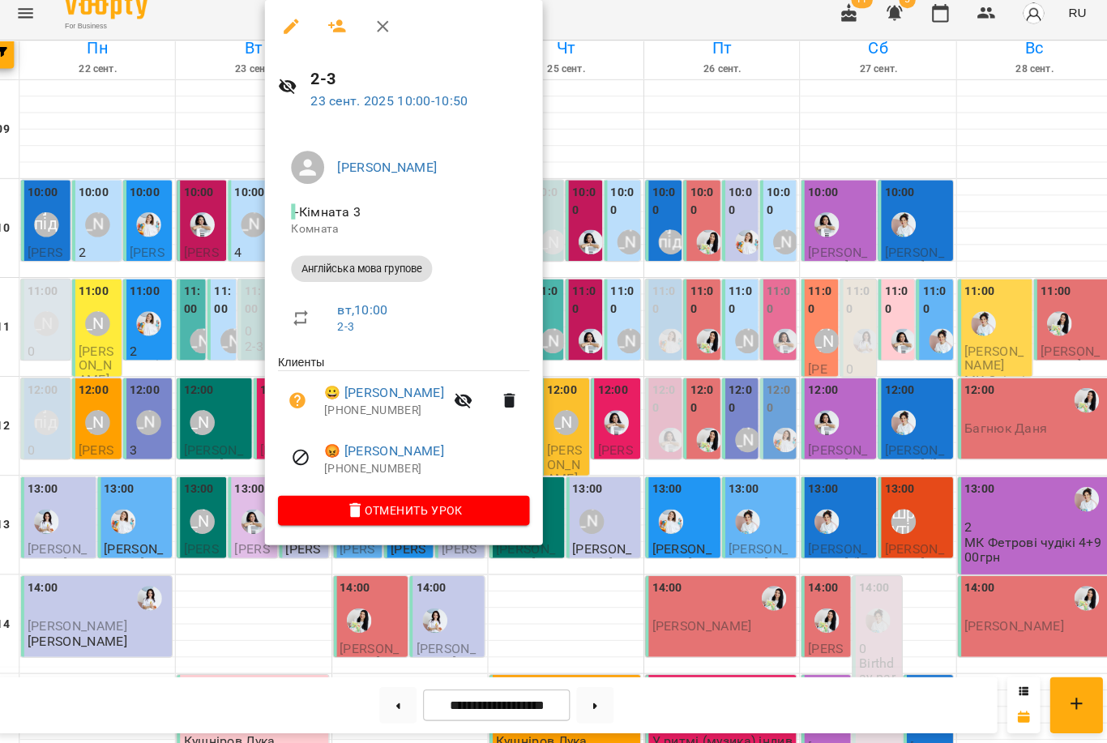
click at [232, 329] on div at bounding box center [553, 371] width 1107 height 743
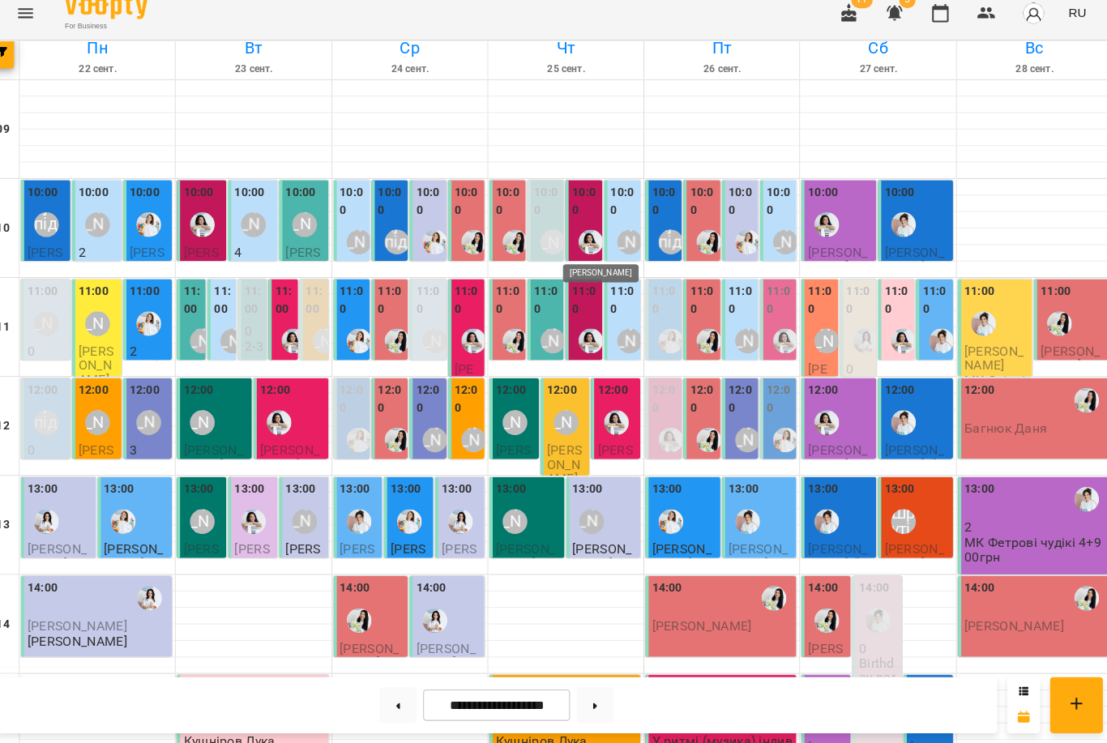
click at [580, 232] on div at bounding box center [594, 250] width 37 height 37
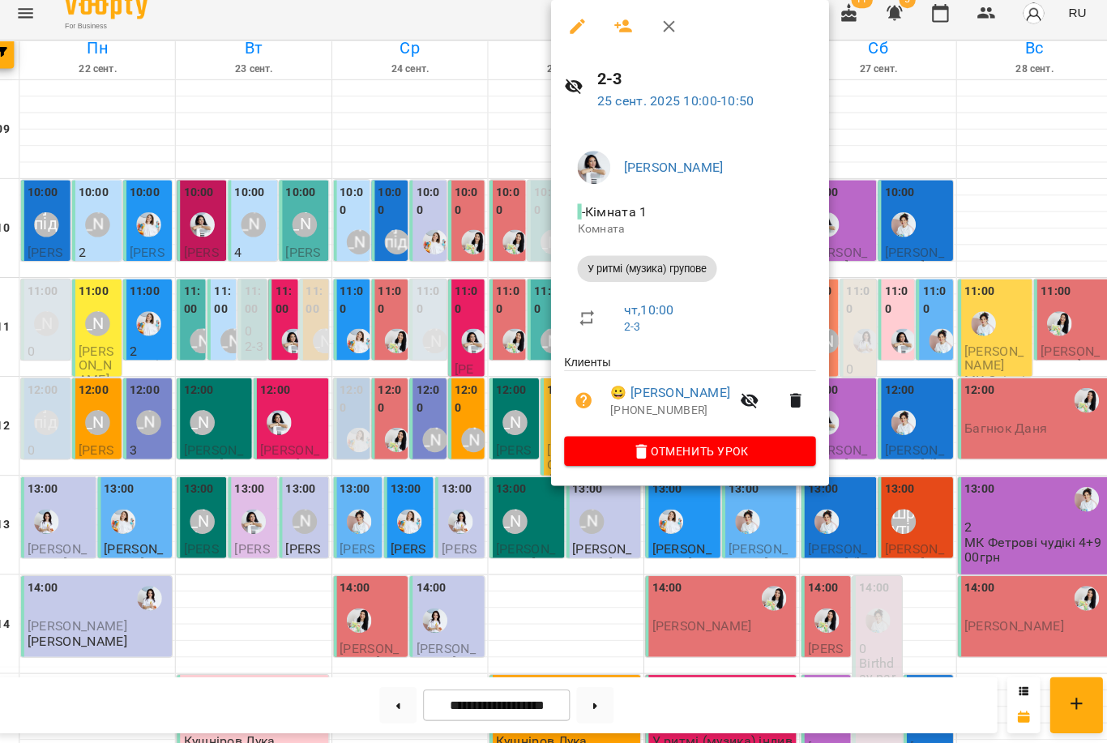
click at [499, 252] on div at bounding box center [553, 371] width 1107 height 743
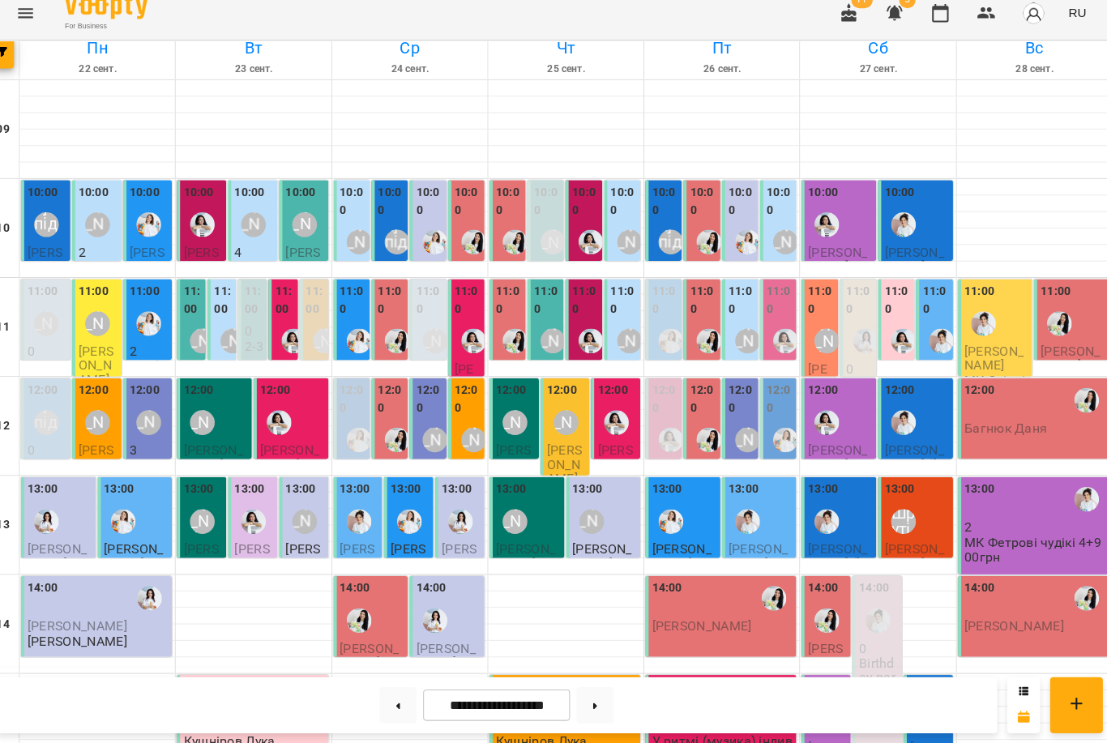
click at [983, 322] on div at bounding box center [979, 330] width 37 height 37
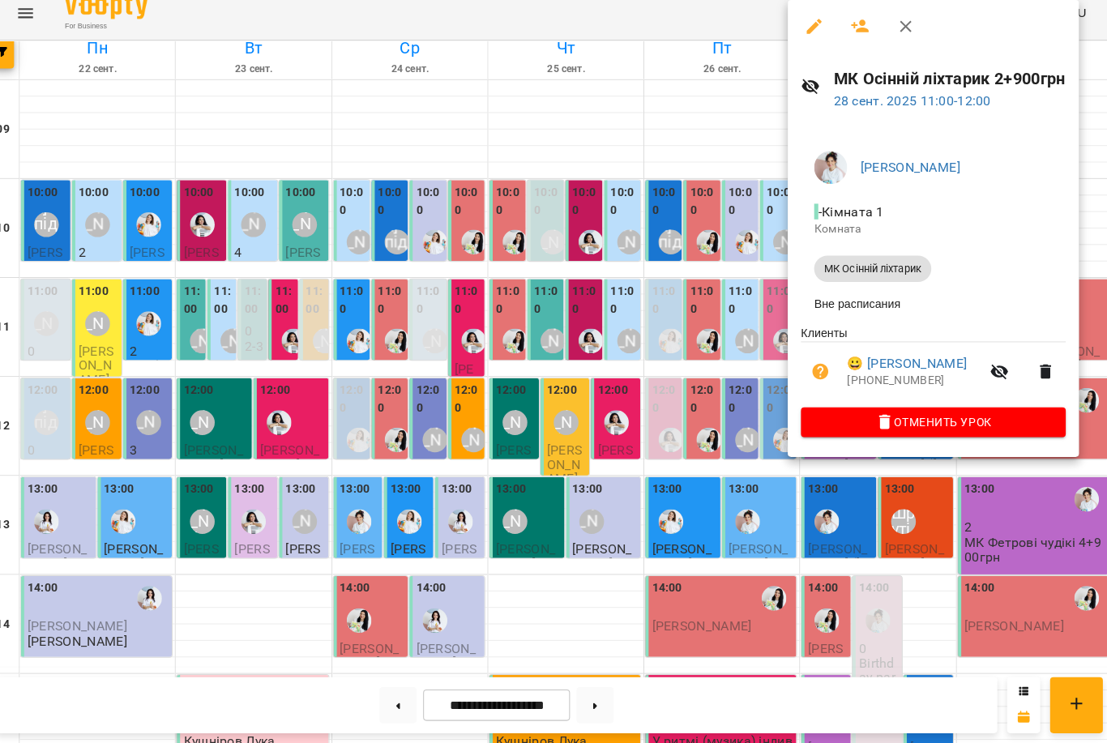
click at [690, 354] on div at bounding box center [553, 371] width 1107 height 743
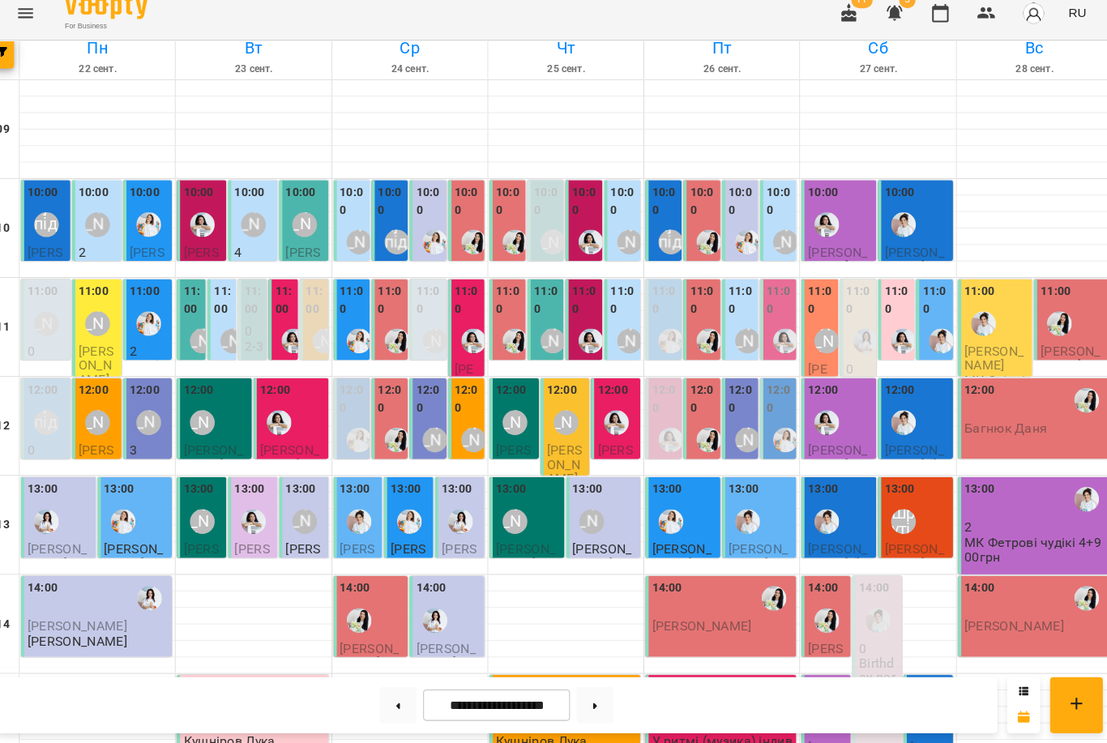
scroll to position [66, 0]
